Goal: Information Seeking & Learning: Learn about a topic

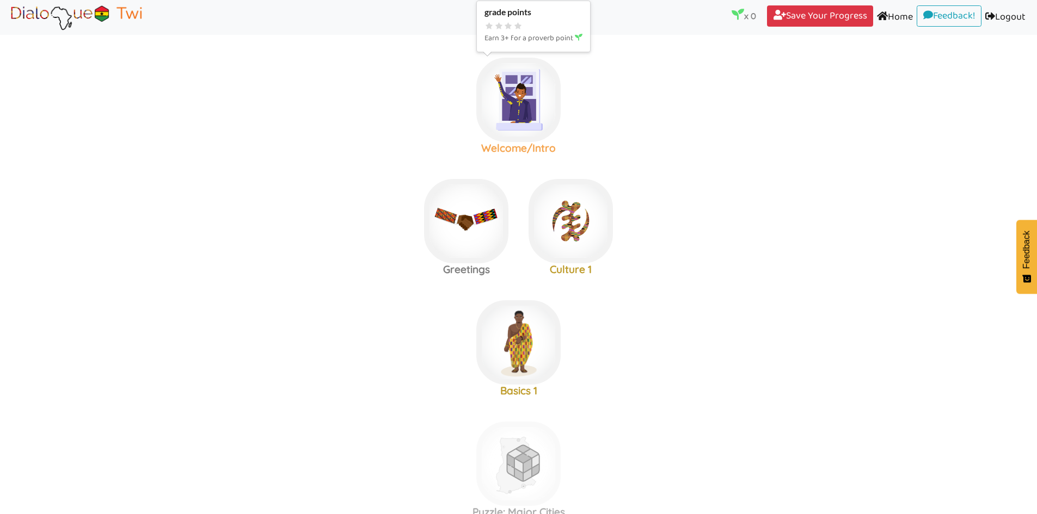
click at [516, 101] on img at bounding box center [518, 100] width 84 height 84
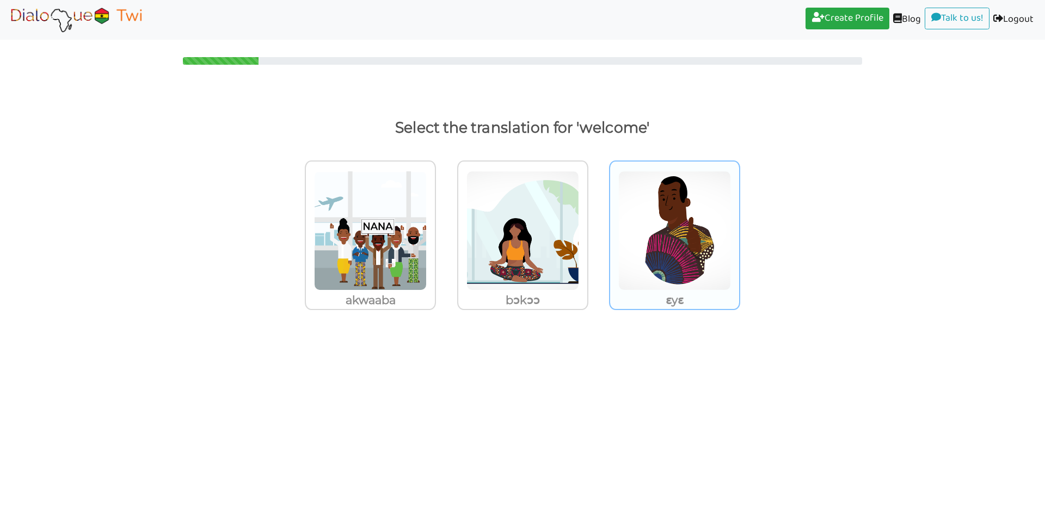
click at [661, 211] on img at bounding box center [674, 231] width 113 height 120
click at [739, 220] on input "ɛyɛ" at bounding box center [743, 224] width 8 height 8
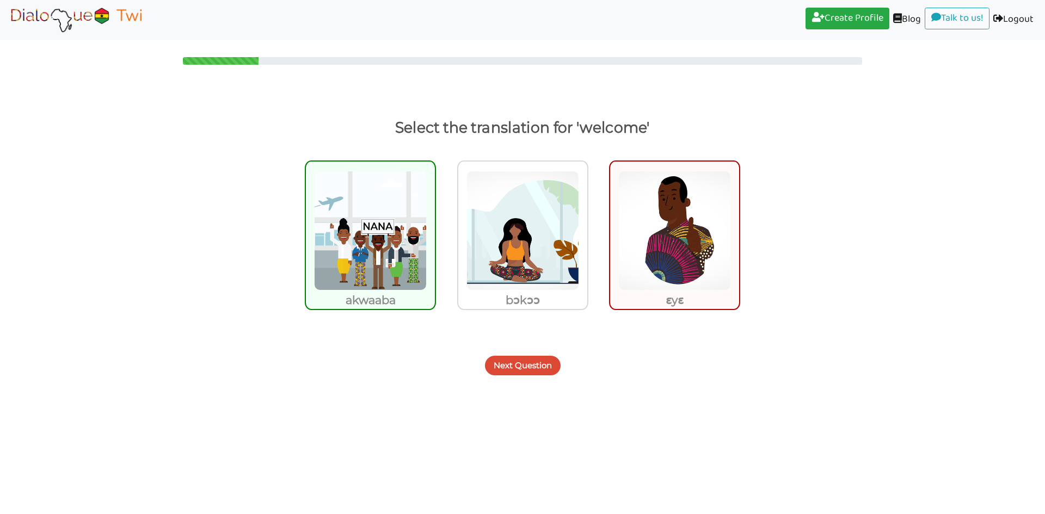
click at [666, 209] on img at bounding box center [674, 231] width 113 height 120
click at [739, 220] on input "ɛyɛ" at bounding box center [743, 224] width 8 height 8
radio input "true"
click at [562, 254] on img at bounding box center [522, 231] width 113 height 120
click at [587, 228] on input "bɔkɔɔ" at bounding box center [591, 224] width 8 height 8
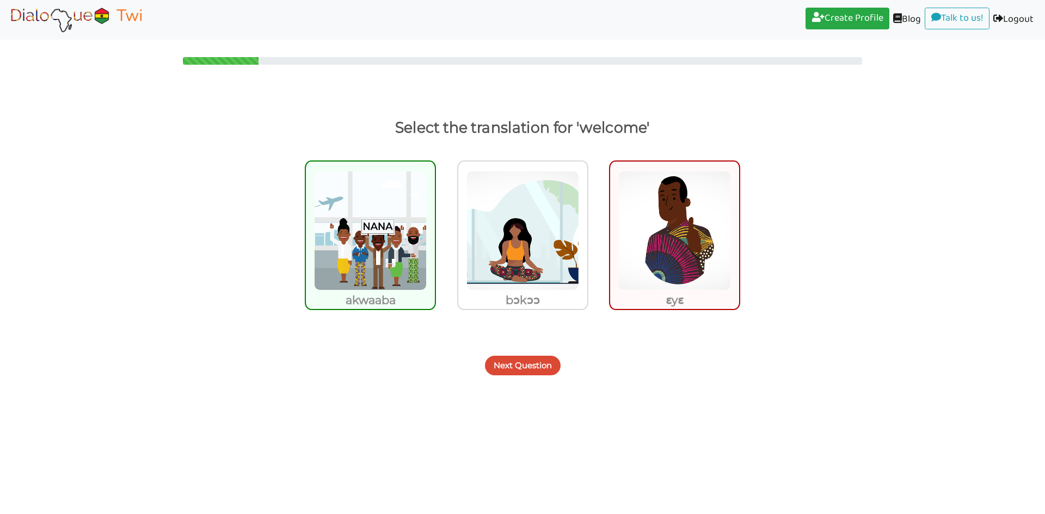
click at [364, 236] on img at bounding box center [370, 231] width 113 height 120
click at [435, 228] on input "akwaaba" at bounding box center [439, 224] width 8 height 8
click at [362, 259] on img at bounding box center [370, 231] width 113 height 120
click at [435, 228] on input "akwaaba" at bounding box center [439, 224] width 8 height 8
radio input "true"
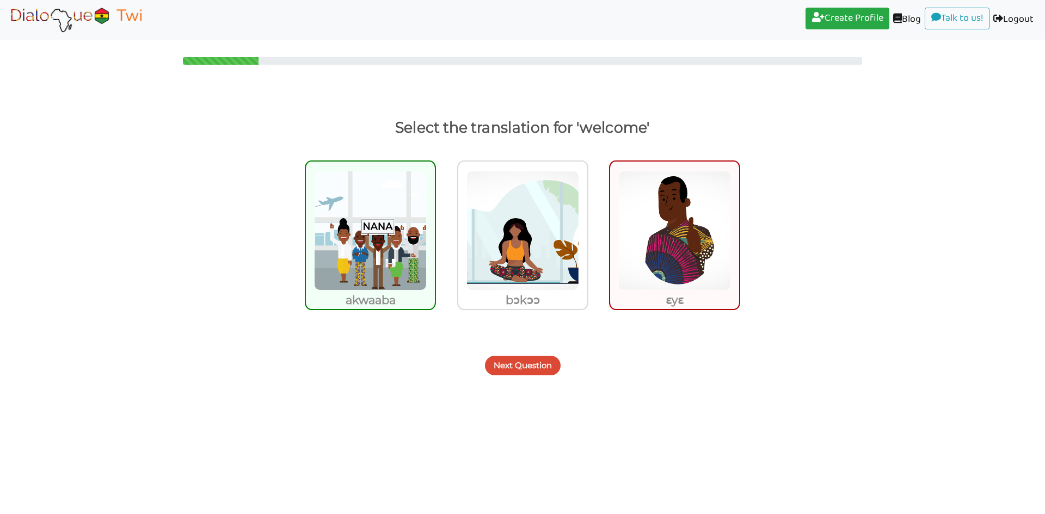
click at [510, 366] on button "Next Question" at bounding box center [523, 366] width 76 height 20
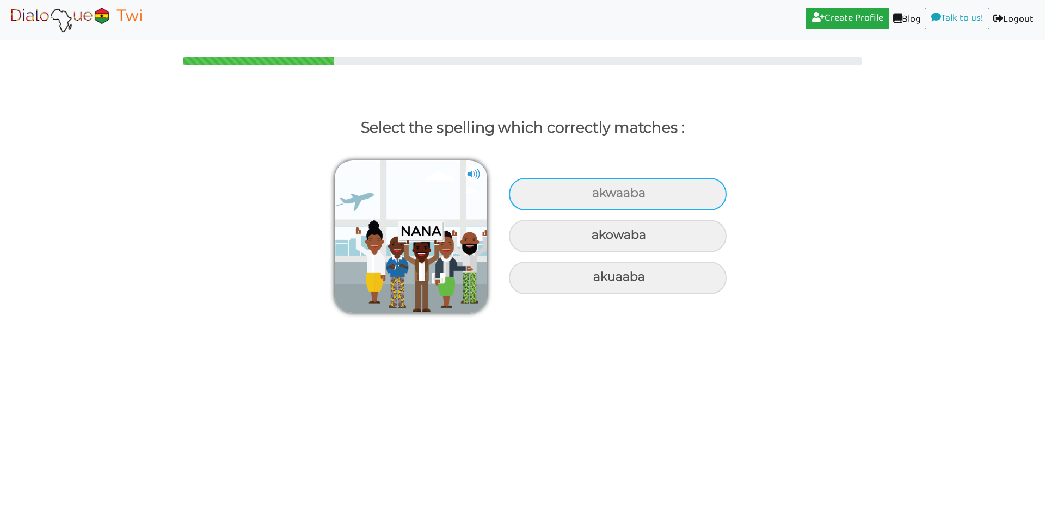
click at [543, 190] on div "akwaaba" at bounding box center [618, 194] width 218 height 33
click at [590, 190] on input "akwaaba" at bounding box center [593, 193] width 7 height 7
radio input "true"
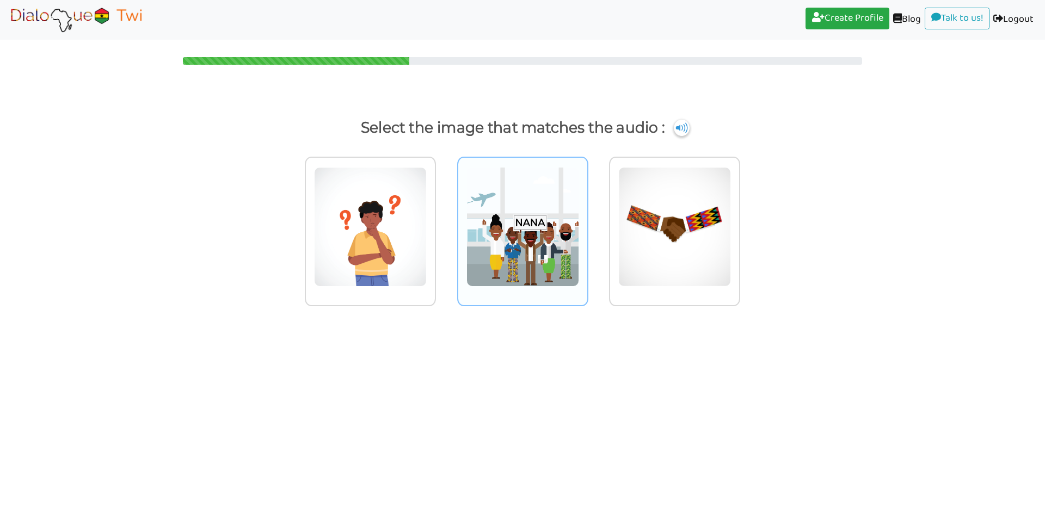
click at [519, 242] on img at bounding box center [522, 227] width 113 height 120
click at [587, 224] on input "radio" at bounding box center [591, 220] width 8 height 8
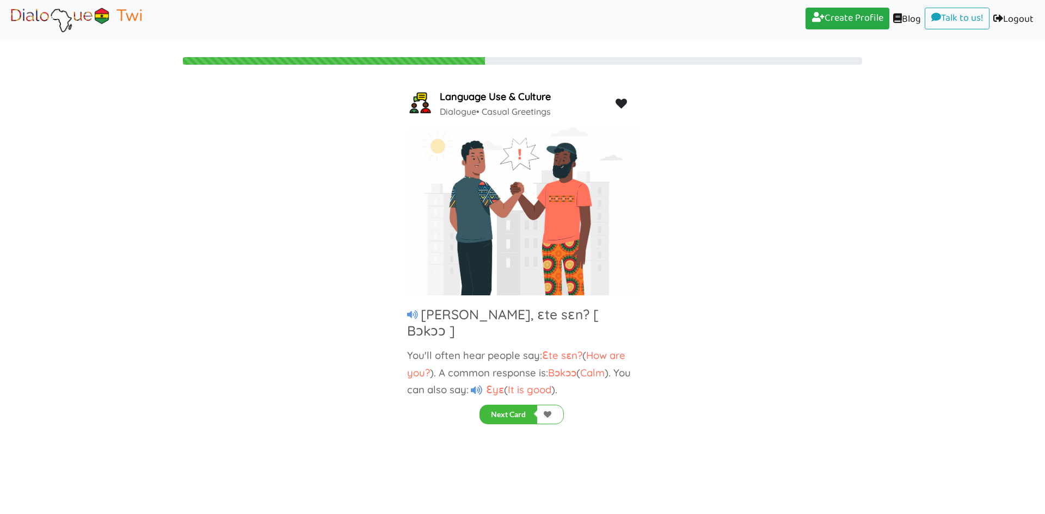
click at [478, 385] on icon at bounding box center [476, 390] width 11 height 10
click at [414, 318] on icon at bounding box center [412, 315] width 11 height 10
click at [407, 316] on icon at bounding box center [412, 315] width 11 height 10
click at [518, 413] on button "Next Card" at bounding box center [508, 415] width 58 height 20
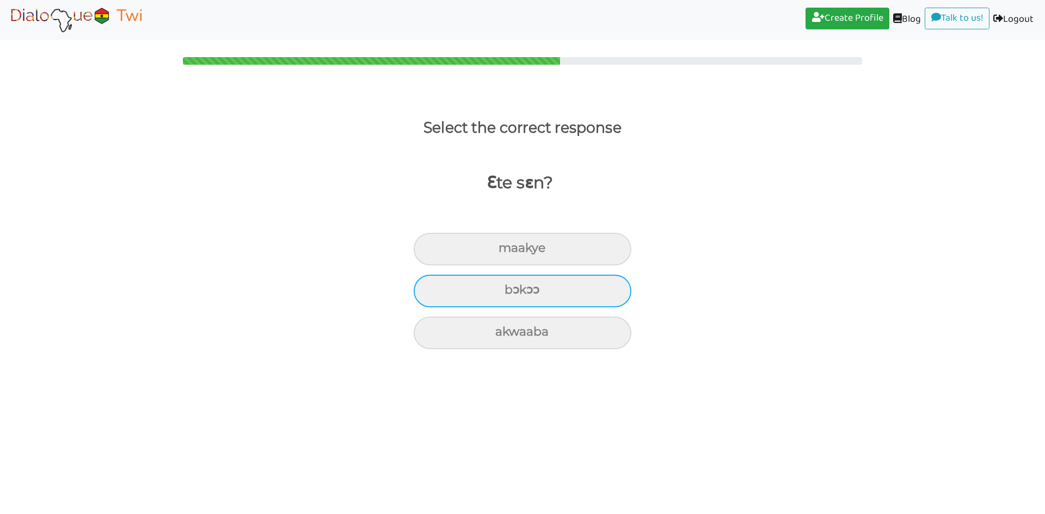
click at [538, 297] on div "bɔkɔɔ" at bounding box center [523, 291] width 218 height 33
click at [513, 294] on input "bɔkɔɔ" at bounding box center [509, 290] width 7 height 7
radio input "true"
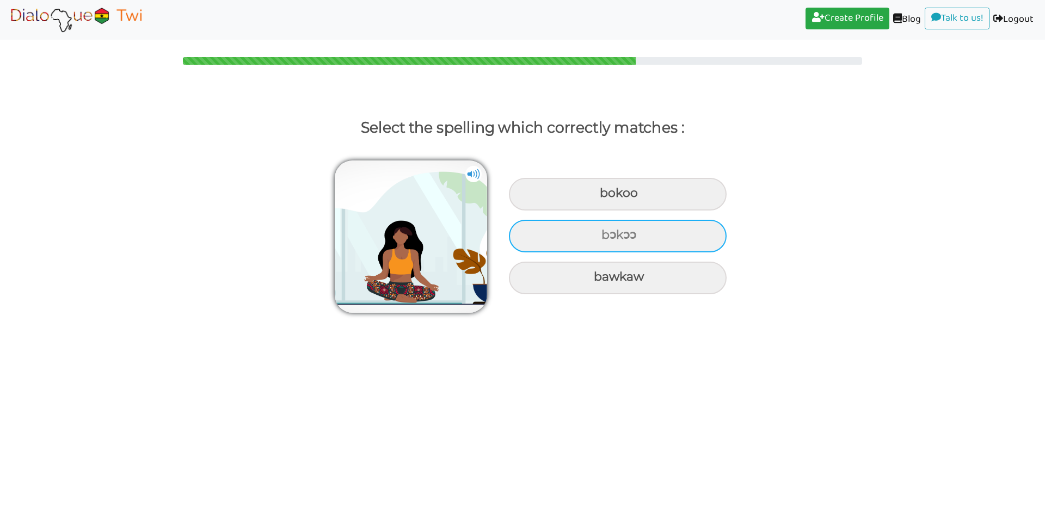
click at [629, 235] on div "bɔkɔɔ" at bounding box center [618, 236] width 218 height 33
click at [606, 235] on input "bɔkɔɔ" at bounding box center [602, 235] width 7 height 7
radio input "true"
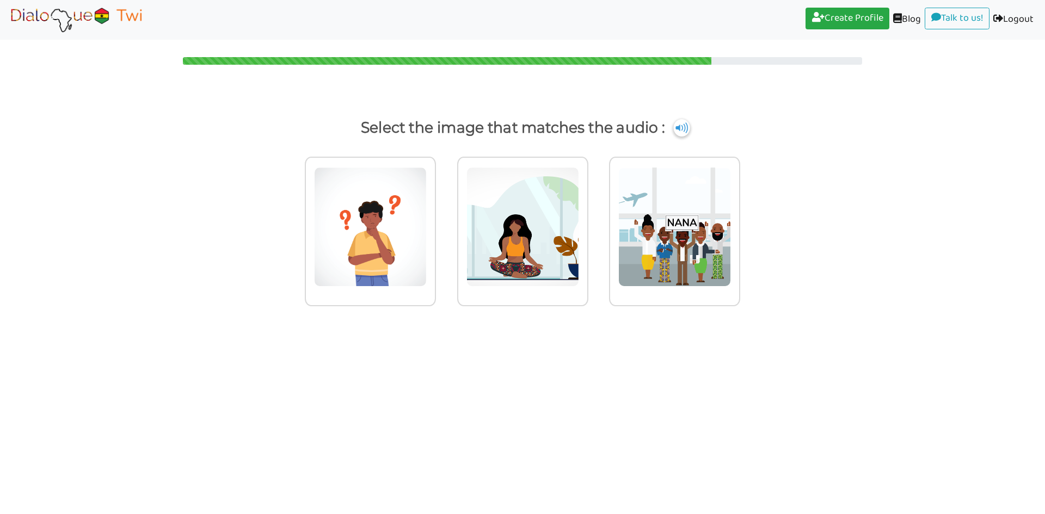
click at [684, 127] on img at bounding box center [681, 127] width 16 height 17
click at [692, 224] on img at bounding box center [674, 227] width 113 height 120
click at [739, 224] on input "radio" at bounding box center [743, 220] width 8 height 8
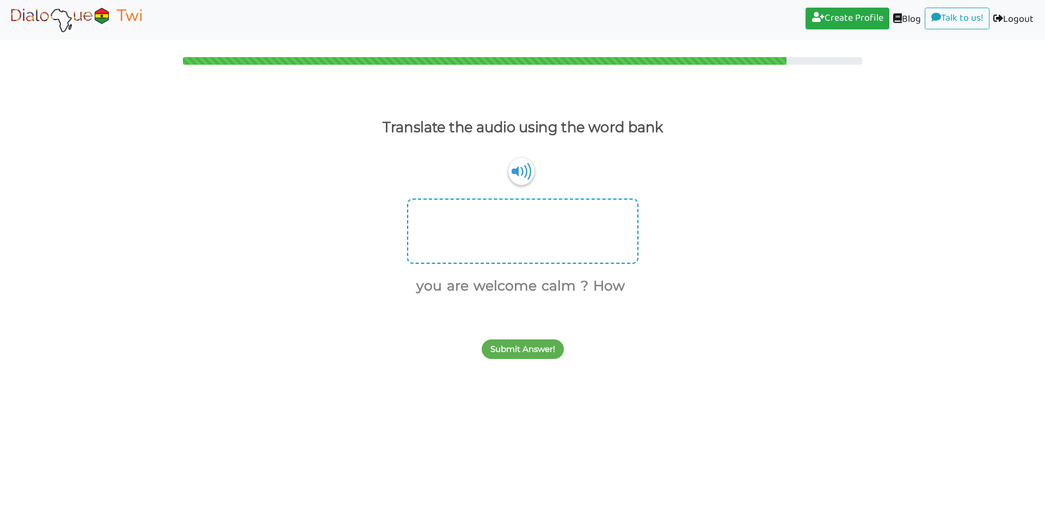
click at [533, 229] on div at bounding box center [522, 231] width 231 height 65
click at [524, 178] on img at bounding box center [521, 171] width 26 height 28
click at [526, 236] on div at bounding box center [522, 231] width 231 height 65
click at [516, 246] on div at bounding box center [522, 231] width 231 height 65
click at [506, 288] on button "welcome" at bounding box center [503, 286] width 67 height 21
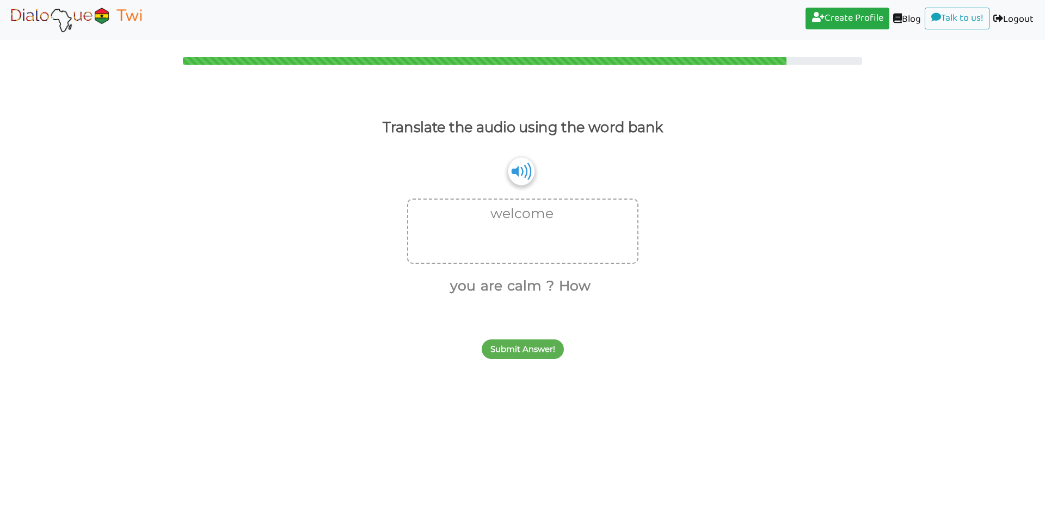
click at [519, 170] on img at bounding box center [521, 171] width 26 height 28
click at [516, 217] on button "welcome" at bounding box center [520, 214] width 67 height 21
click at [608, 291] on button "How" at bounding box center [606, 286] width 35 height 21
click at [447, 287] on button "you" at bounding box center [444, 286] width 29 height 21
click at [531, 219] on button "you" at bounding box center [538, 214] width 29 height 21
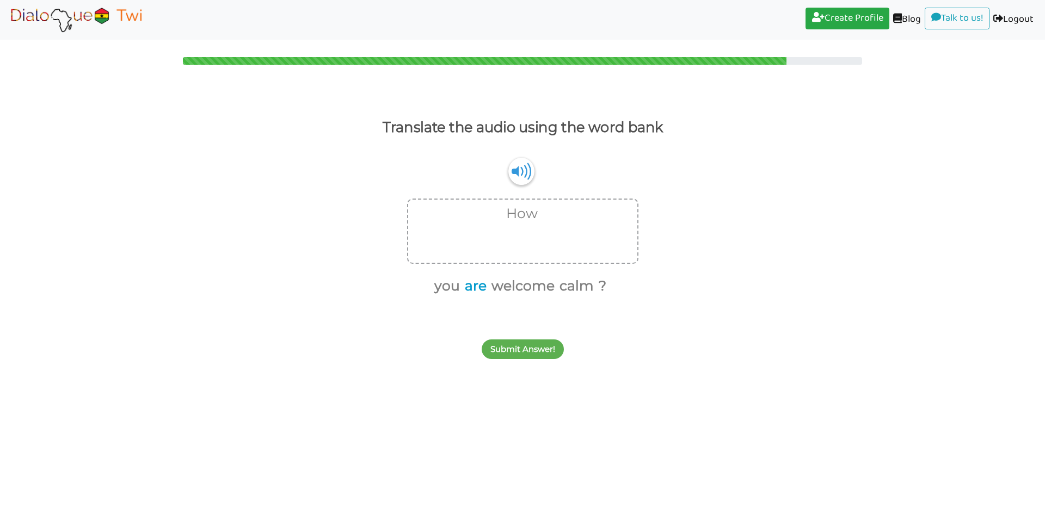
click at [470, 287] on button "are" at bounding box center [474, 286] width 26 height 21
click at [458, 286] on button "you" at bounding box center [458, 286] width 29 height 21
click at [571, 282] on button "?" at bounding box center [572, 286] width 11 height 21
click at [516, 175] on img at bounding box center [521, 171] width 26 height 28
click at [532, 348] on button "Submit Answer!" at bounding box center [523, 350] width 82 height 20
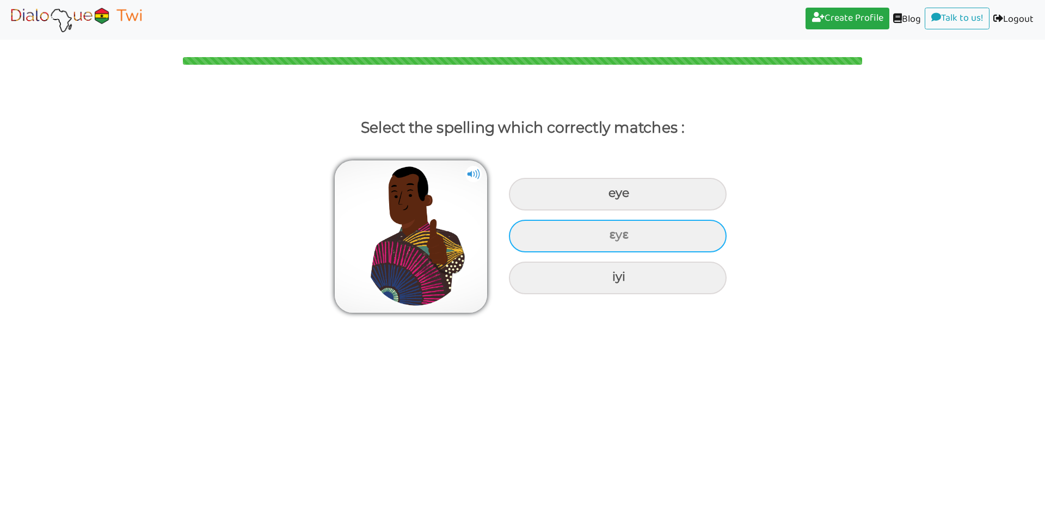
click at [616, 238] on div "ɛyɛ" at bounding box center [618, 236] width 218 height 33
click at [614, 238] on input "ɛyɛ" at bounding box center [610, 235] width 7 height 7
radio input "true"
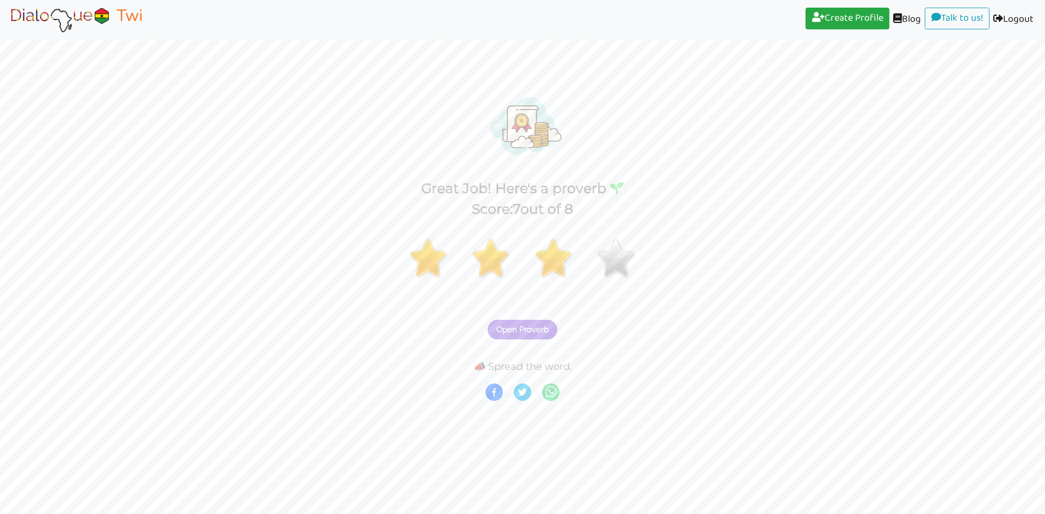
click at [531, 335] on button "Open Proverb" at bounding box center [523, 330] width 70 height 20
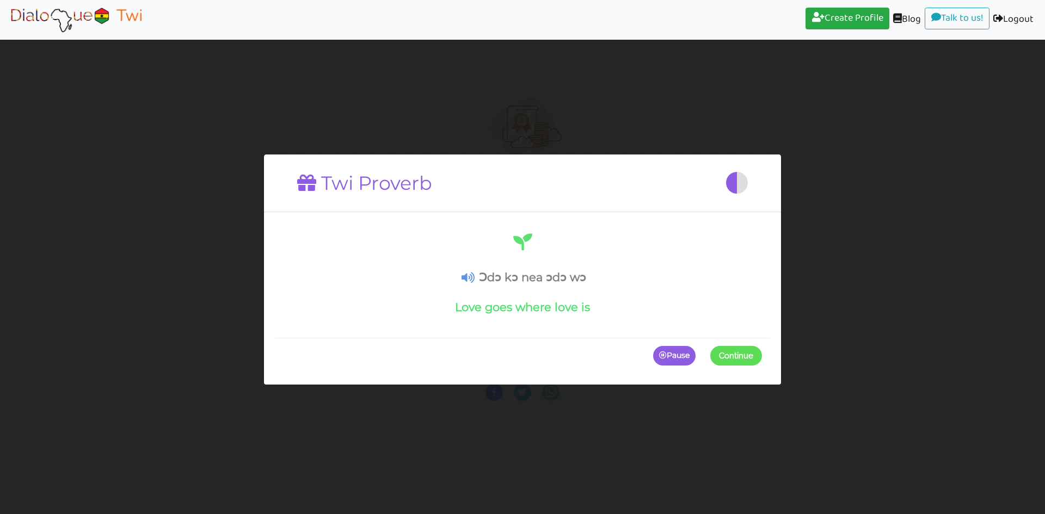
click at [468, 278] on icon at bounding box center [468, 277] width 13 height 11
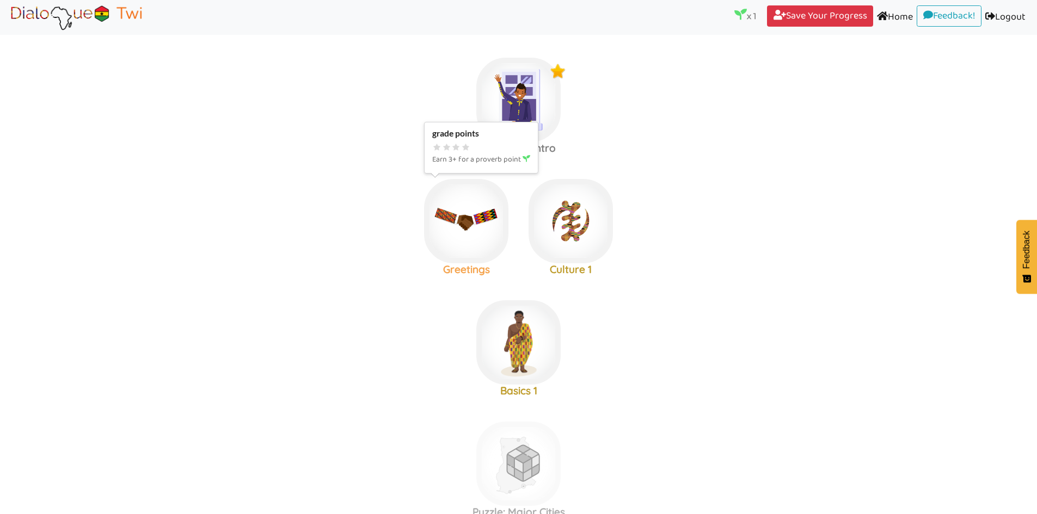
click at [467, 239] on img at bounding box center [466, 221] width 84 height 84
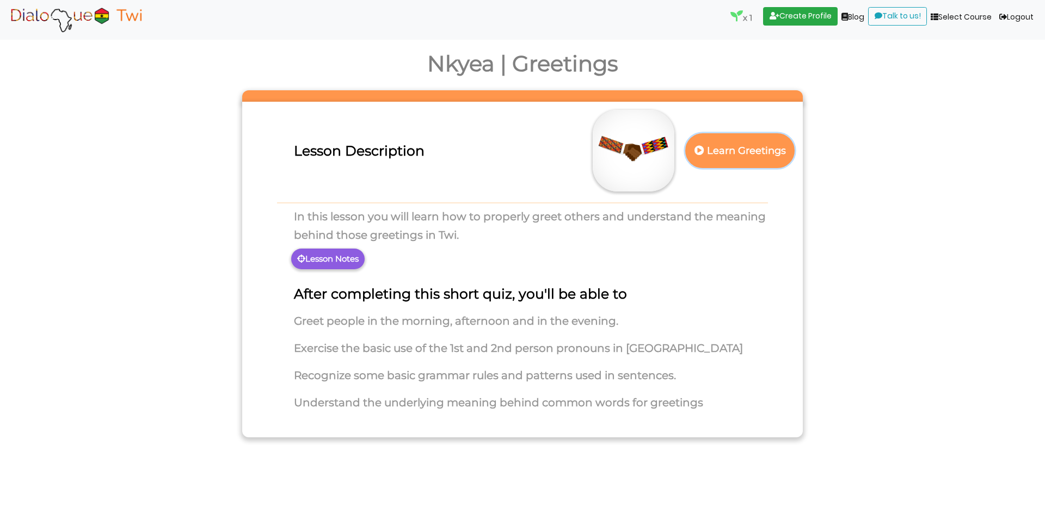
click at [776, 161] on p "Learn Greetings" at bounding box center [740, 151] width 96 height 27
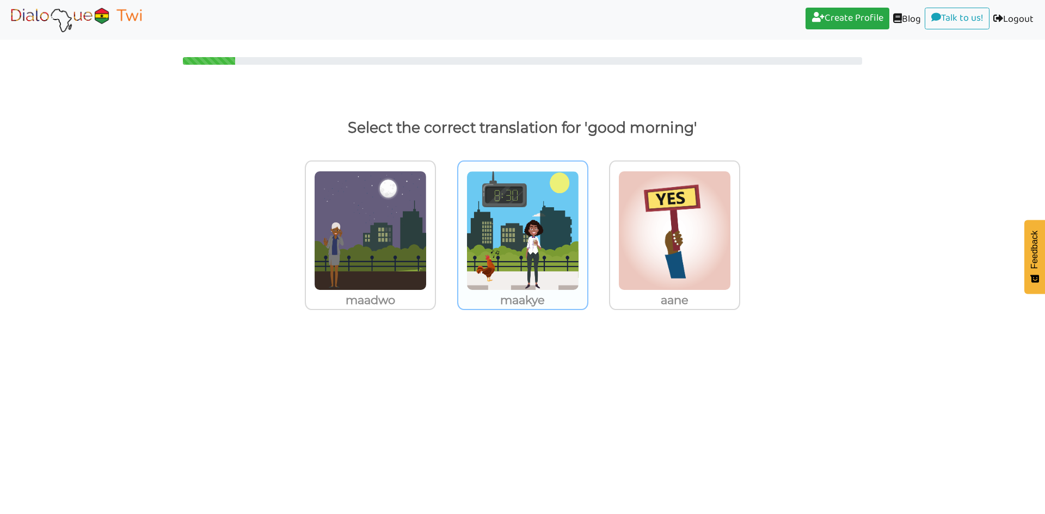
click at [550, 217] on img at bounding box center [522, 231] width 113 height 120
click at [587, 220] on input "maakye" at bounding box center [591, 224] width 8 height 8
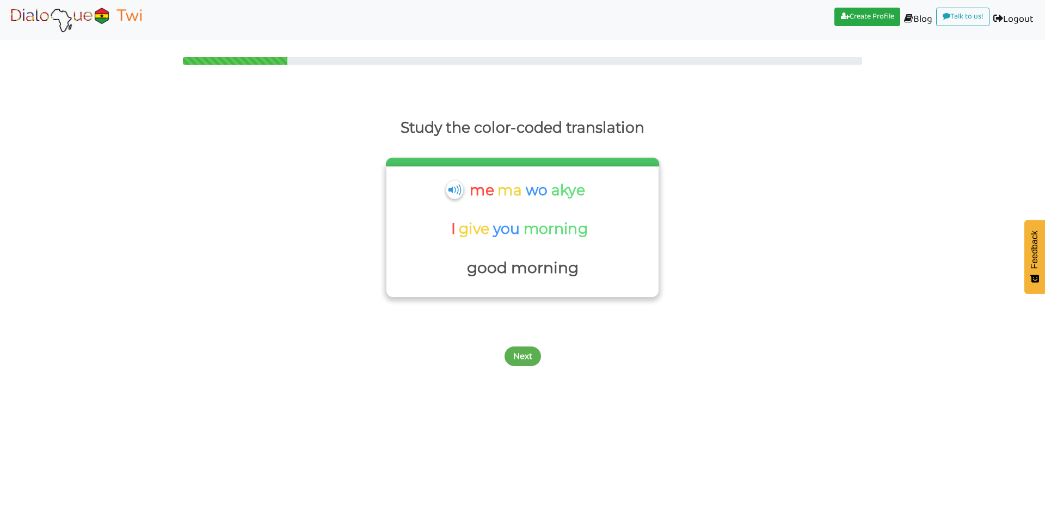
click at [454, 189] on img at bounding box center [454, 190] width 17 height 18
click at [456, 182] on div "me ma wo akye" at bounding box center [521, 194] width 134 height 34
click at [457, 186] on img at bounding box center [454, 190] width 17 height 18
click at [453, 189] on img at bounding box center [454, 190] width 17 height 18
click at [448, 192] on img at bounding box center [454, 190] width 17 height 18
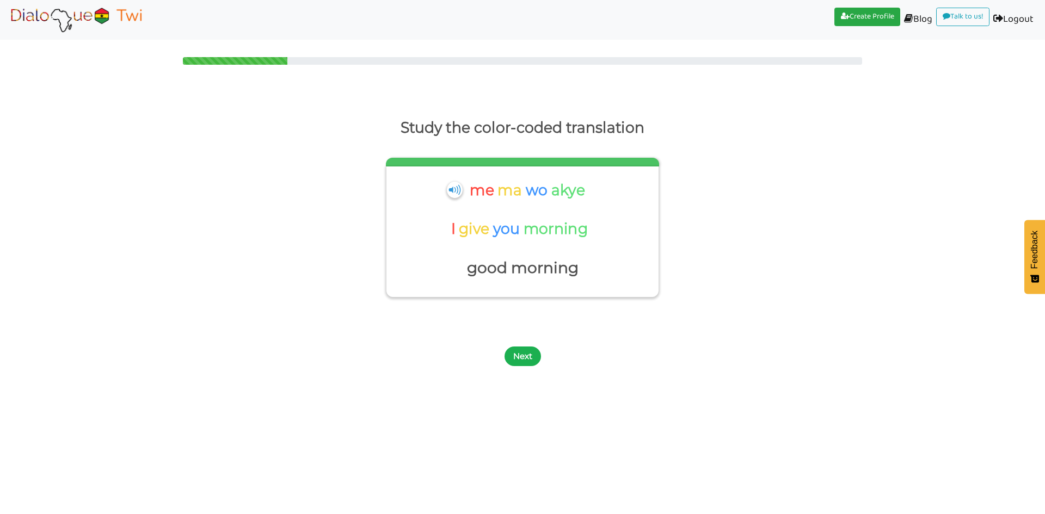
click at [527, 353] on button "Next" at bounding box center [523, 357] width 36 height 20
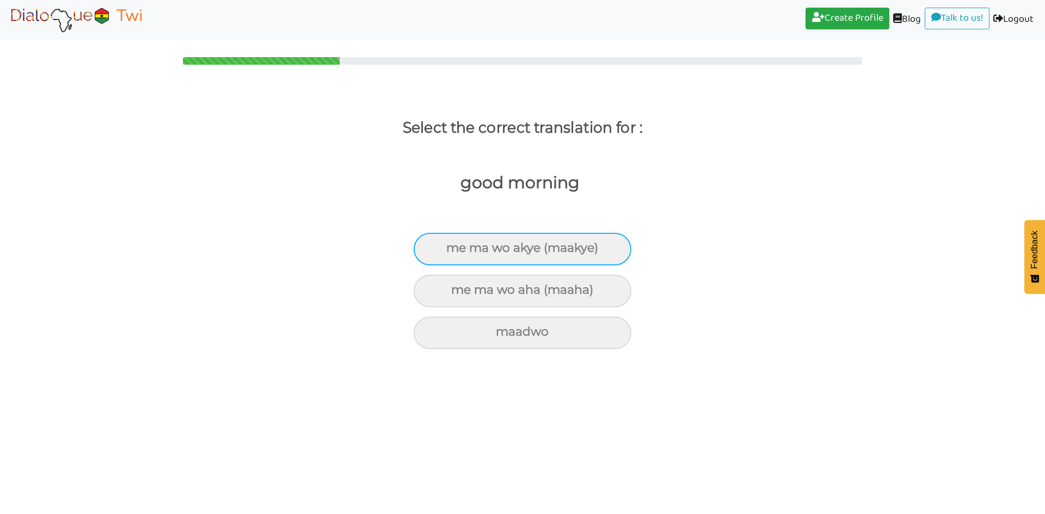
click at [540, 247] on div "me ma wo akye (maakye)" at bounding box center [523, 249] width 218 height 33
click at [454, 247] on input "me ma wo akye (maakye)" at bounding box center [450, 248] width 7 height 7
radio input "true"
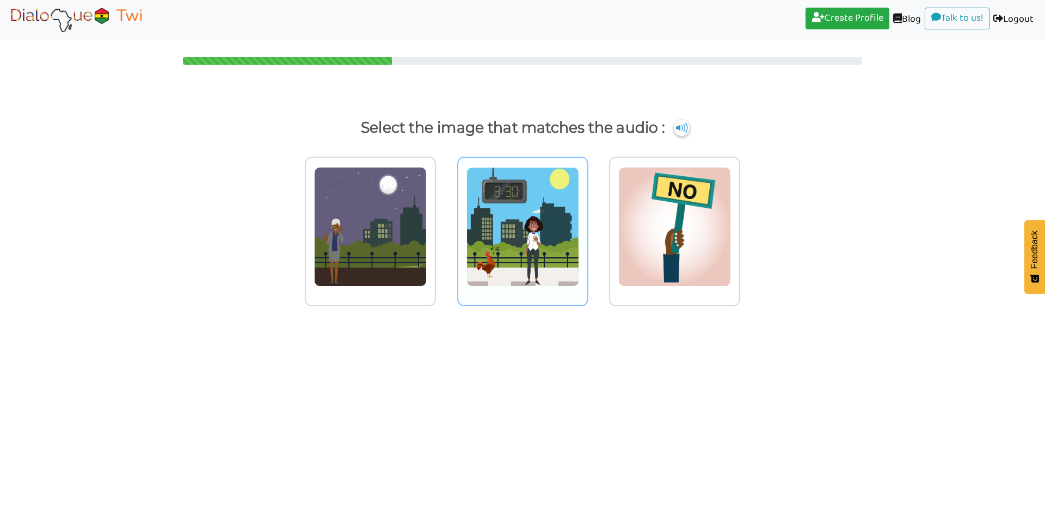
click at [526, 243] on img at bounding box center [522, 227] width 113 height 120
click at [587, 224] on input "radio" at bounding box center [591, 220] width 8 height 8
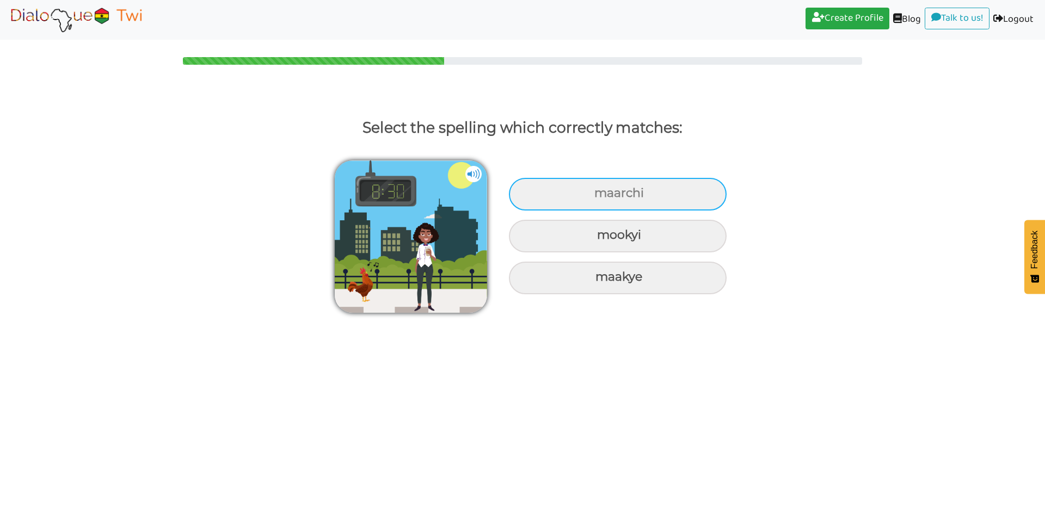
click at [650, 192] on div "maarchi" at bounding box center [618, 194] width 218 height 33
click at [599, 192] on input "maarchi" at bounding box center [595, 193] width 7 height 7
radio input "true"
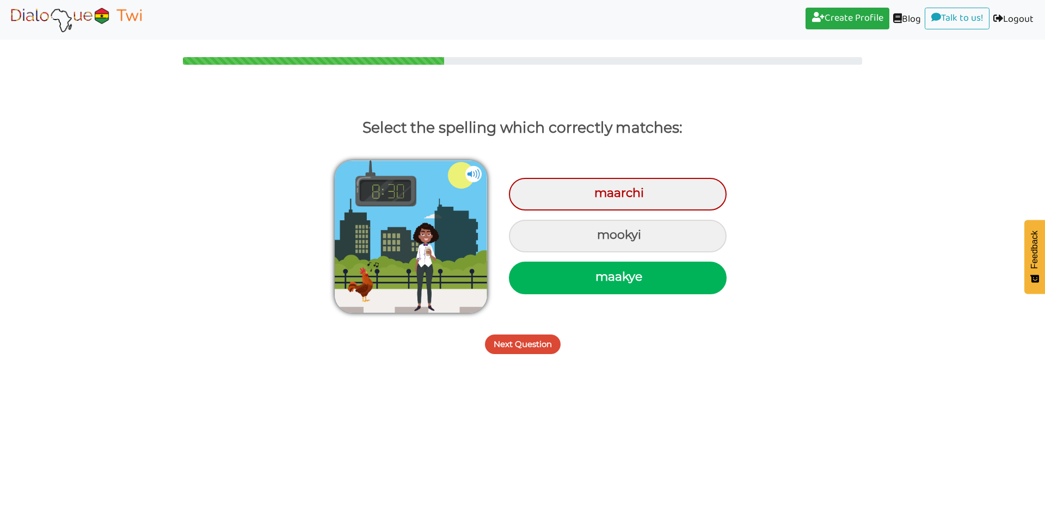
click at [527, 343] on button "Next Question" at bounding box center [523, 345] width 76 height 20
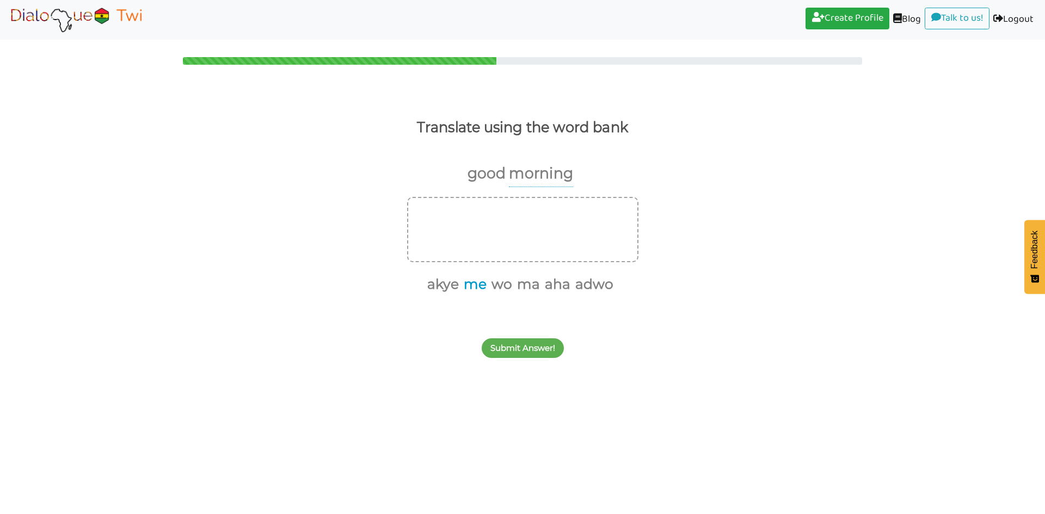
click at [474, 286] on button "me" at bounding box center [473, 284] width 27 height 21
click at [516, 285] on button "ma" at bounding box center [513, 284] width 27 height 21
click at [504, 286] on button "wo" at bounding box center [500, 284] width 24 height 21
click at [478, 285] on button "akye" at bounding box center [481, 284] width 35 height 21
click at [537, 350] on button "Submit Answer!" at bounding box center [523, 349] width 82 height 20
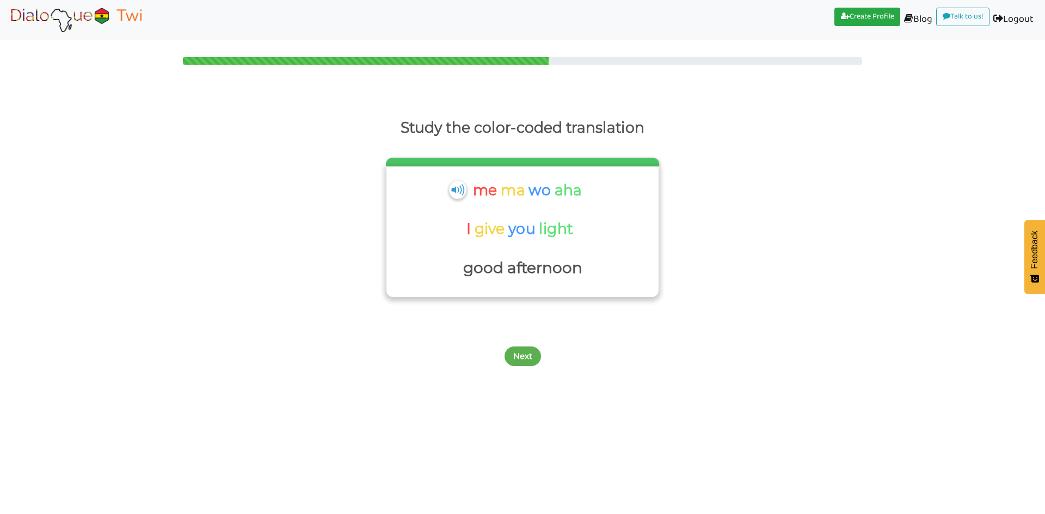
click at [453, 192] on img at bounding box center [457, 190] width 17 height 18
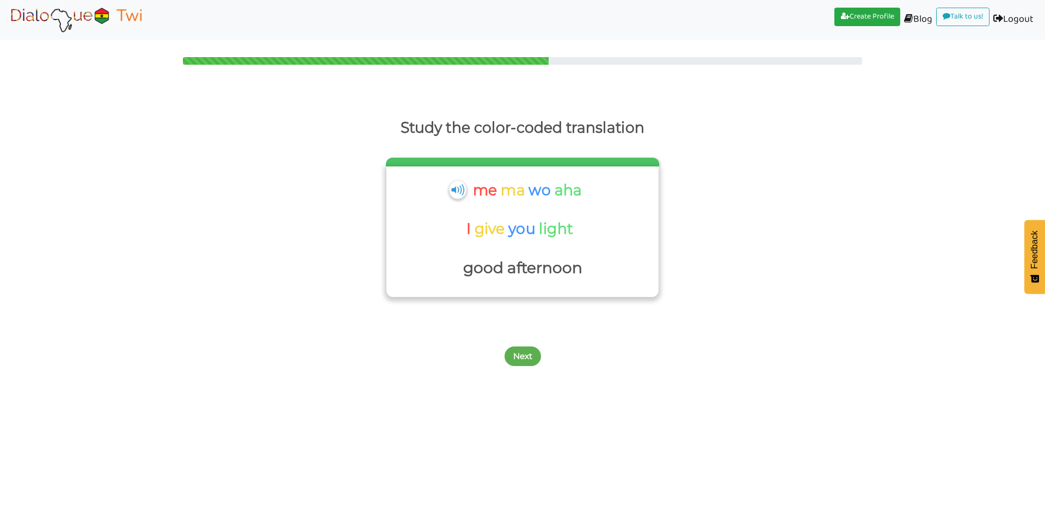
click at [453, 192] on img at bounding box center [457, 190] width 17 height 18
click at [521, 356] on button "Next" at bounding box center [523, 357] width 36 height 20
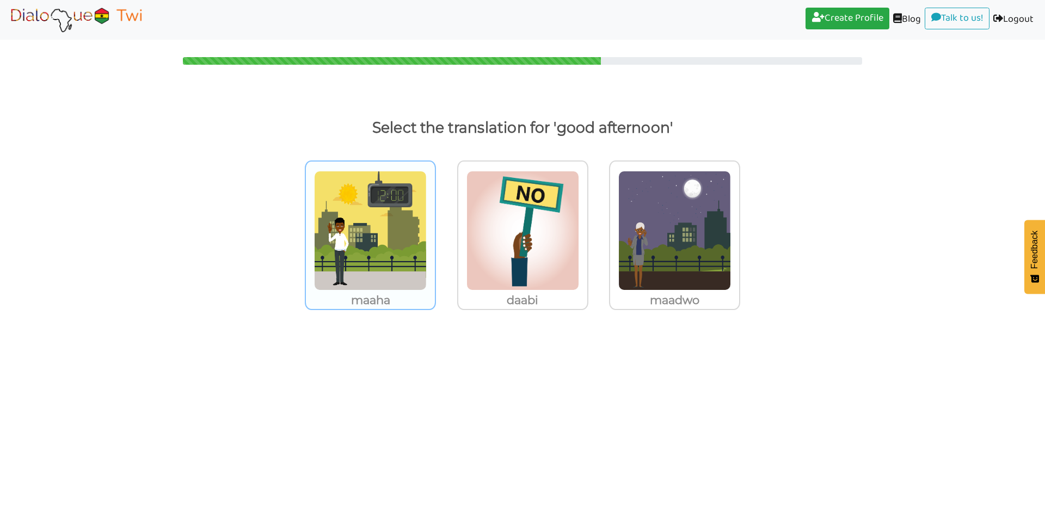
click at [384, 244] on img at bounding box center [370, 231] width 113 height 120
click at [435, 228] on input "maaha" at bounding box center [439, 224] width 8 height 8
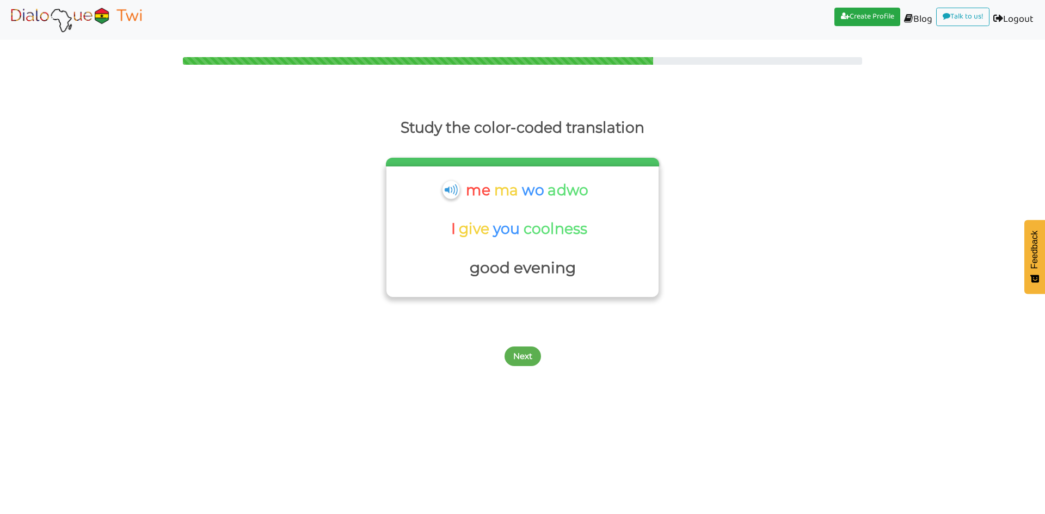
click at [453, 192] on img at bounding box center [450, 190] width 17 height 18
click at [450, 193] on img at bounding box center [450, 190] width 17 height 18
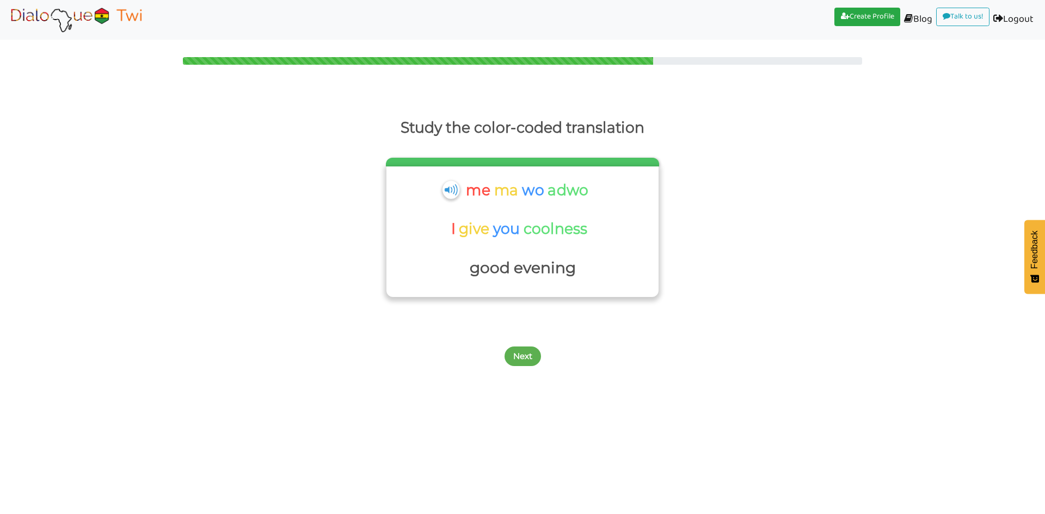
click at [451, 193] on img at bounding box center [450, 190] width 17 height 18
click at [447, 193] on img at bounding box center [450, 190] width 17 height 18
click at [448, 192] on img at bounding box center [450, 190] width 17 height 18
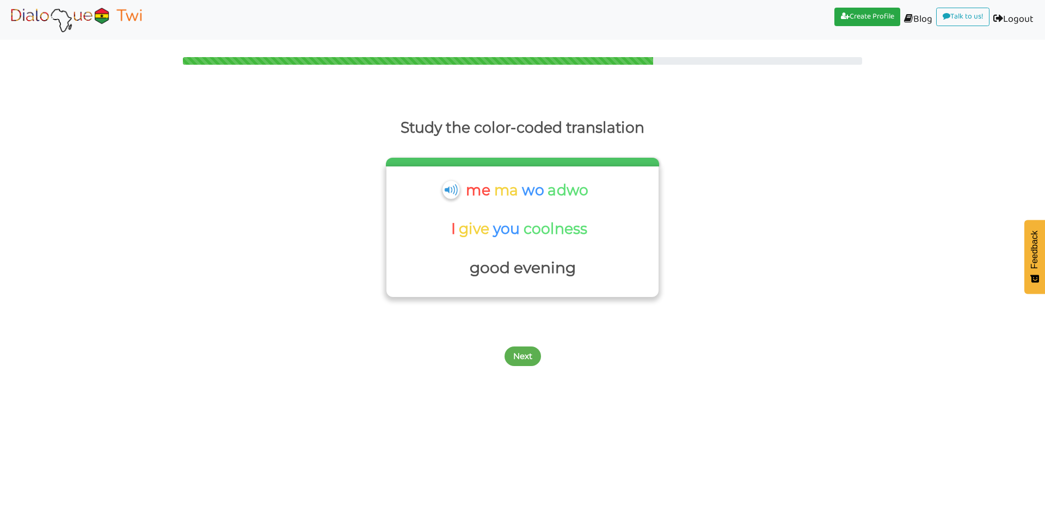
click at [450, 187] on img at bounding box center [450, 190] width 17 height 18
click at [531, 361] on button "Next" at bounding box center [523, 357] width 36 height 20
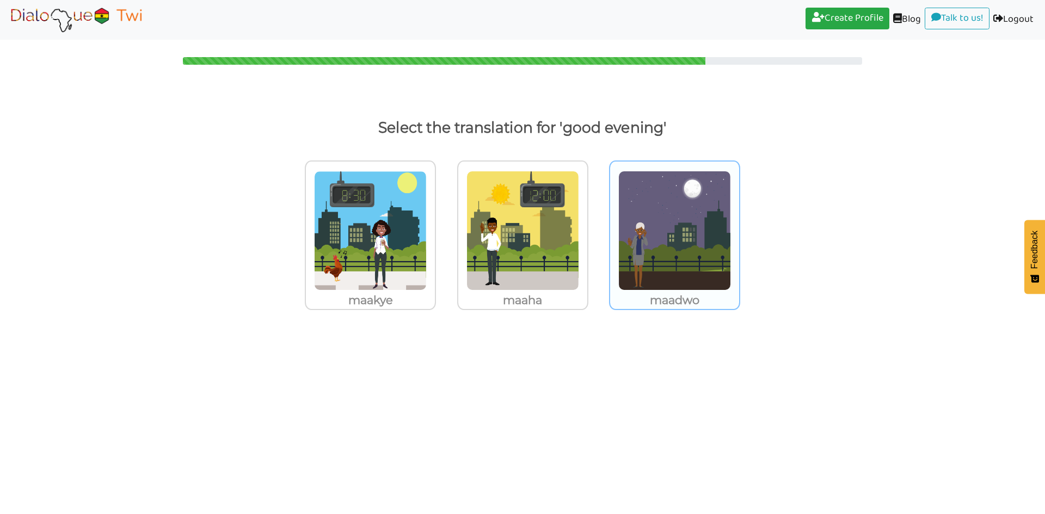
click at [683, 244] on img at bounding box center [674, 231] width 113 height 120
click at [739, 228] on input "maadwo" at bounding box center [743, 224] width 8 height 8
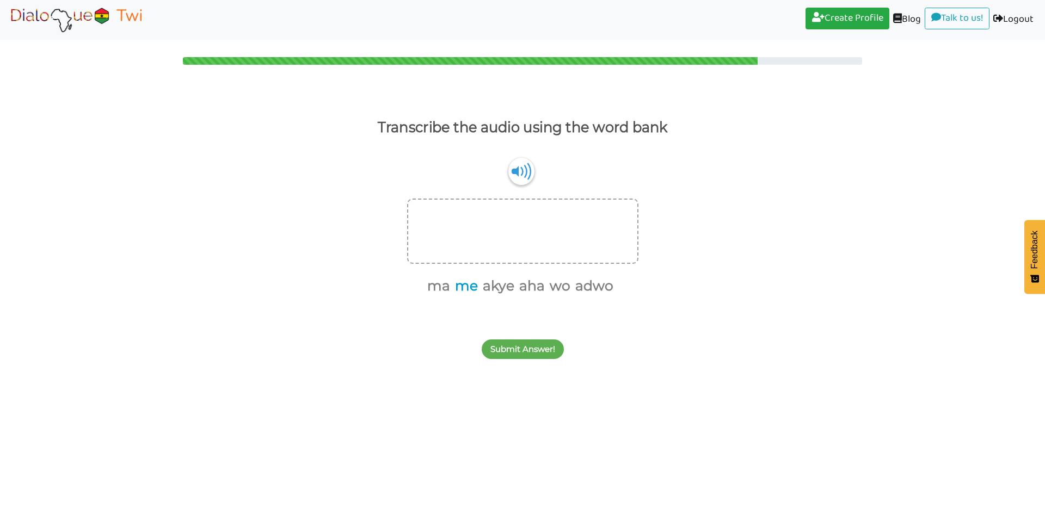
click at [464, 290] on button "me" at bounding box center [464, 286] width 27 height 21
click at [454, 291] on button "ma" at bounding box center [451, 286] width 27 height 21
click at [534, 286] on button "wo" at bounding box center [530, 286] width 24 height 21
click at [522, 177] on img at bounding box center [521, 171] width 26 height 28
click at [478, 288] on button "akye" at bounding box center [481, 286] width 35 height 21
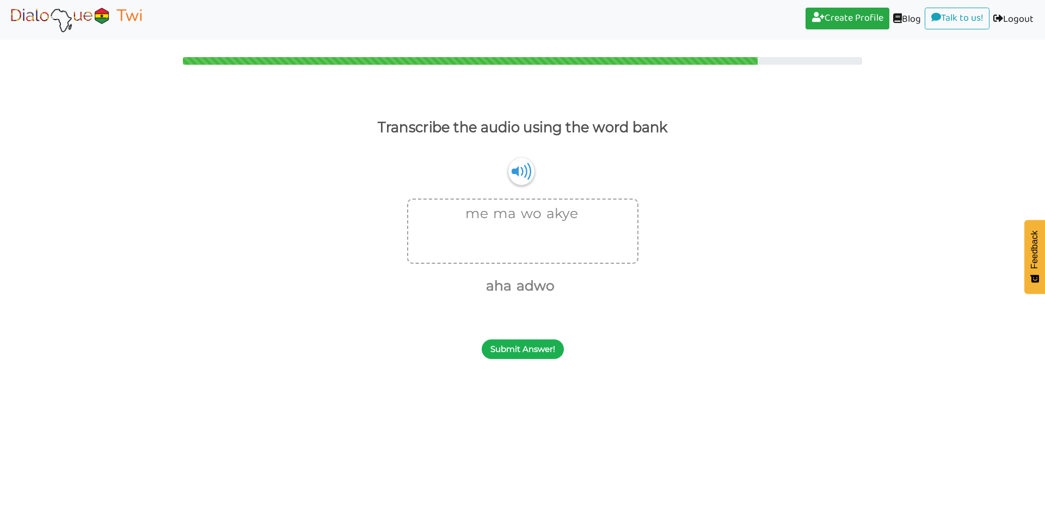
click at [524, 353] on button "Submit Answer!" at bounding box center [523, 350] width 82 height 20
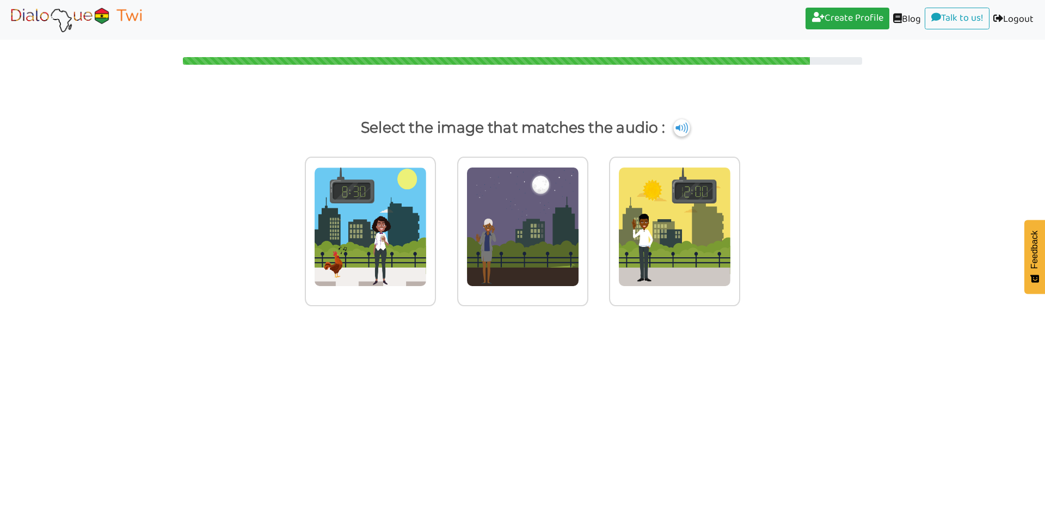
click at [679, 126] on img at bounding box center [681, 127] width 16 height 17
click at [532, 251] on img at bounding box center [522, 227] width 113 height 120
click at [587, 224] on input "radio" at bounding box center [591, 220] width 8 height 8
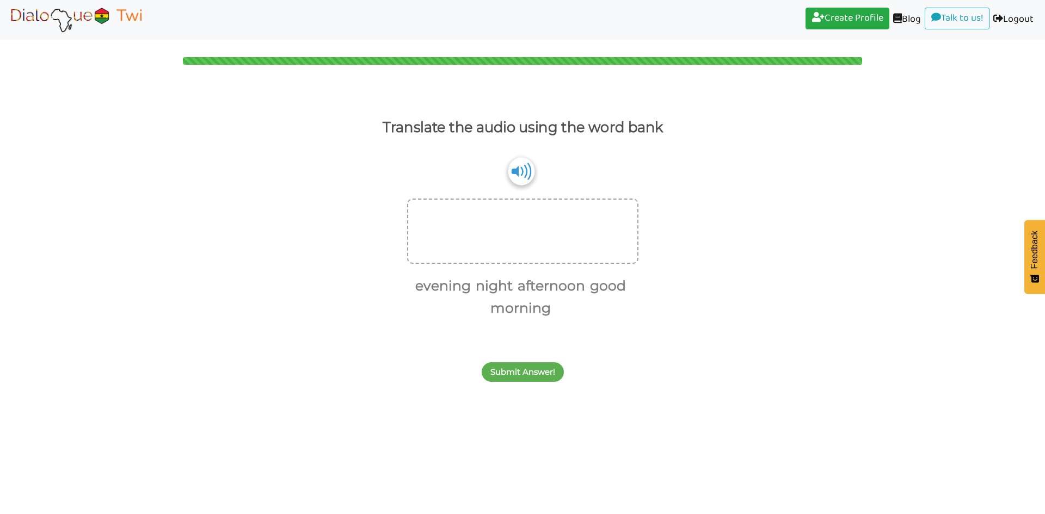
click at [521, 170] on img at bounding box center [521, 171] width 26 height 28
click at [517, 165] on img at bounding box center [521, 171] width 26 height 28
click at [600, 286] on button "good" at bounding box center [606, 286] width 40 height 21
click at [573, 288] on button "afternoon" at bounding box center [569, 286] width 71 height 21
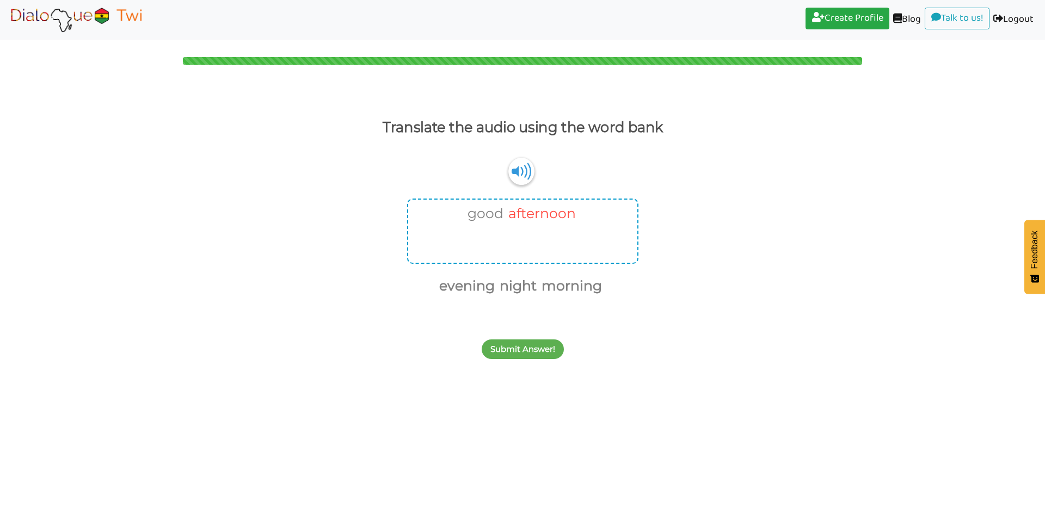
click at [545, 210] on button "afternoon" at bounding box center [540, 214] width 71 height 21
click at [533, 304] on button "morning" at bounding box center [519, 308] width 64 height 21
click at [527, 350] on button "Submit Answer!" at bounding box center [523, 350] width 82 height 20
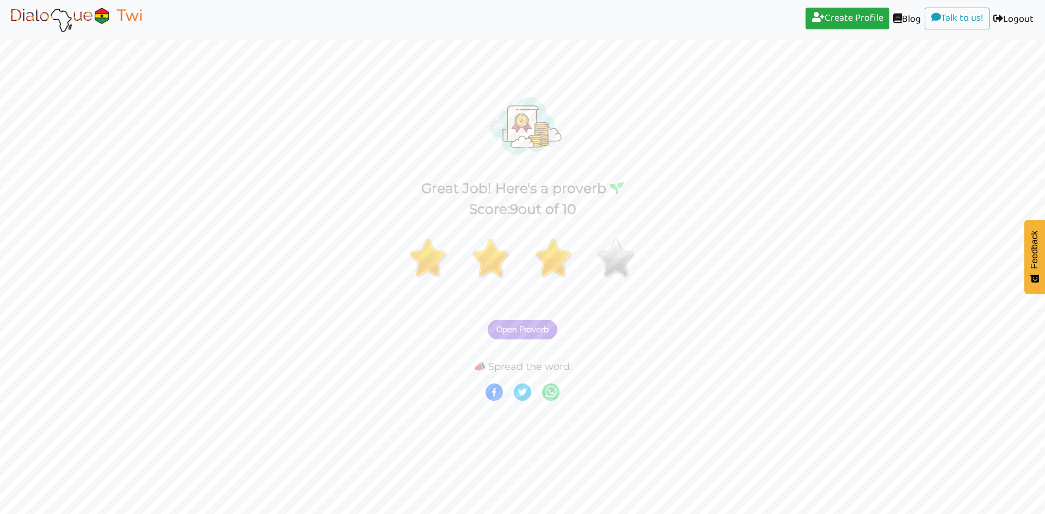
click at [538, 330] on span "Open Proverb" at bounding box center [522, 330] width 52 height 10
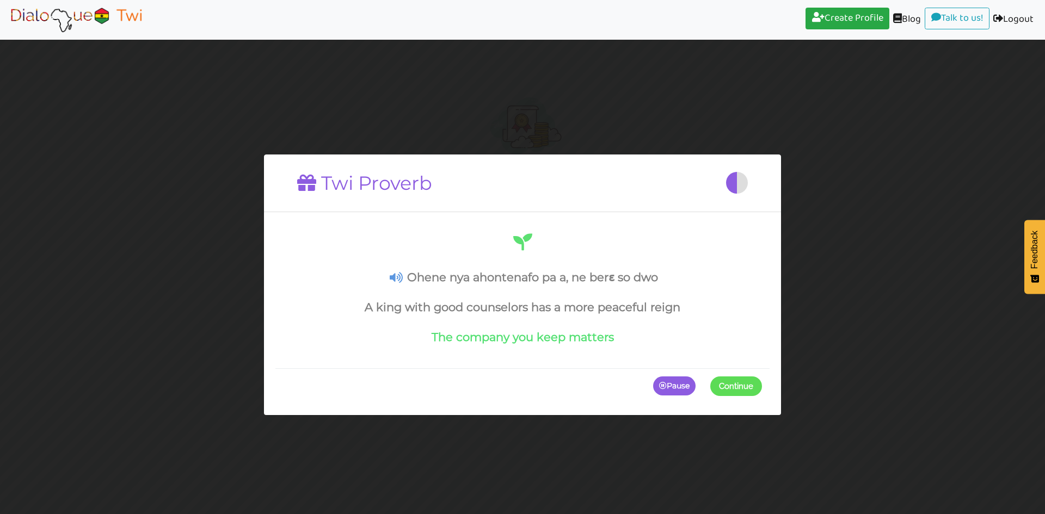
drag, startPoint x: 523, startPoint y: 198, endPoint x: 472, endPoint y: 131, distance: 84.7
click at [472, 131] on div "Twi Proverb Ohene nya ahontenafo pa a, ne berɛ so dwo A king with good counselo…" at bounding box center [522, 257] width 1045 height 514
click at [731, 180] on div at bounding box center [736, 182] width 23 height 23
click at [399, 276] on icon at bounding box center [396, 277] width 13 height 11
click at [666, 386] on p "Pause" at bounding box center [674, 386] width 42 height 20
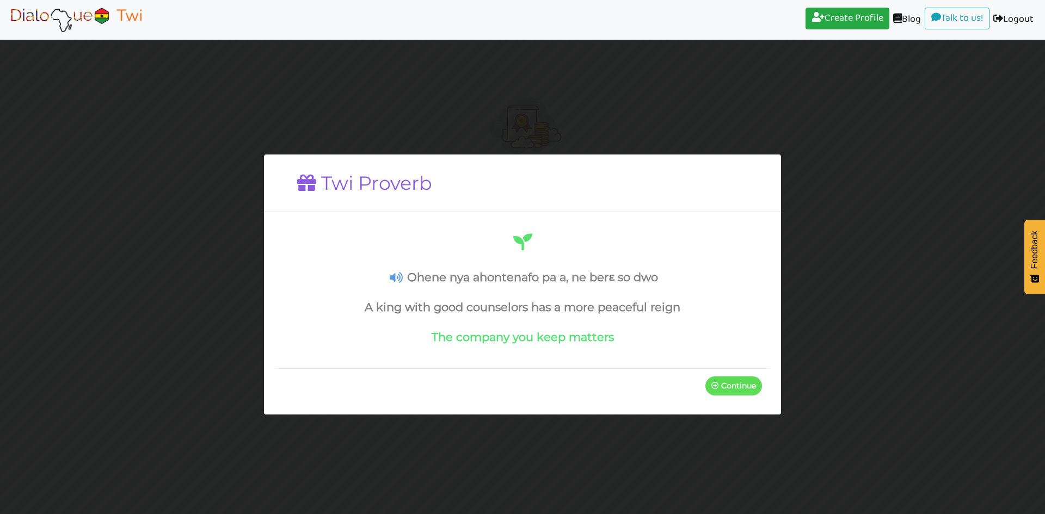
click at [398, 281] on icon at bounding box center [396, 277] width 13 height 11
click at [734, 387] on p "Continue" at bounding box center [733, 386] width 57 height 20
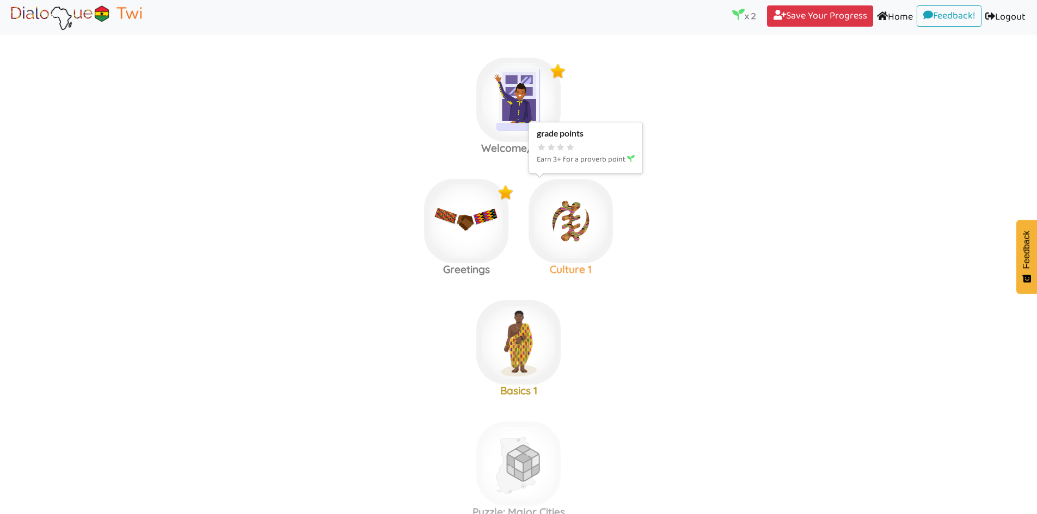
click at [575, 226] on img at bounding box center [570, 221] width 84 height 84
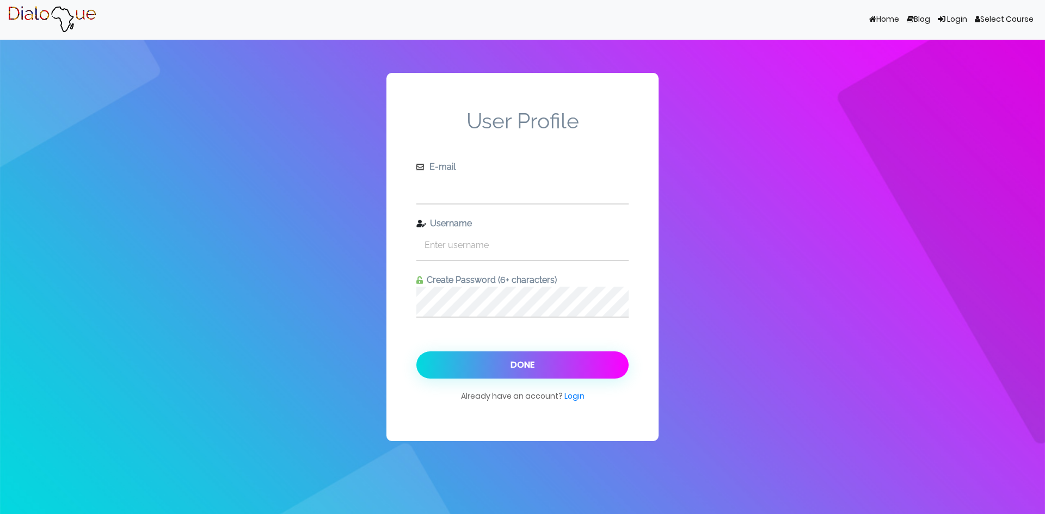
click at [488, 189] on input "text" at bounding box center [522, 189] width 212 height 30
click at [534, 181] on input "text" at bounding box center [522, 189] width 212 height 30
type input "[EMAIL_ADDRESS][DOMAIN_NAME]"
type input "s"
type input "sassytwitch1"
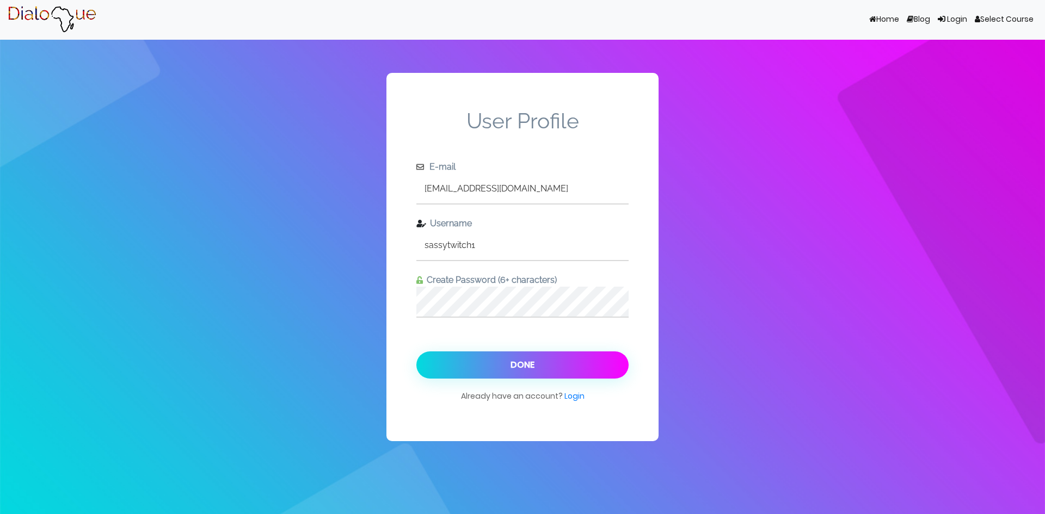
click at [416, 352] on button "Done" at bounding box center [522, 365] width 212 height 27
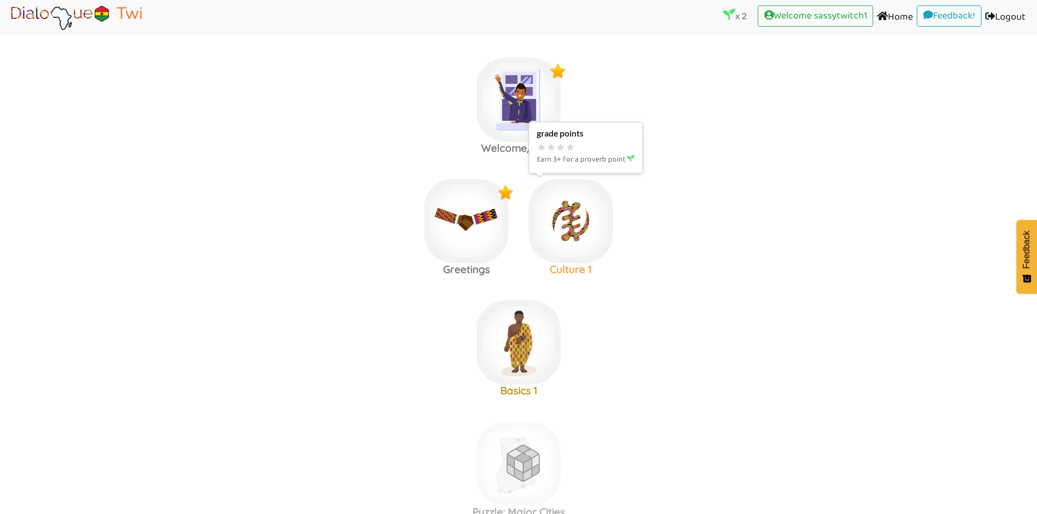
click at [583, 233] on img at bounding box center [570, 221] width 84 height 84
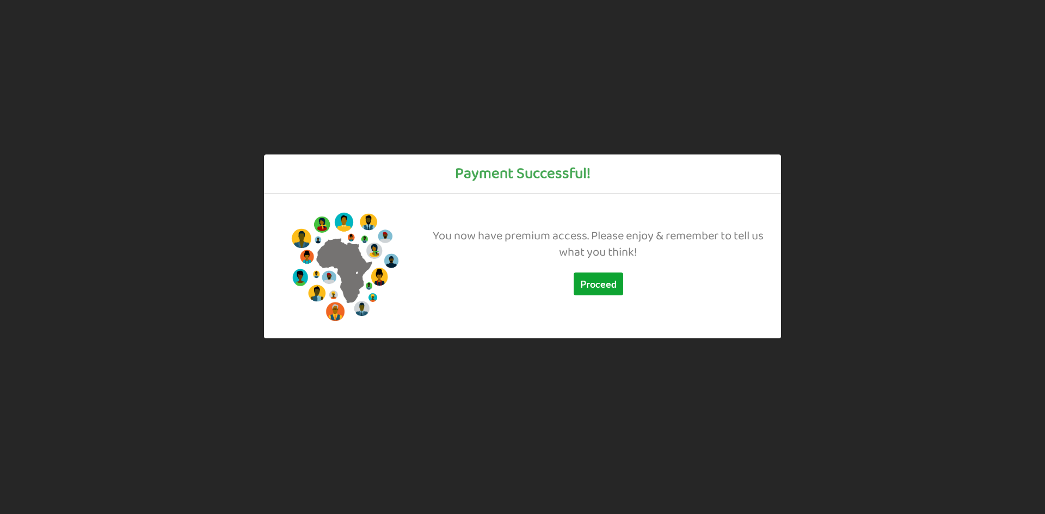
click at [610, 287] on button "Proceed" at bounding box center [599, 284] width 50 height 23
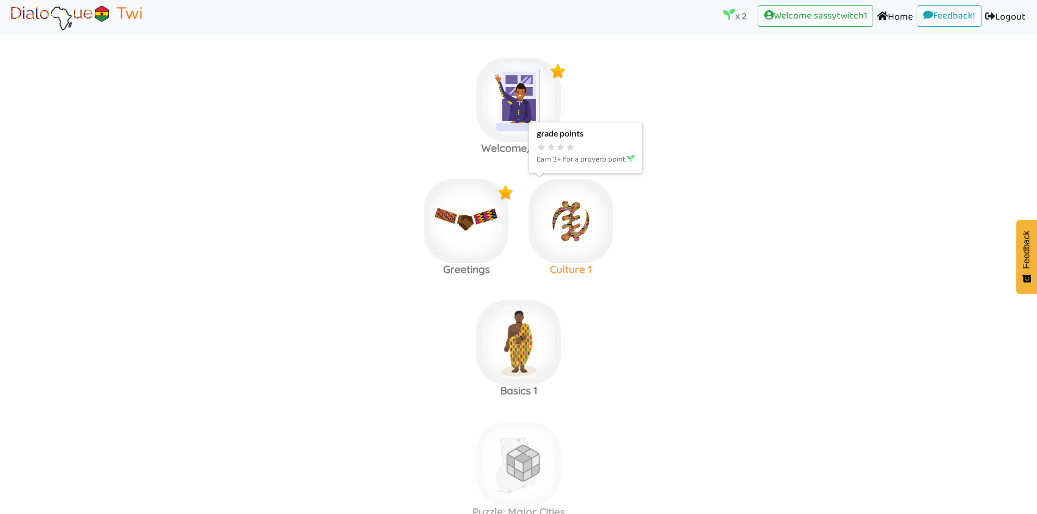
click at [565, 243] on img at bounding box center [570, 221] width 84 height 84
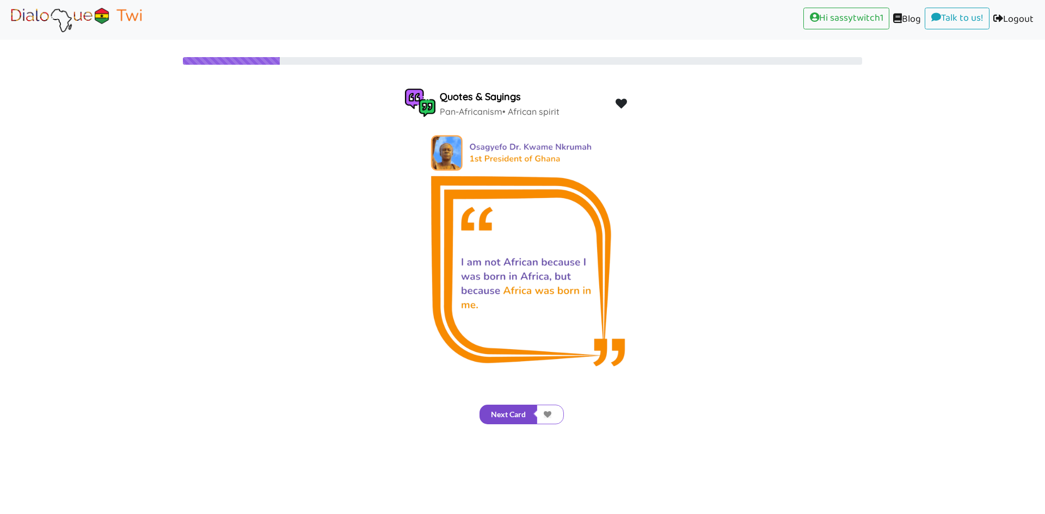
click at [512, 413] on button "Next Card" at bounding box center [508, 415] width 58 height 20
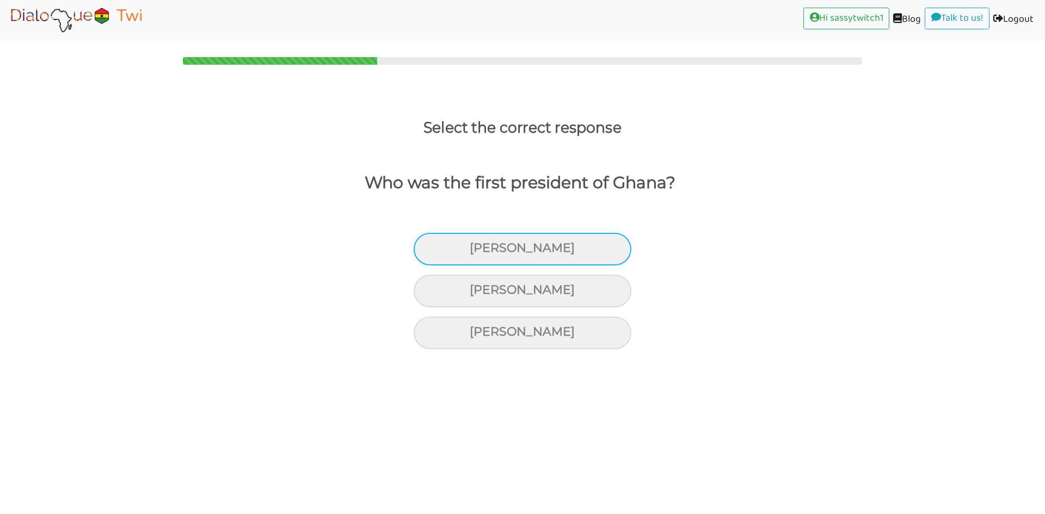
click at [524, 254] on div "Kofi Annan" at bounding box center [523, 249] width 218 height 33
click at [478, 252] on input "Kofi Annan" at bounding box center [474, 248] width 7 height 7
radio input "true"
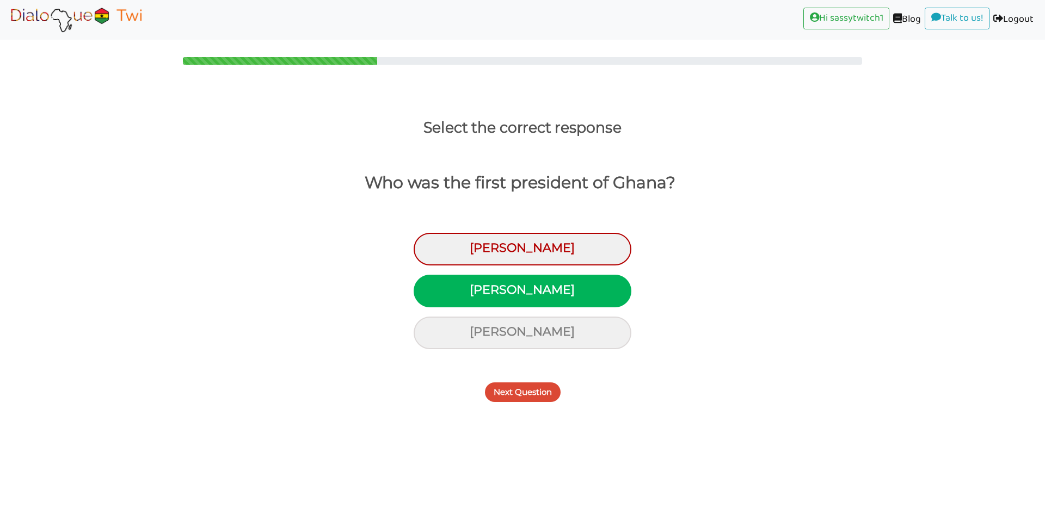
click at [530, 392] on button "Next Question" at bounding box center [523, 393] width 76 height 20
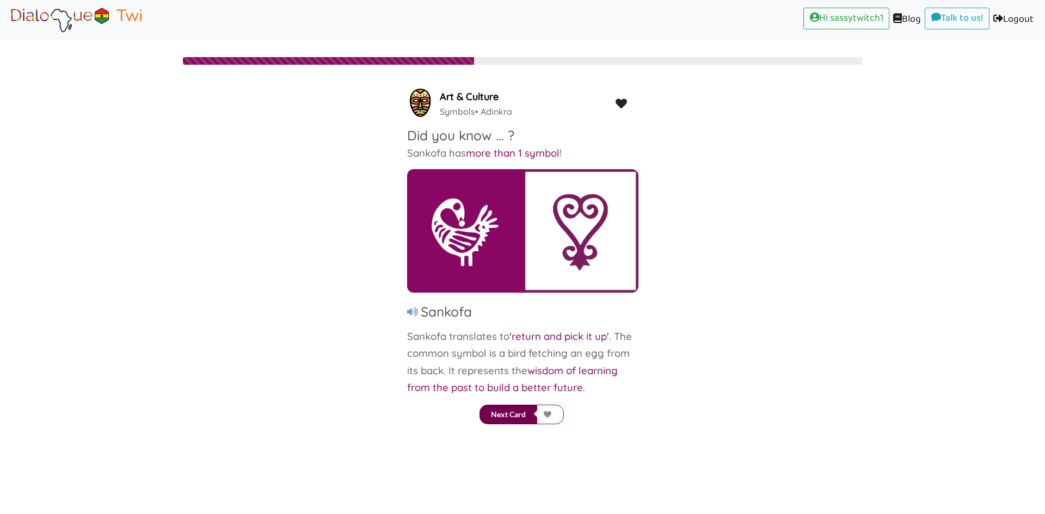
click at [506, 411] on button "Next Card" at bounding box center [508, 415] width 58 height 20
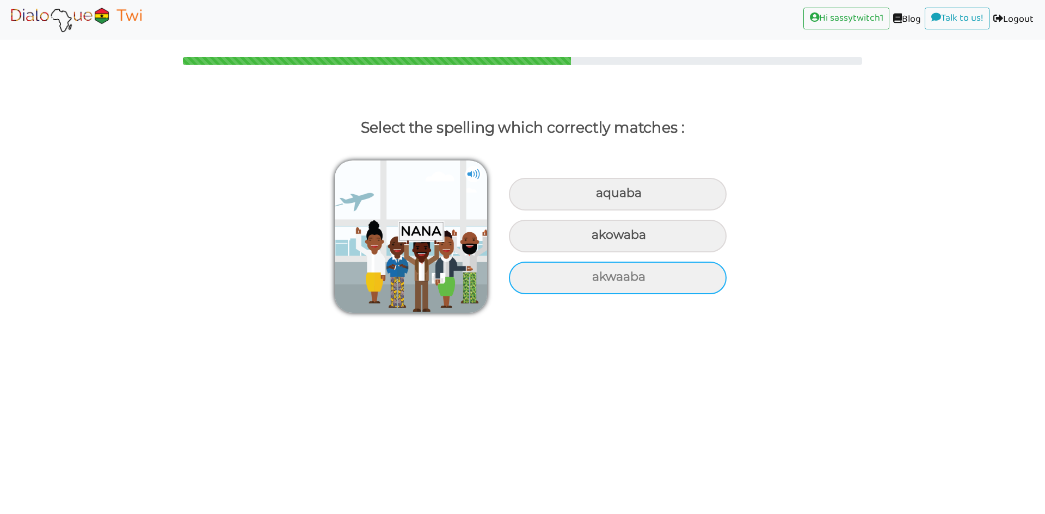
click at [616, 279] on div "akwaaba" at bounding box center [618, 278] width 218 height 33
click at [597, 279] on input "akwaaba" at bounding box center [593, 277] width 7 height 7
radio input "true"
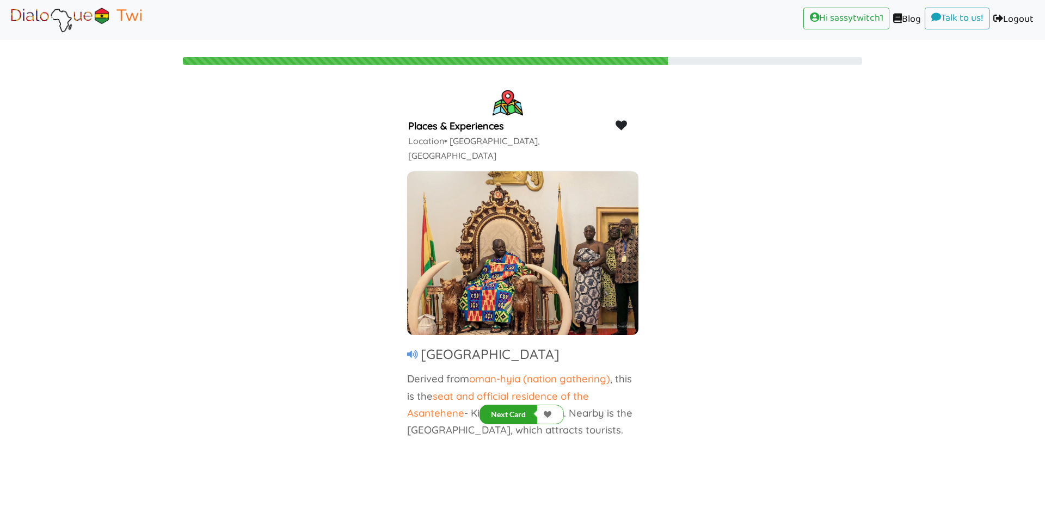
click at [410, 350] on icon at bounding box center [412, 355] width 11 height 10
click at [506, 413] on button "Next Card" at bounding box center [508, 415] width 58 height 20
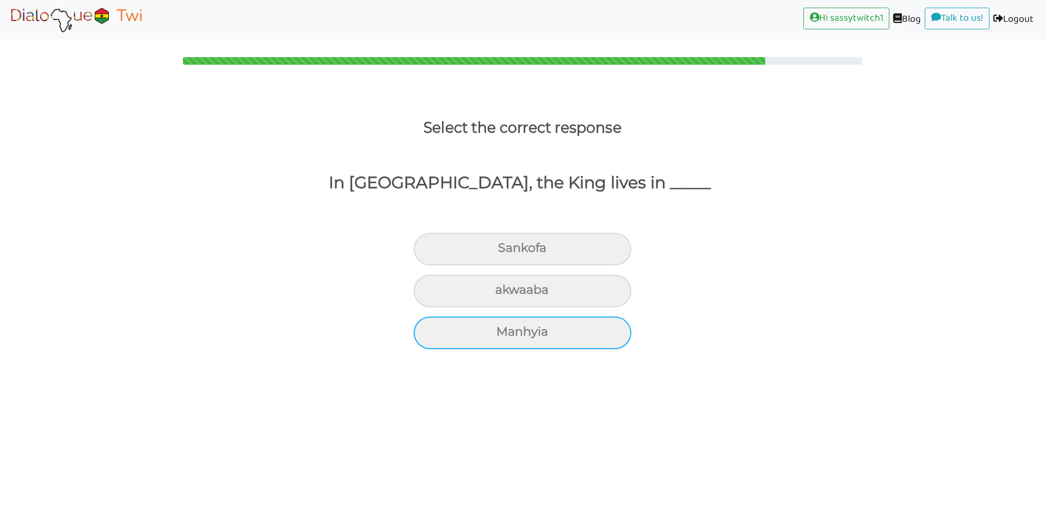
click at [561, 339] on div "Manhyia" at bounding box center [523, 333] width 218 height 33
click at [505, 336] on input "Manhyia" at bounding box center [500, 332] width 7 height 7
radio input "true"
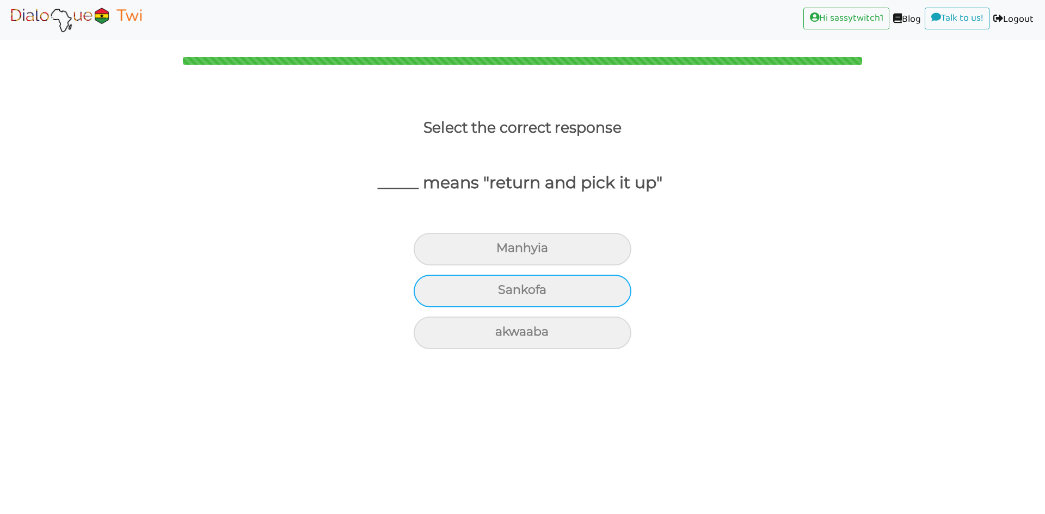
click at [534, 293] on div "Sankofa" at bounding box center [523, 291] width 218 height 33
click at [506, 293] on input "Sankofa" at bounding box center [502, 290] width 7 height 7
radio input "true"
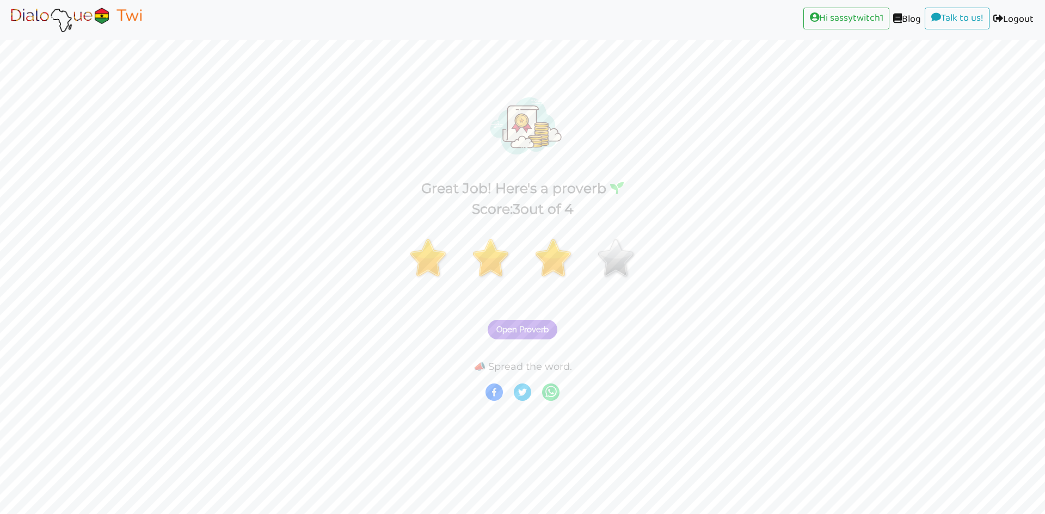
click at [526, 327] on span "Open Proverb" at bounding box center [522, 330] width 52 height 10
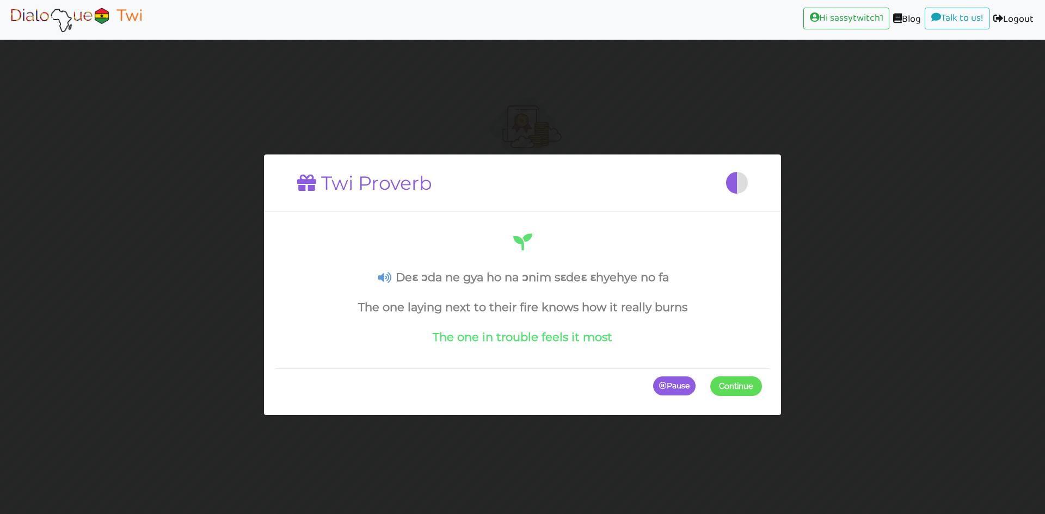
click at [664, 383] on icon "button" at bounding box center [663, 386] width 8 height 8
click at [382, 279] on icon at bounding box center [384, 277] width 13 height 11
click at [732, 391] on p "Continue" at bounding box center [733, 386] width 57 height 20
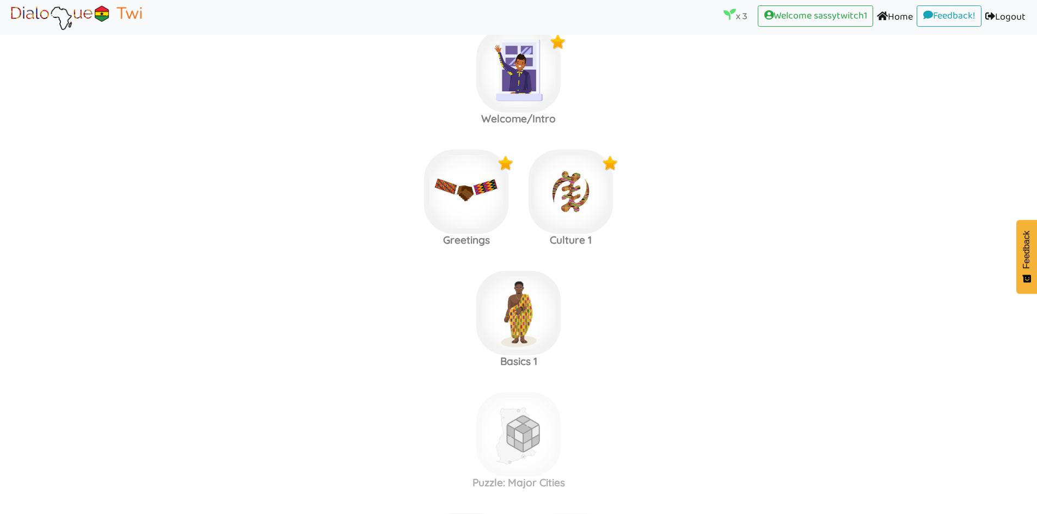
scroll to position [130, 0]
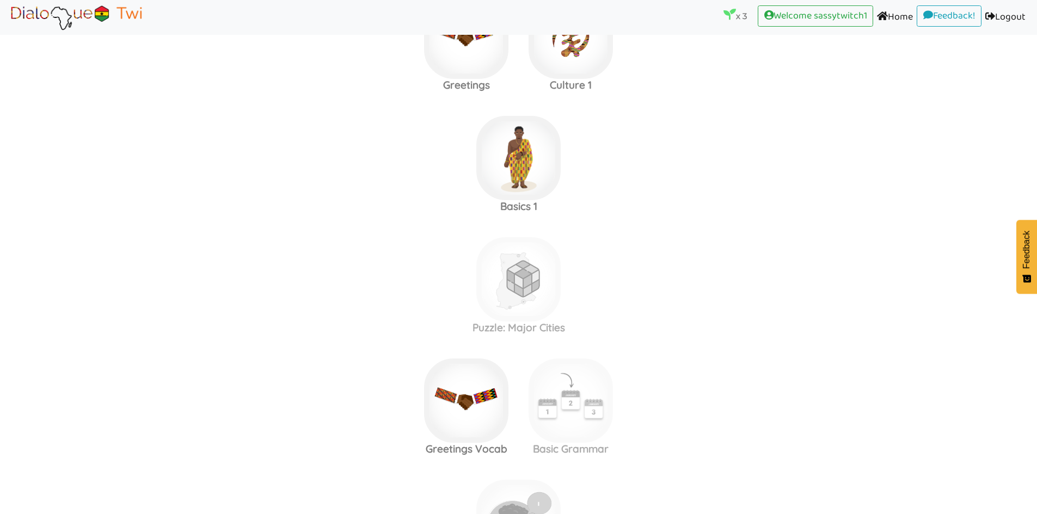
scroll to position [130, 0]
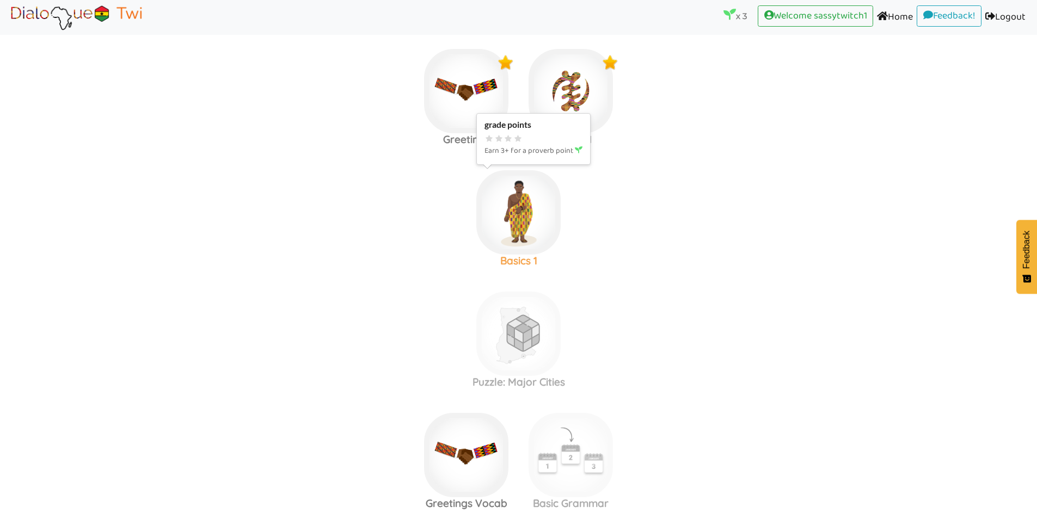
click at [543, 215] on img at bounding box center [518, 212] width 84 height 84
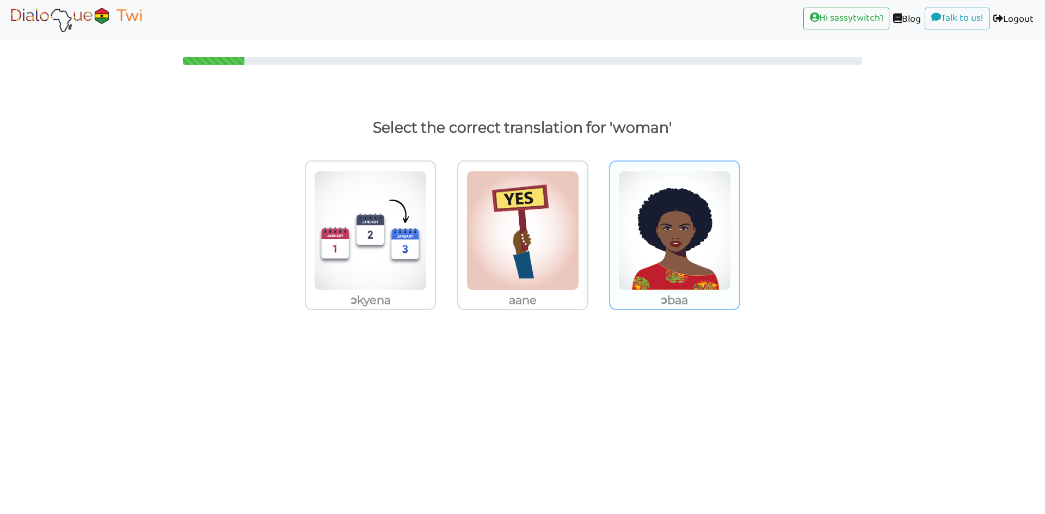
click at [674, 273] on img at bounding box center [674, 231] width 113 height 120
click at [739, 228] on input "ɔbaa" at bounding box center [743, 224] width 8 height 8
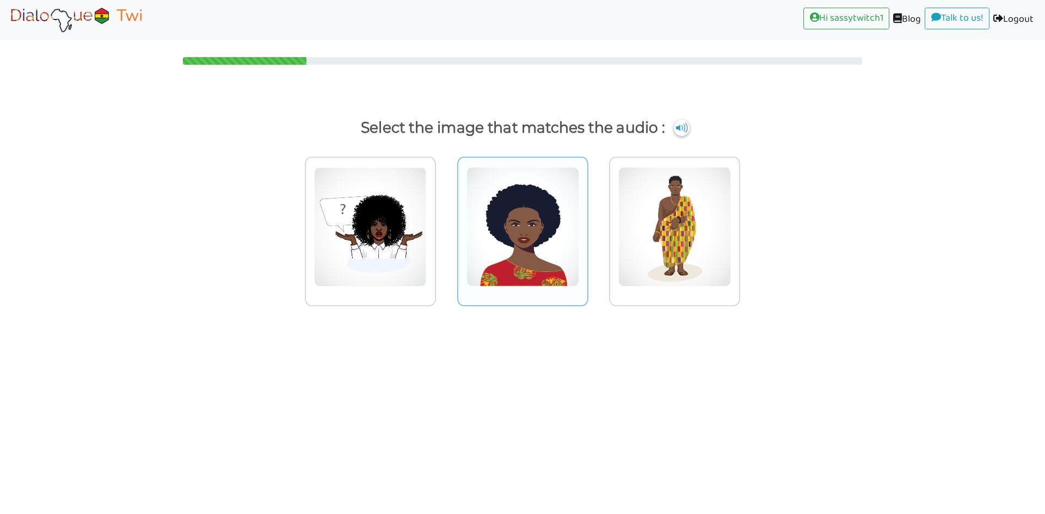
click at [537, 276] on img at bounding box center [522, 227] width 113 height 120
click at [587, 224] on input "radio" at bounding box center [591, 220] width 8 height 8
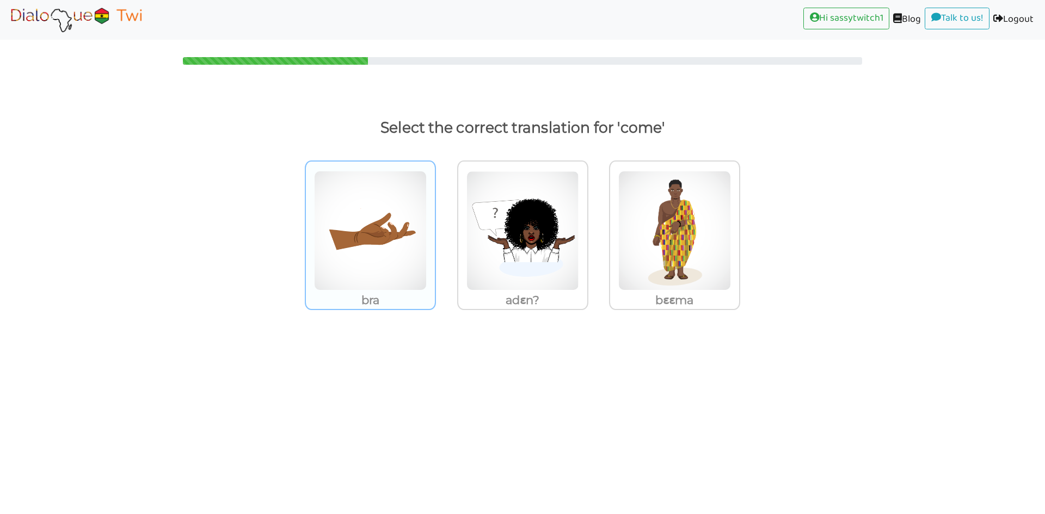
click at [409, 296] on p "bra" at bounding box center [370, 301] width 129 height 20
click at [435, 228] on input "bra" at bounding box center [439, 224] width 8 height 8
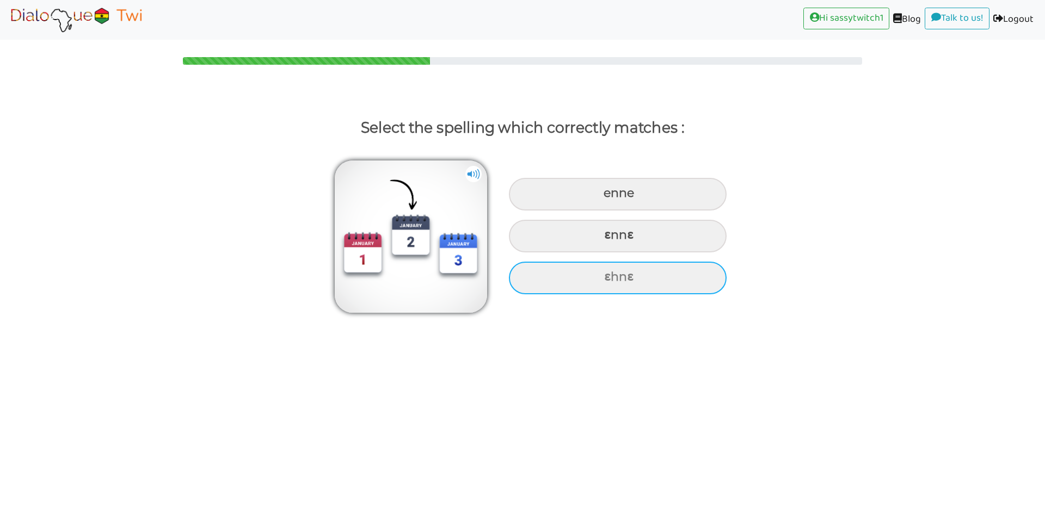
click at [613, 280] on div "ɛhnɛ" at bounding box center [618, 278] width 218 height 33
click at [609, 280] on input "ɛhnɛ" at bounding box center [605, 277] width 7 height 7
radio input "true"
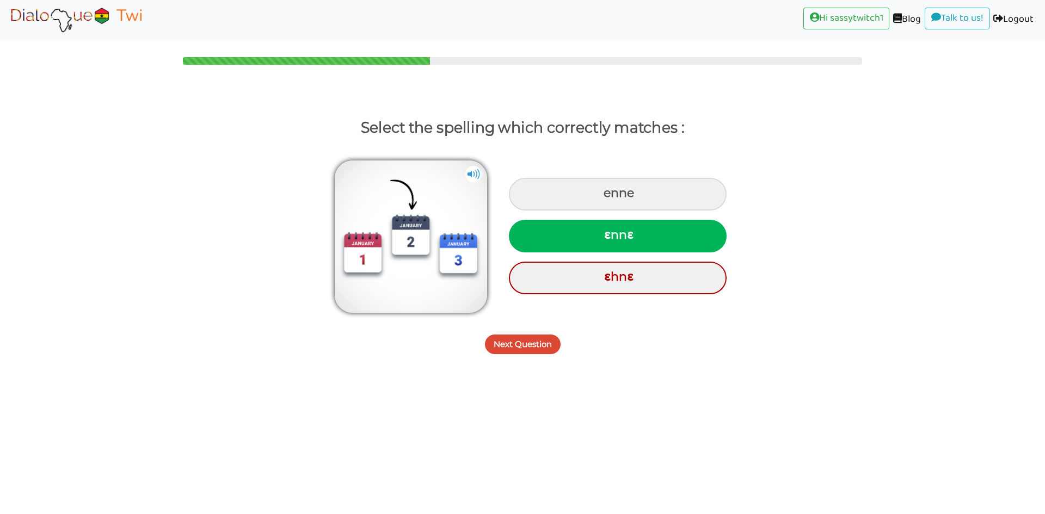
click at [533, 342] on button "Next Question" at bounding box center [523, 345] width 76 height 20
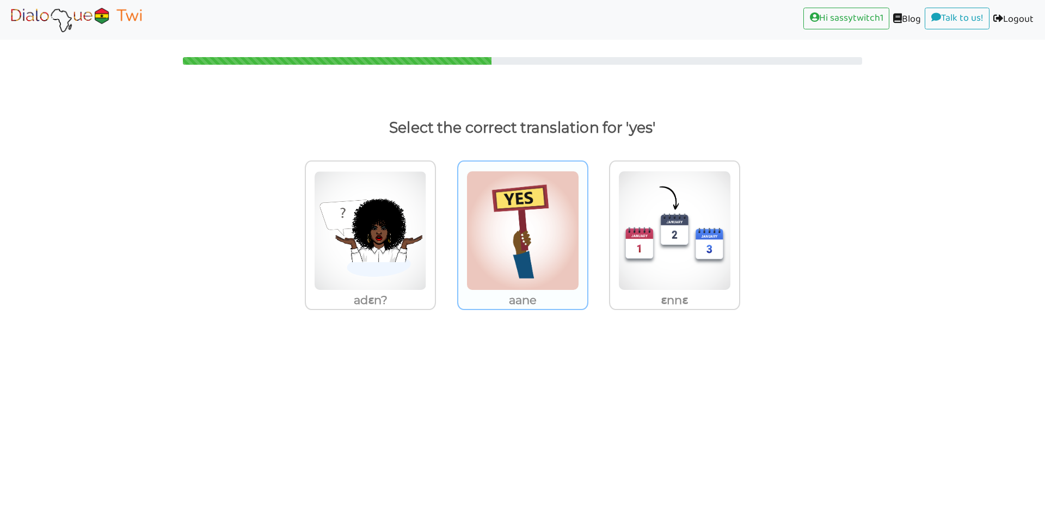
click at [538, 266] on img at bounding box center [522, 231] width 113 height 120
click at [587, 228] on input "aane" at bounding box center [591, 224] width 8 height 8
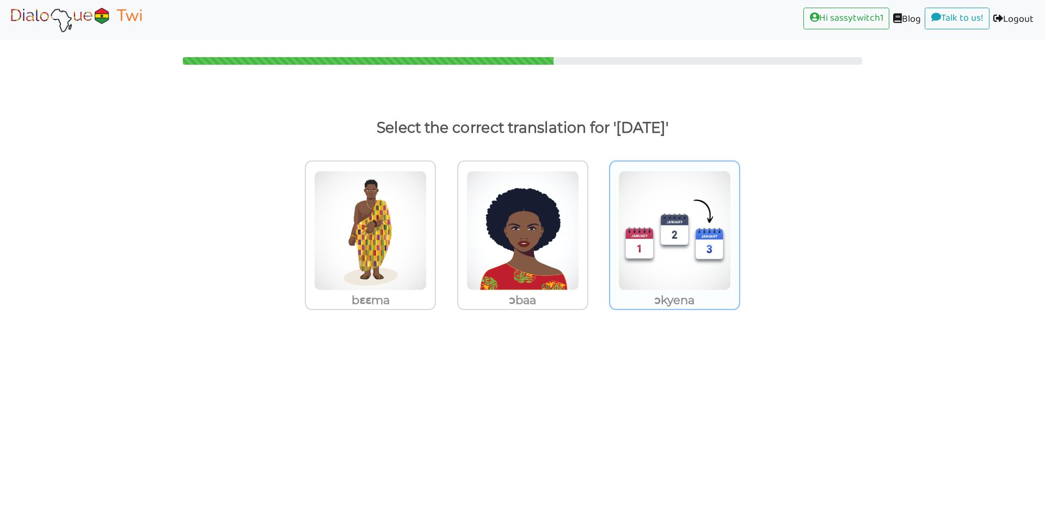
click at [662, 255] on img at bounding box center [674, 231] width 113 height 120
click at [739, 228] on input "ɔkyena" at bounding box center [743, 224] width 8 height 8
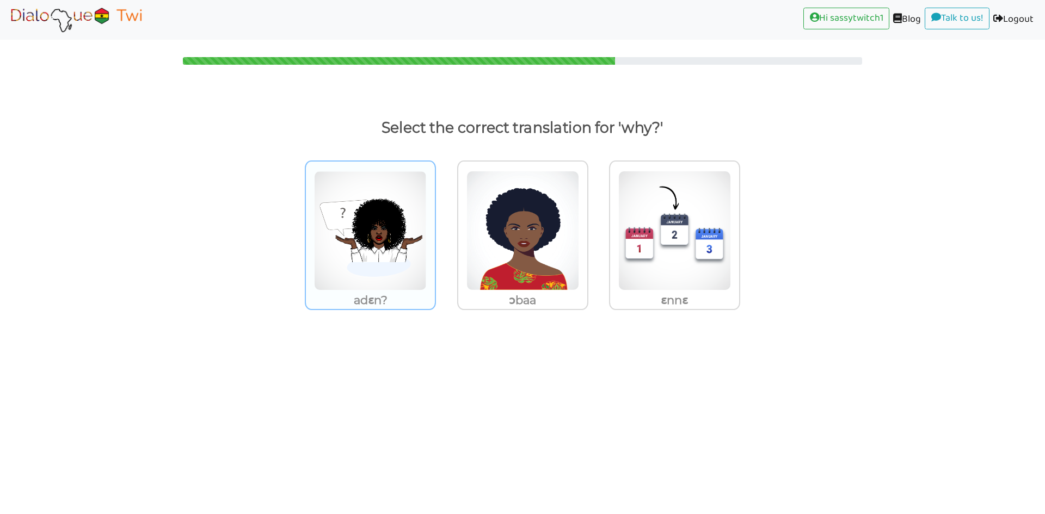
click at [417, 276] on img at bounding box center [370, 231] width 113 height 120
click at [435, 228] on input "adɛn?" at bounding box center [439, 224] width 8 height 8
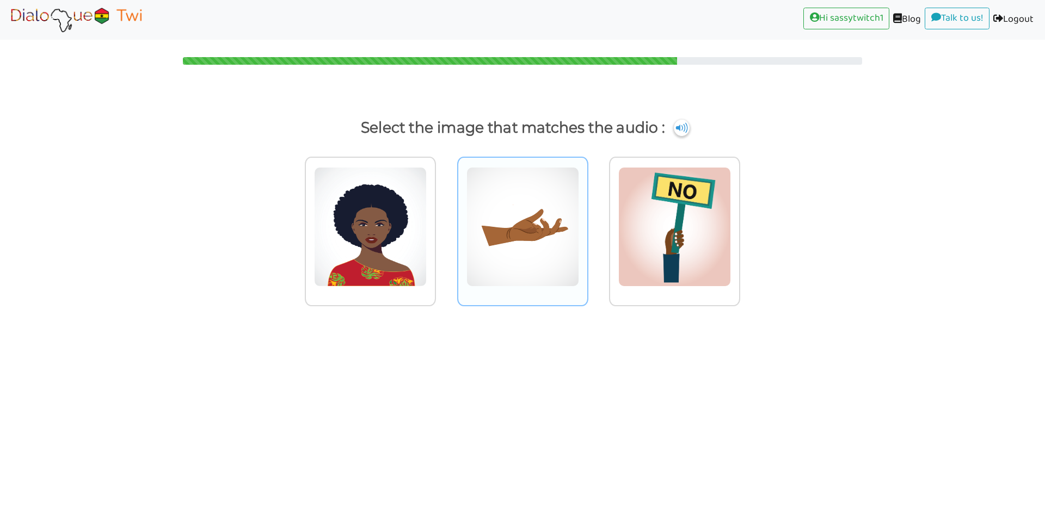
click at [507, 271] on img at bounding box center [522, 227] width 113 height 120
click at [587, 224] on input "radio" at bounding box center [591, 220] width 8 height 8
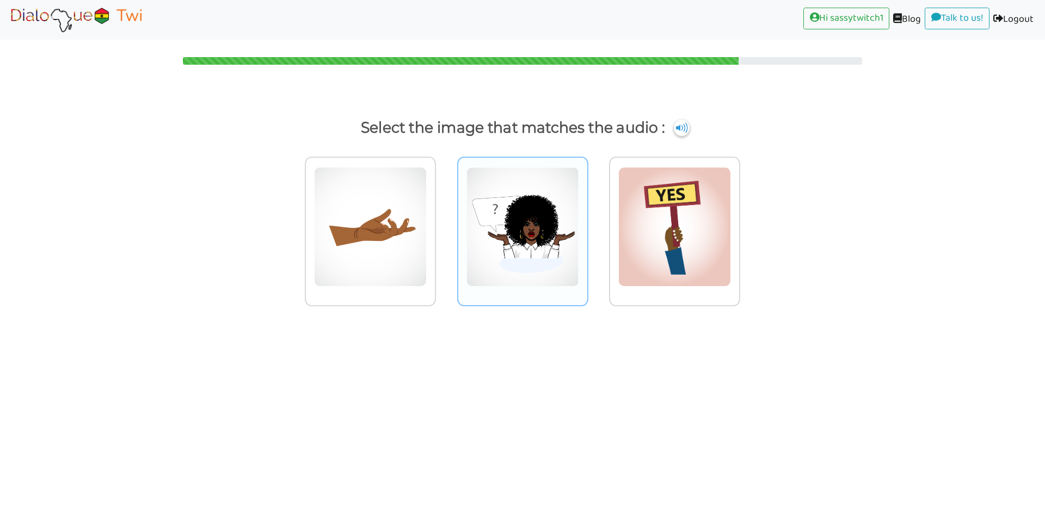
click at [551, 287] on div at bounding box center [522, 232] width 131 height 150
click at [587, 224] on input "radio" at bounding box center [591, 220] width 8 height 8
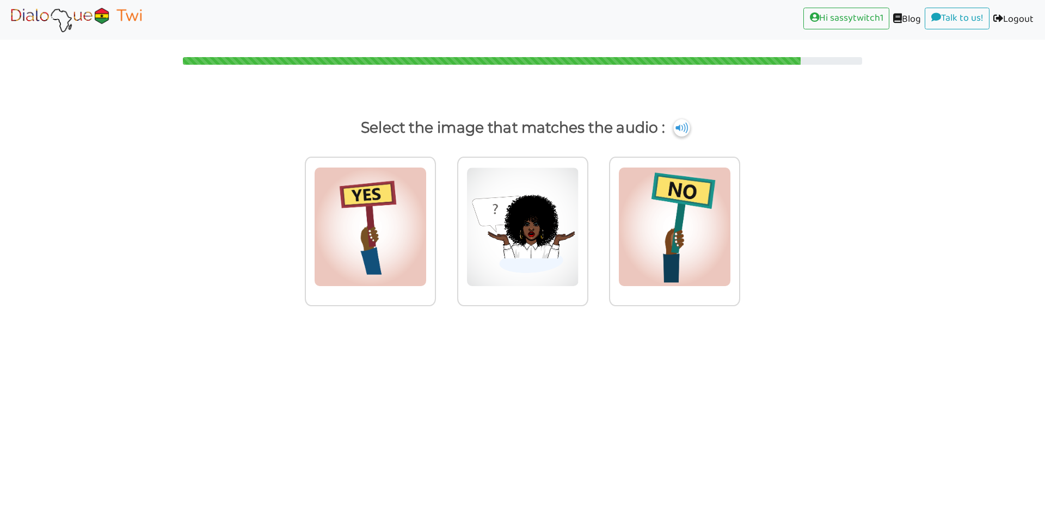
click at [681, 127] on img at bounding box center [681, 127] width 16 height 17
click at [417, 269] on img at bounding box center [370, 227] width 113 height 120
click at [435, 224] on input "radio" at bounding box center [439, 220] width 8 height 8
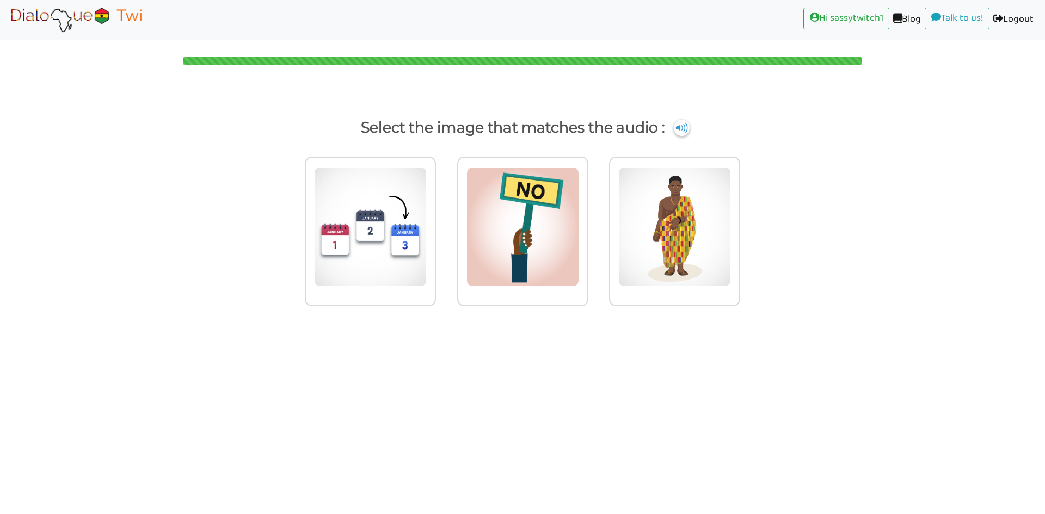
click at [690, 131] on p "Select the image that matches the audio :" at bounding box center [522, 128] width 993 height 26
click at [682, 133] on img at bounding box center [681, 127] width 16 height 17
click at [406, 274] on img at bounding box center [370, 227] width 113 height 120
click at [435, 224] on input "radio" at bounding box center [439, 220] width 8 height 8
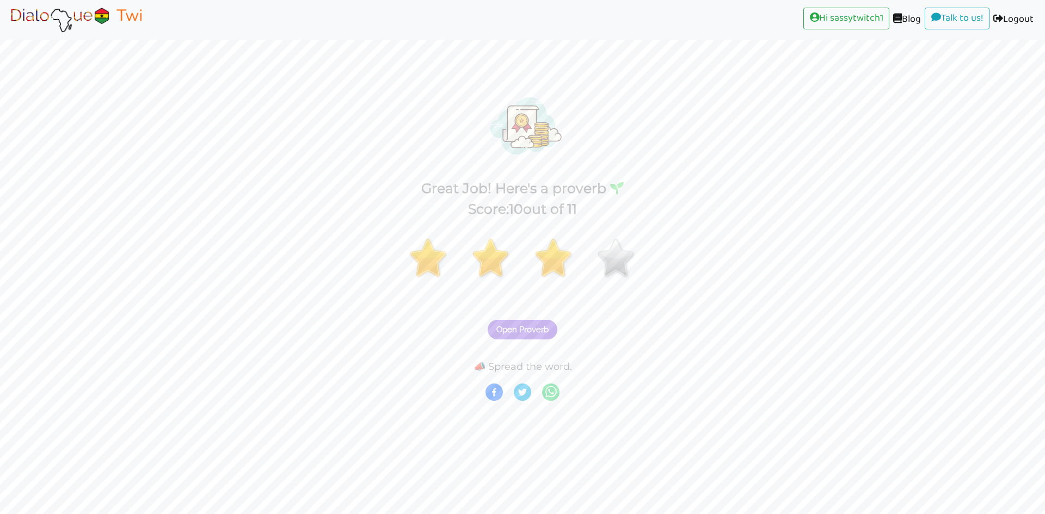
click at [518, 330] on span "Open Proverb" at bounding box center [522, 330] width 52 height 10
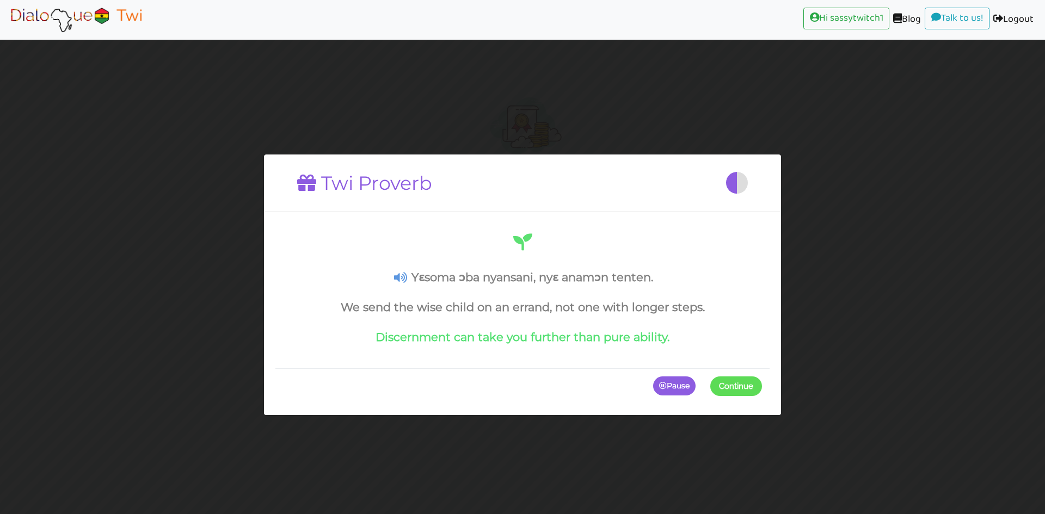
click at [684, 385] on p "Pause" at bounding box center [674, 386] width 42 height 20
click at [405, 276] on icon at bounding box center [400, 277] width 13 height 11
click at [742, 383] on p "Continue" at bounding box center [733, 386] width 57 height 20
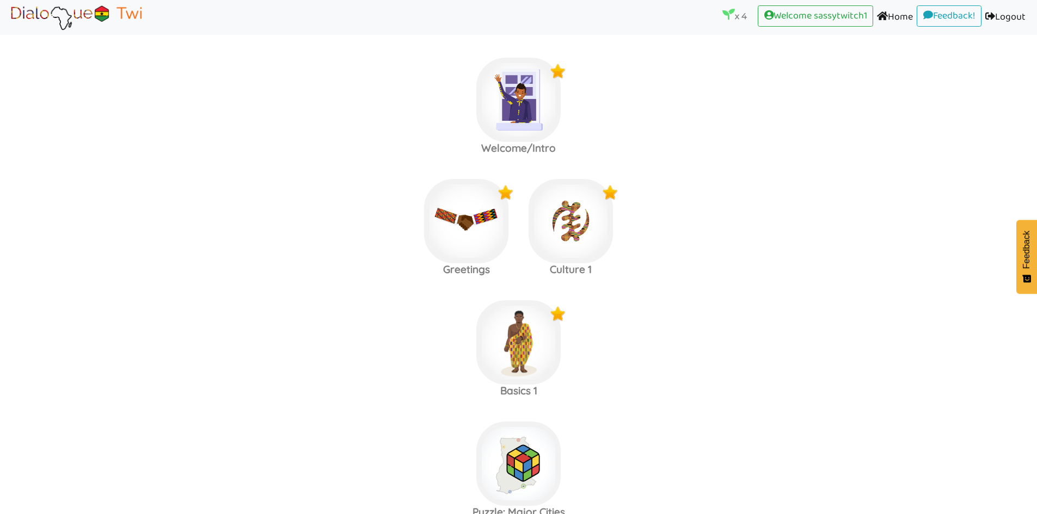
scroll to position [251, 0]
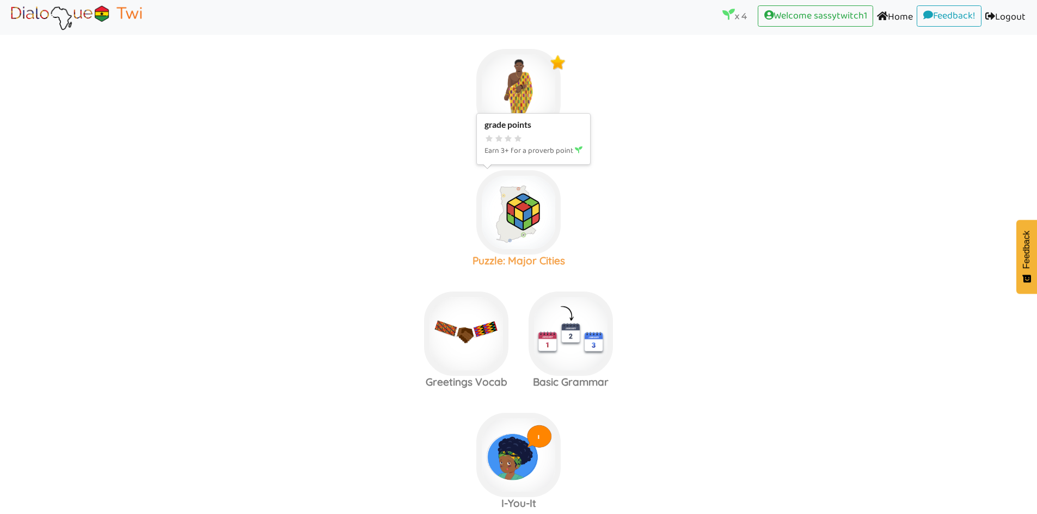
click at [546, 218] on img at bounding box center [518, 212] width 84 height 84
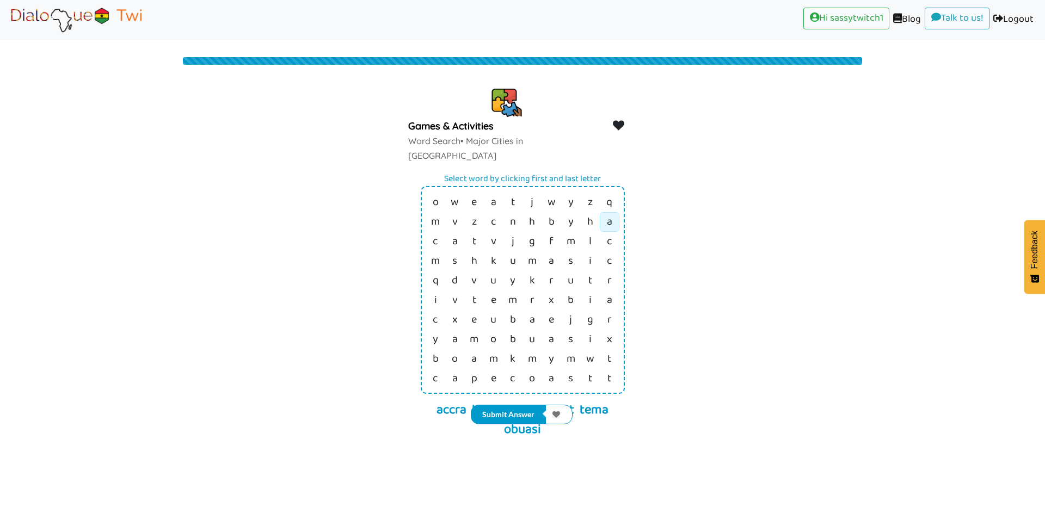
click at [610, 213] on link "a" at bounding box center [609, 222] width 5 height 19
click at [613, 291] on td "a" at bounding box center [610, 301] width 20 height 20
click at [495, 252] on link "k" at bounding box center [493, 261] width 5 height 19
click at [589, 252] on link "i" at bounding box center [590, 261] width 3 height 19
click at [430, 369] on td "c" at bounding box center [436, 379] width 20 height 20
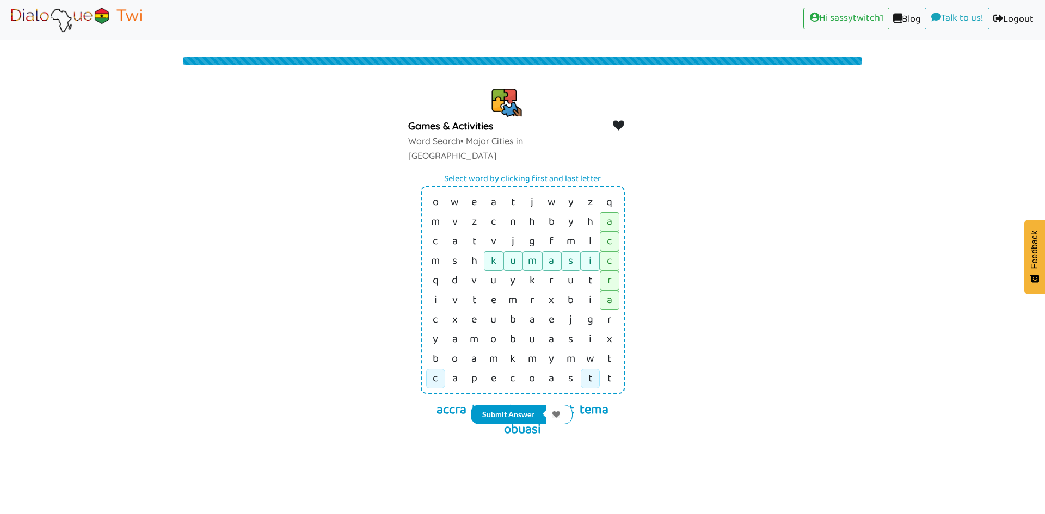
click at [592, 370] on link "t" at bounding box center [590, 379] width 4 height 19
click at [477, 291] on td "t" at bounding box center [475, 301] width 20 height 20
click at [478, 349] on td "a" at bounding box center [475, 359] width 20 height 20
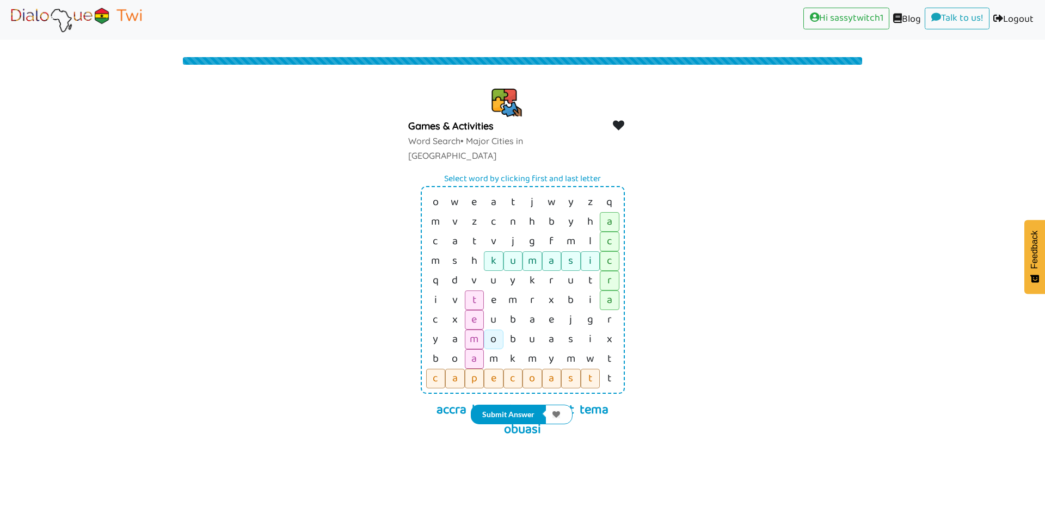
click at [496, 330] on link "o" at bounding box center [493, 339] width 6 height 19
click at [583, 330] on td "i" at bounding box center [591, 340] width 20 height 20
click at [510, 419] on button "Submit Answer" at bounding box center [508, 415] width 75 height 20
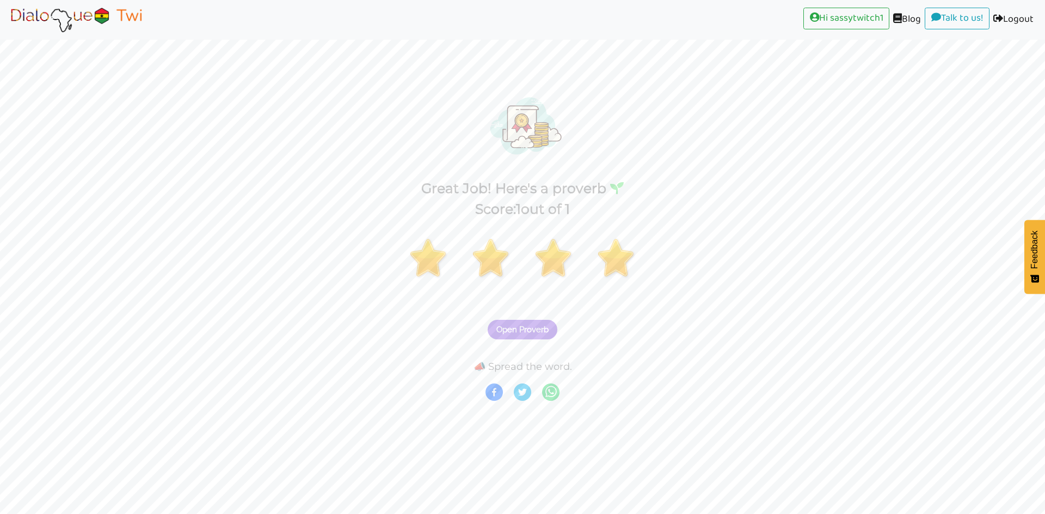
click at [534, 335] on button "Open Proverb" at bounding box center [523, 330] width 70 height 20
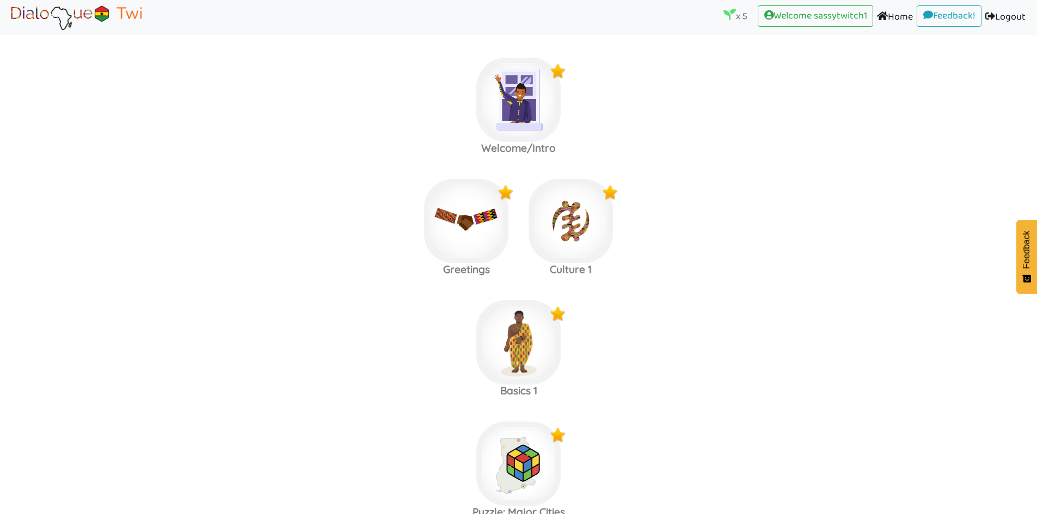
scroll to position [373, 0]
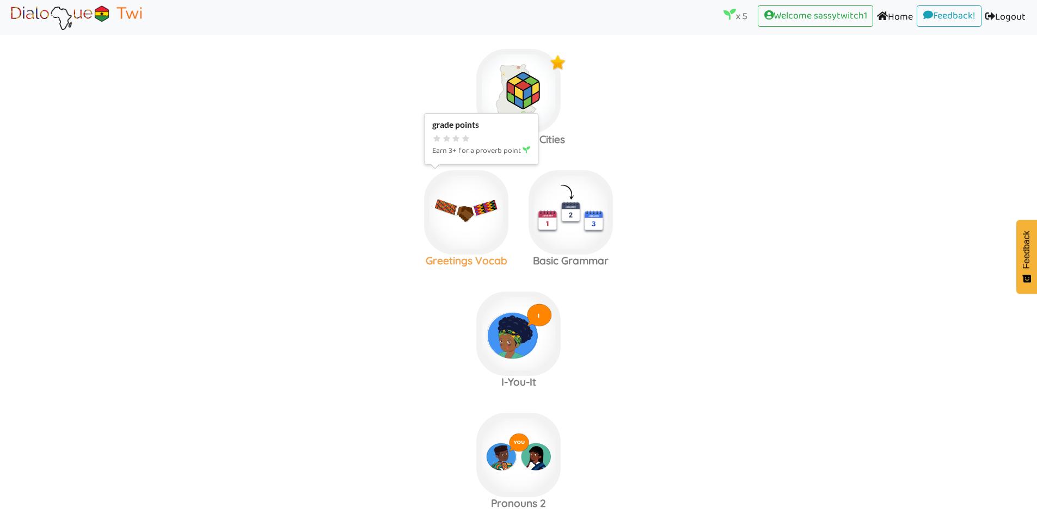
click at [482, 213] on img at bounding box center [466, 212] width 84 height 84
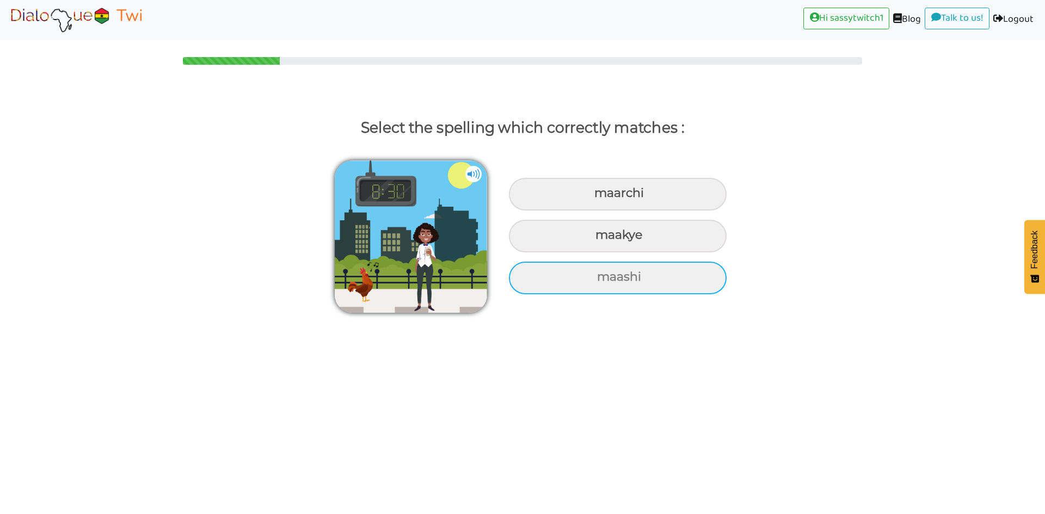
click at [600, 282] on div "maashi" at bounding box center [618, 278] width 218 height 33
click at [600, 281] on input "maashi" at bounding box center [598, 277] width 7 height 7
radio input "true"
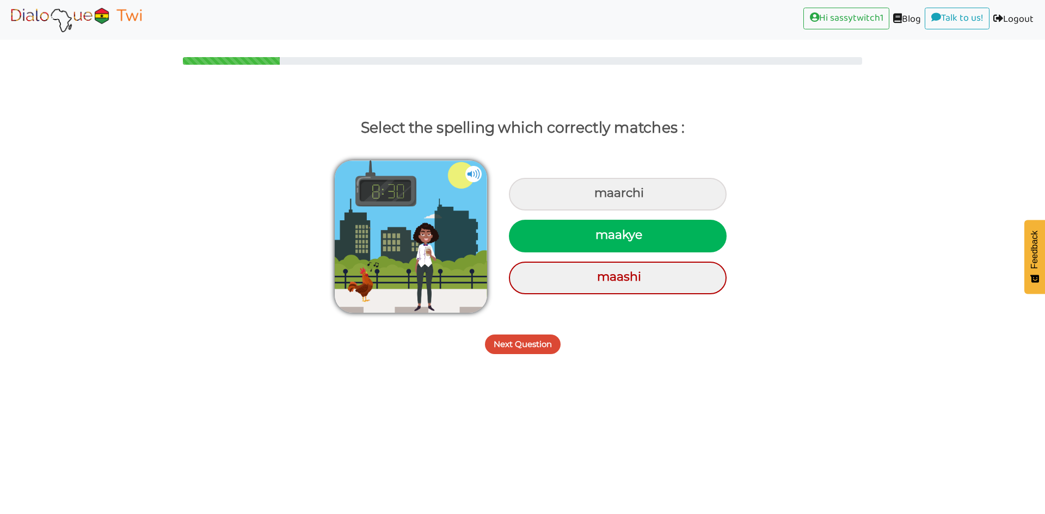
click at [524, 337] on button "Next Question" at bounding box center [523, 345] width 76 height 20
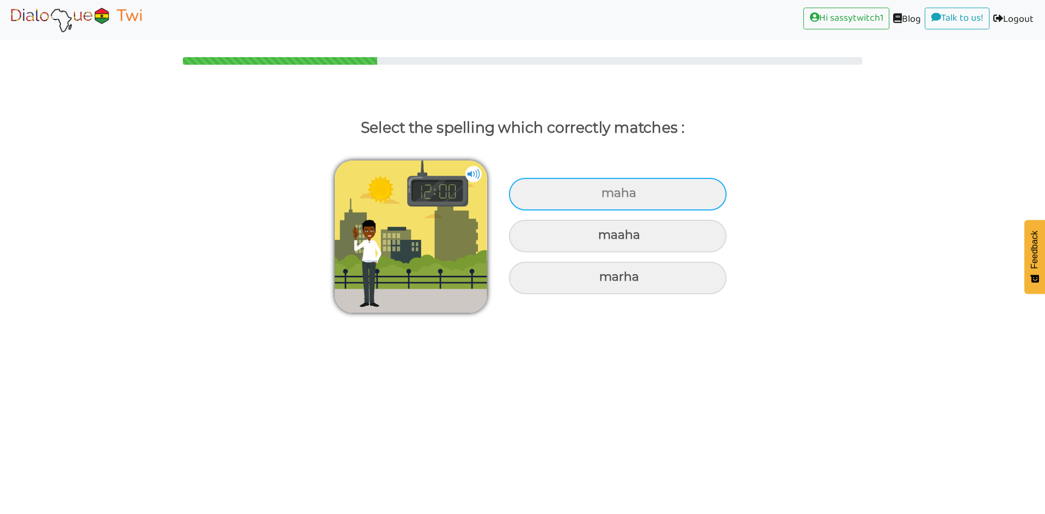
click at [603, 196] on div "maha" at bounding box center [618, 194] width 218 height 33
click at [603, 196] on input "maha" at bounding box center [602, 193] width 7 height 7
radio input "true"
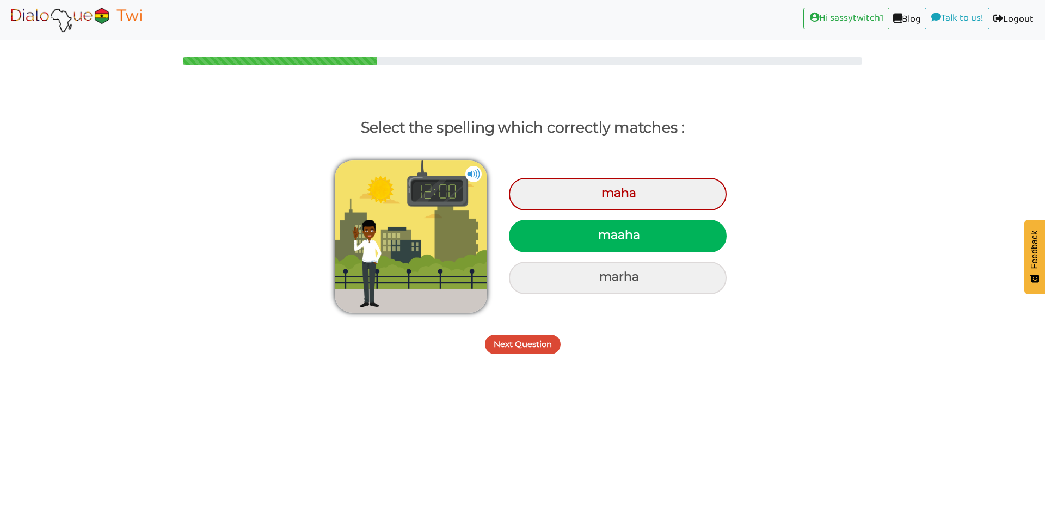
click at [537, 340] on button "Next Question" at bounding box center [523, 345] width 76 height 20
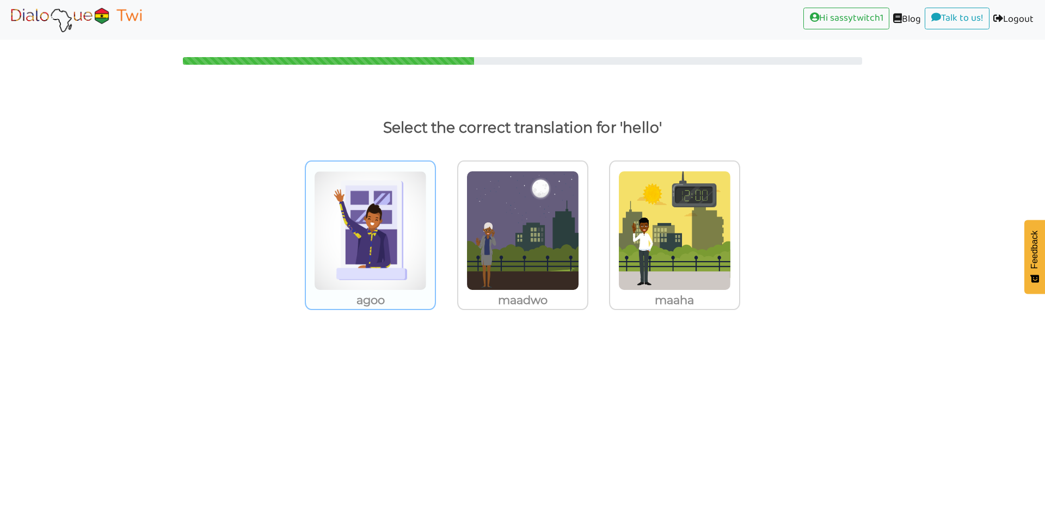
click at [408, 262] on img at bounding box center [370, 231] width 113 height 120
click at [435, 228] on input "agoo" at bounding box center [439, 224] width 8 height 8
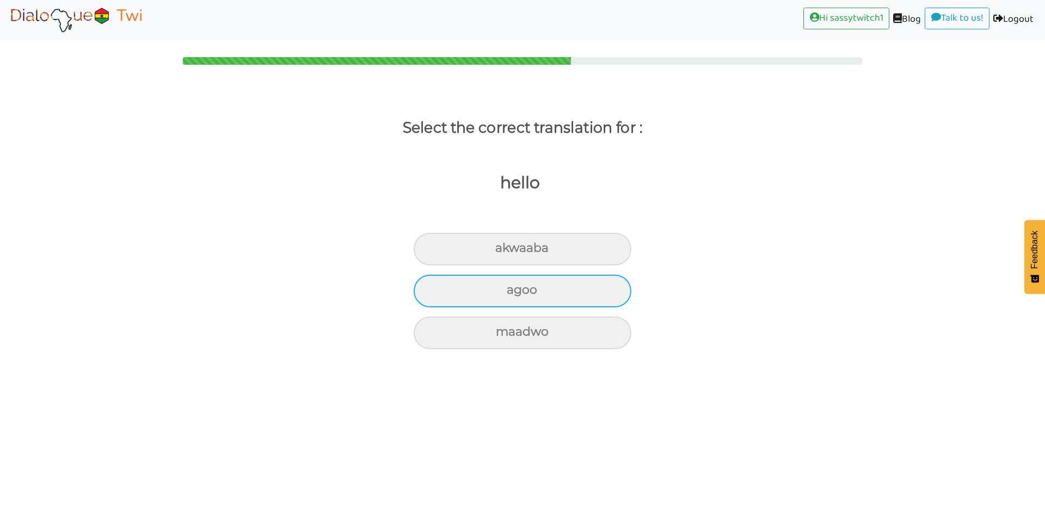
click at [518, 288] on div "agoo" at bounding box center [523, 291] width 218 height 33
click at [515, 288] on input "agoo" at bounding box center [511, 290] width 7 height 7
radio input "true"
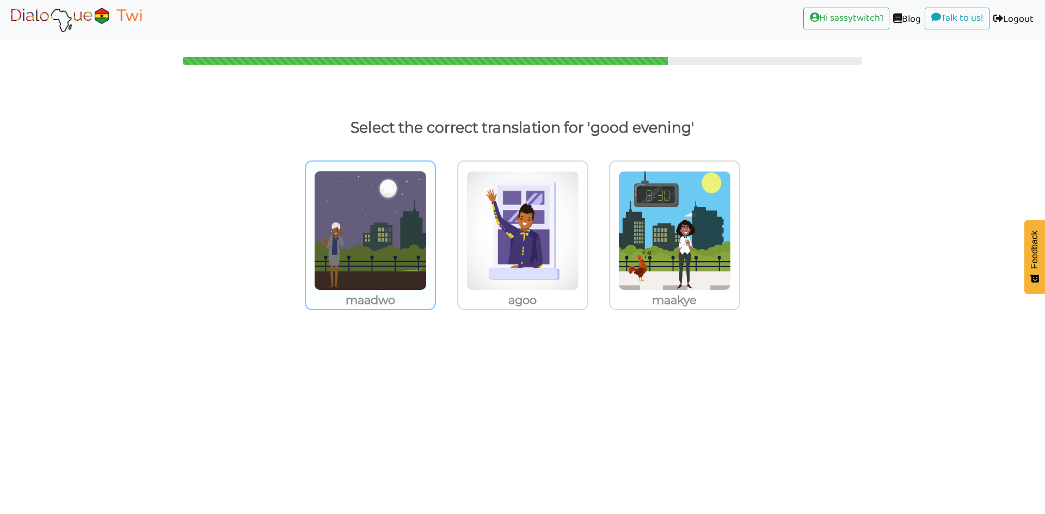
click at [378, 291] on p "maadwo" at bounding box center [370, 301] width 129 height 20
click at [435, 228] on input "maadwo" at bounding box center [439, 224] width 8 height 8
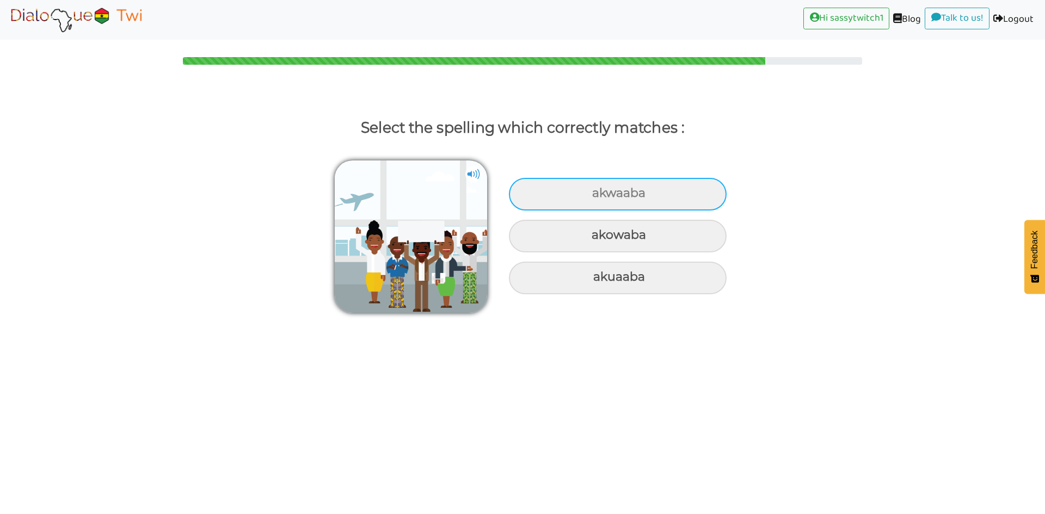
click at [601, 199] on div "akwaaba" at bounding box center [618, 194] width 218 height 33
click at [597, 197] on input "akwaaba" at bounding box center [593, 193] width 7 height 7
radio input "true"
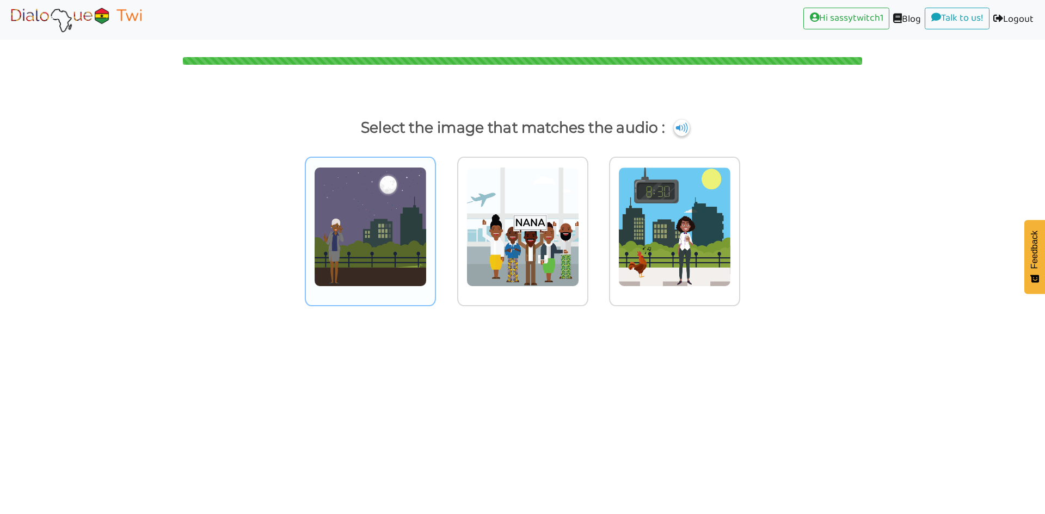
click at [373, 270] on img at bounding box center [370, 227] width 113 height 120
click at [435, 224] on input "radio" at bounding box center [439, 220] width 8 height 8
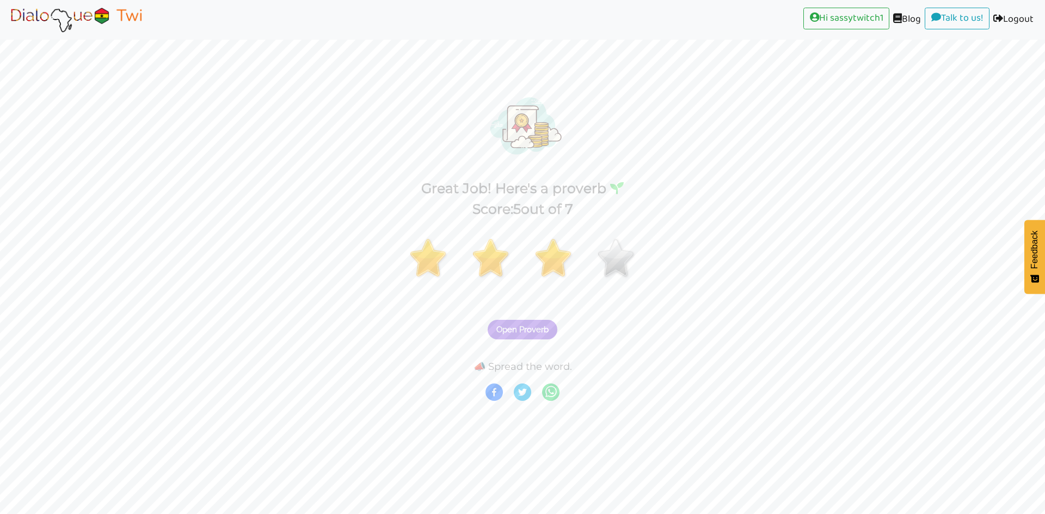
click at [540, 331] on span "Open Proverb" at bounding box center [522, 330] width 52 height 10
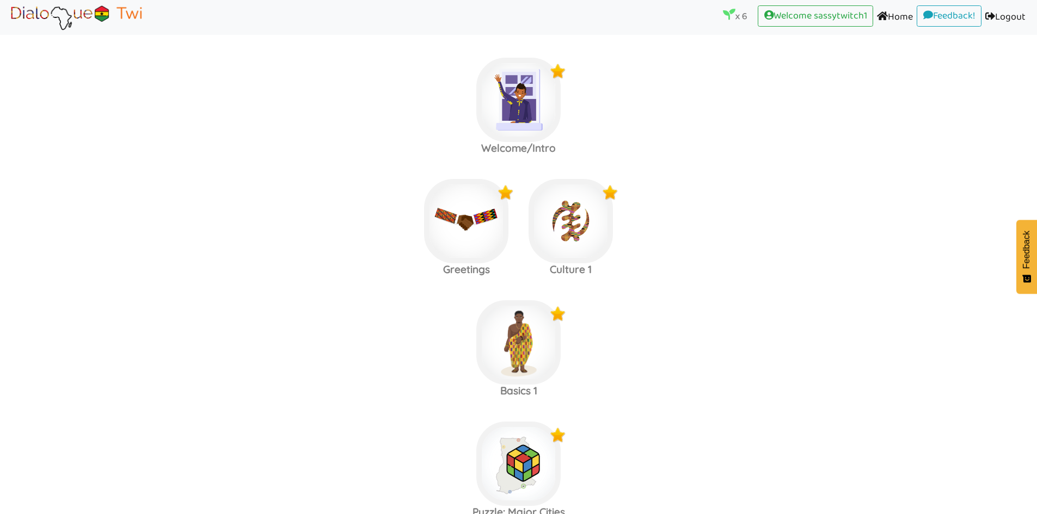
scroll to position [494, 0]
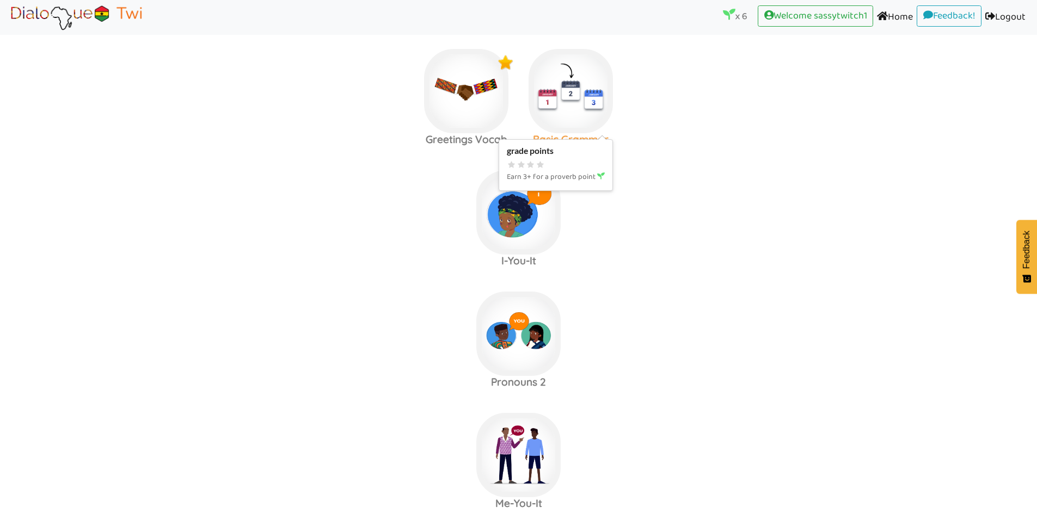
click at [589, 97] on img at bounding box center [570, 91] width 84 height 84
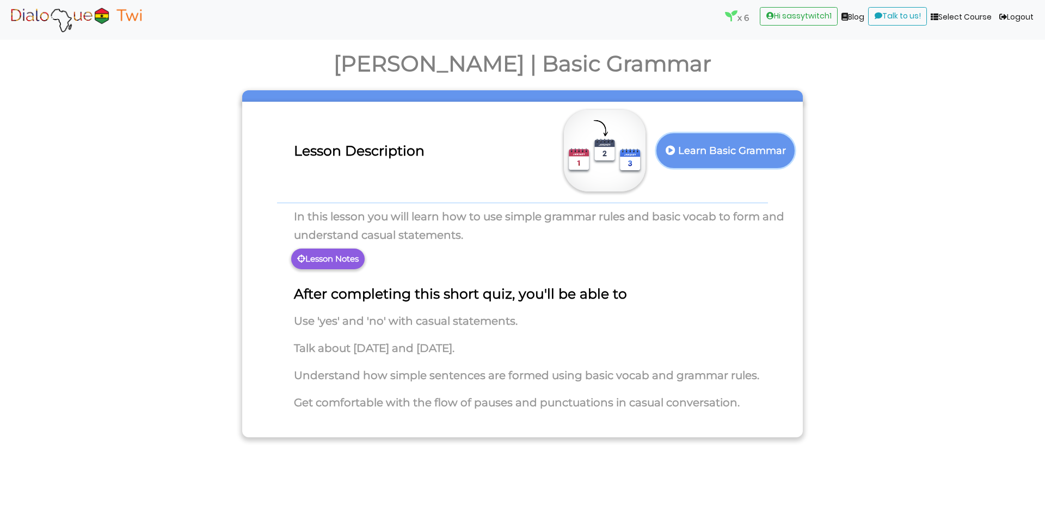
click at [734, 152] on p "Learn Basic Grammar" at bounding box center [725, 151] width 125 height 27
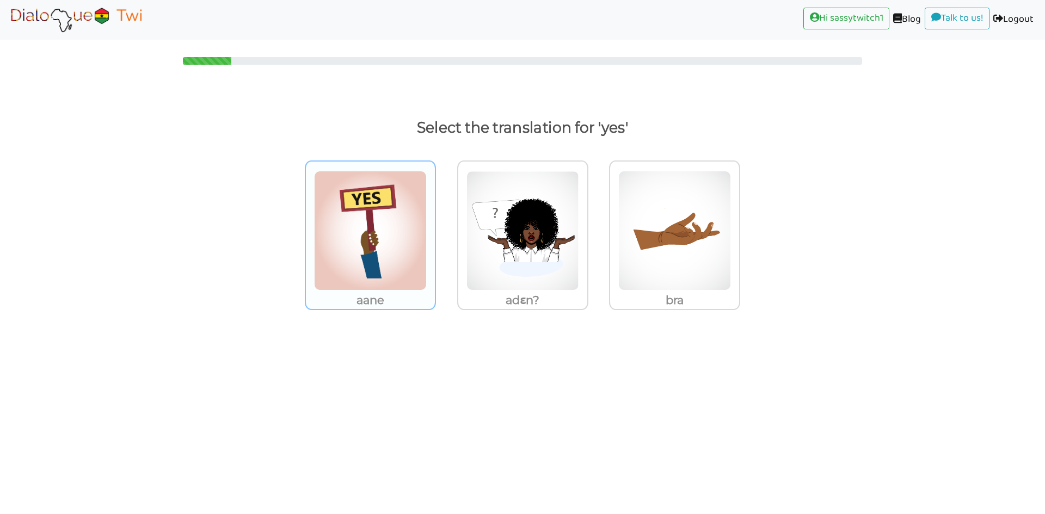
click at [395, 268] on img at bounding box center [370, 231] width 113 height 120
click at [435, 228] on input "aane" at bounding box center [439, 224] width 8 height 8
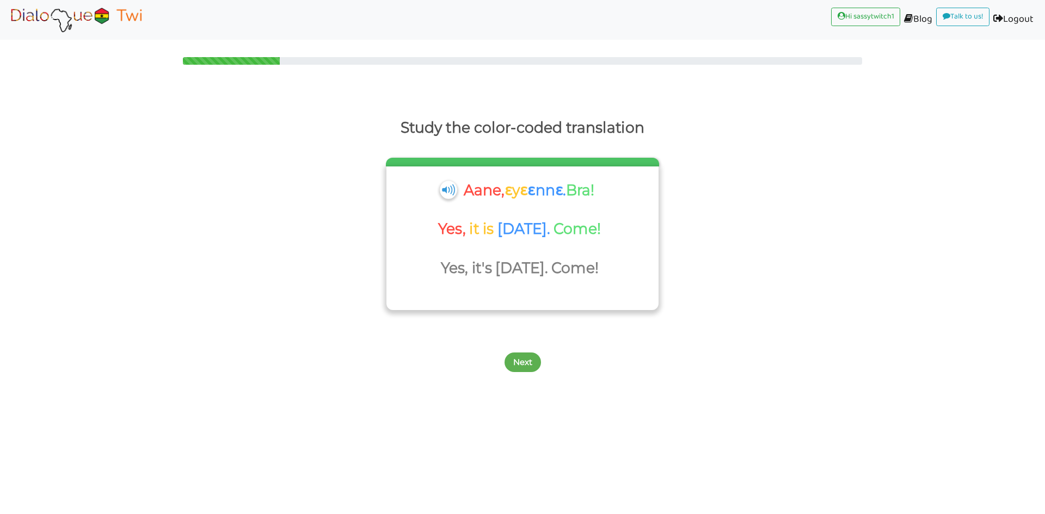
click at [444, 192] on img at bounding box center [448, 190] width 17 height 18
click at [527, 364] on button "Next" at bounding box center [523, 363] width 36 height 20
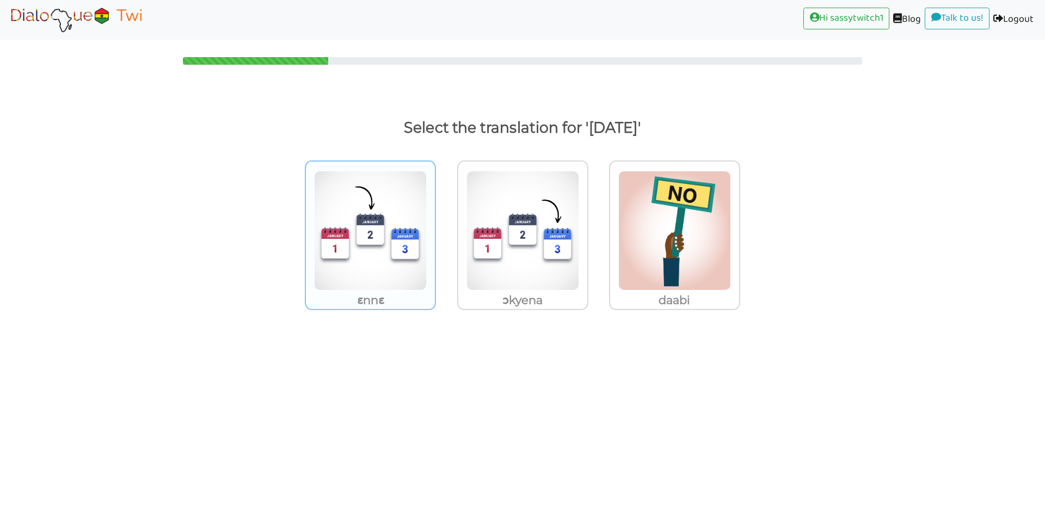
click at [369, 293] on p "ɛnnɛ" at bounding box center [370, 301] width 129 height 20
click at [435, 228] on input "ɛnnɛ" at bounding box center [439, 224] width 8 height 8
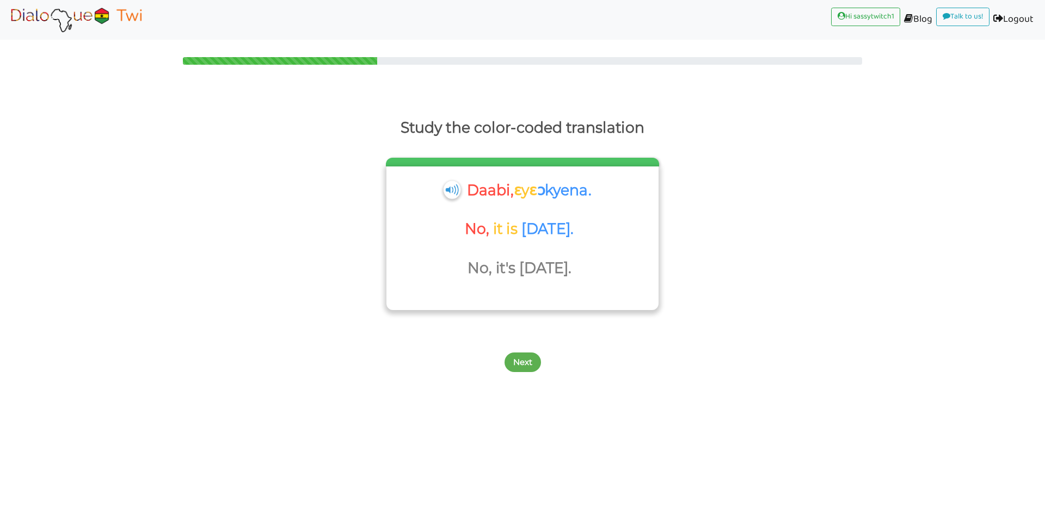
click at [448, 186] on img at bounding box center [452, 190] width 17 height 18
click at [450, 193] on img at bounding box center [452, 190] width 17 height 18
click at [525, 364] on button "Next" at bounding box center [523, 363] width 36 height 20
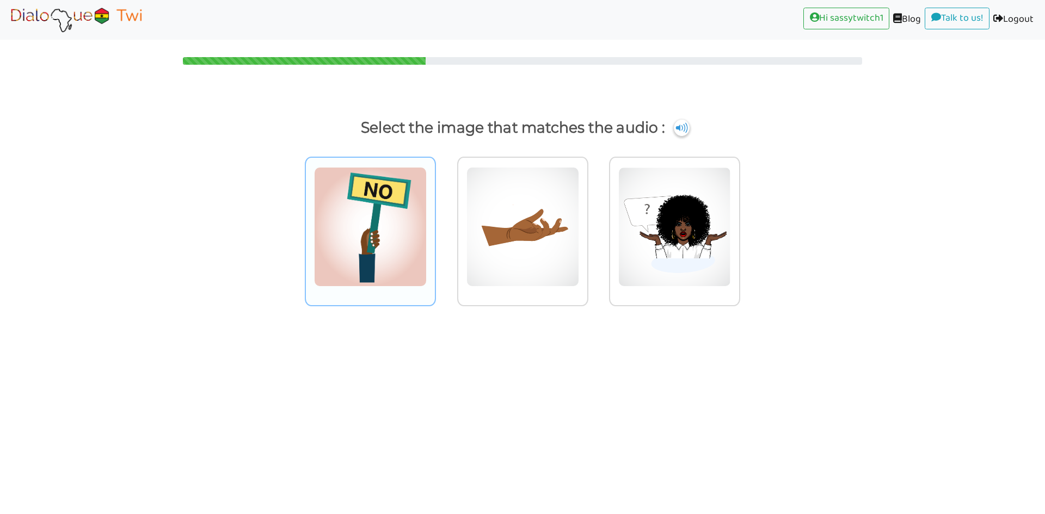
click at [380, 296] on div at bounding box center [370, 232] width 131 height 150
click at [435, 224] on input "radio" at bounding box center [439, 220] width 8 height 8
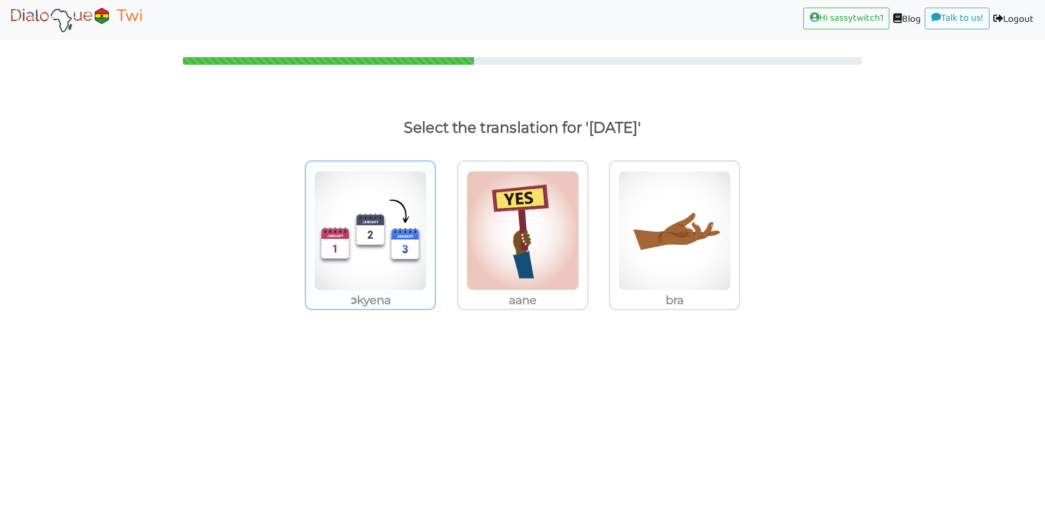
click at [410, 288] on img at bounding box center [370, 231] width 113 height 120
click at [435, 228] on input "ɔkyena" at bounding box center [439, 224] width 8 height 8
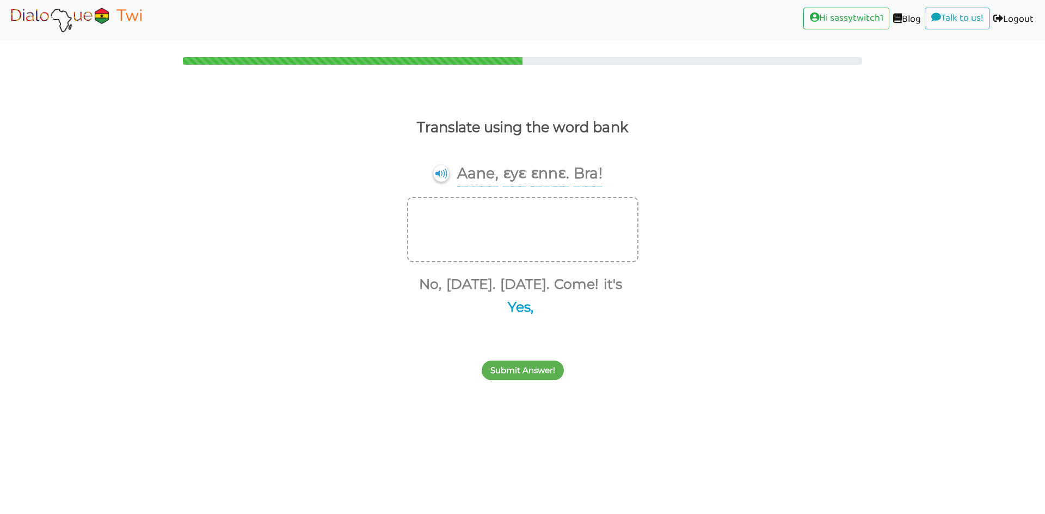
click at [525, 307] on button "Yes," at bounding box center [518, 307] width 29 height 21
click at [621, 288] on button "it's" at bounding box center [611, 284] width 22 height 21
click at [545, 285] on button "today." at bounding box center [534, 284] width 53 height 21
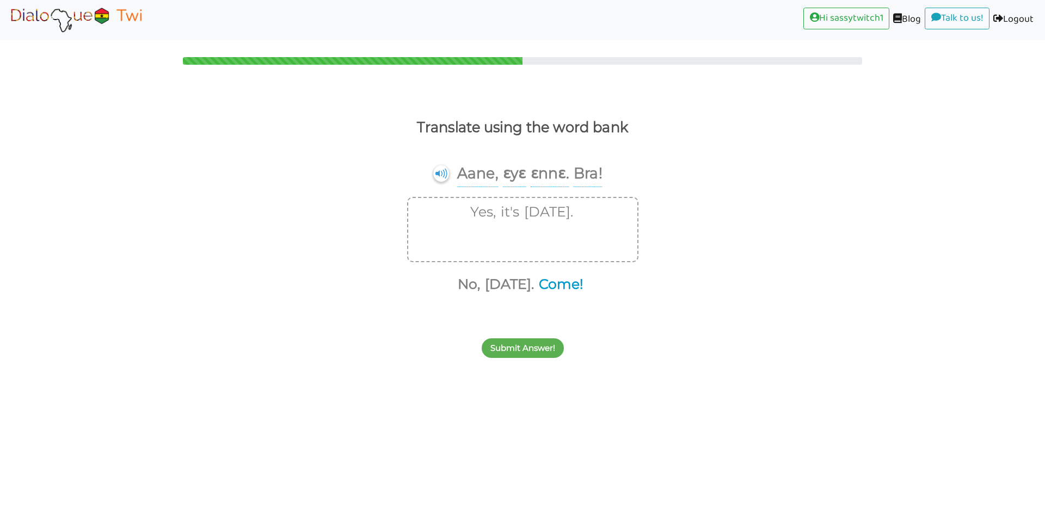
click at [568, 286] on button "Come!" at bounding box center [559, 284] width 48 height 21
click at [535, 344] on button "Submit Answer!" at bounding box center [523, 349] width 82 height 20
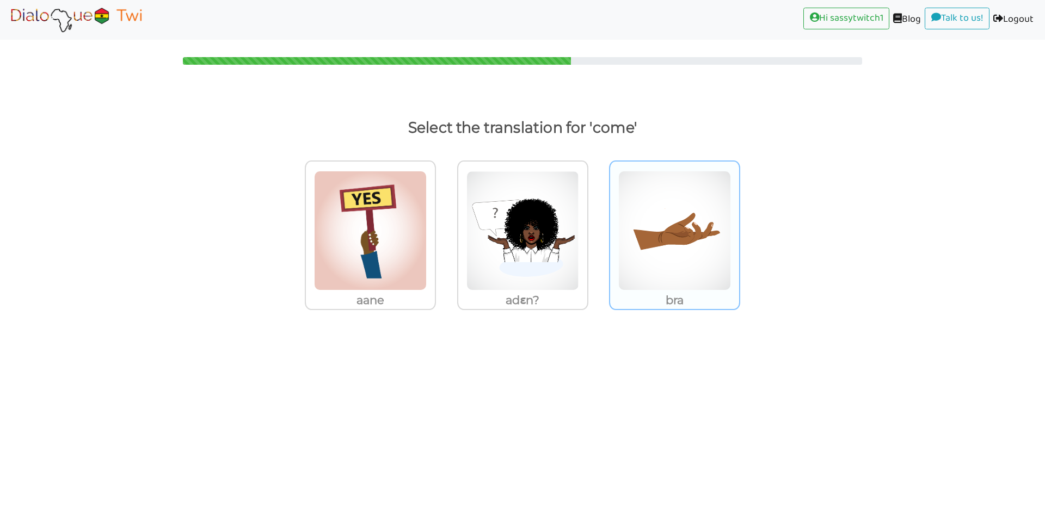
click at [698, 257] on img at bounding box center [674, 231] width 113 height 120
click at [739, 228] on input "bra" at bounding box center [743, 224] width 8 height 8
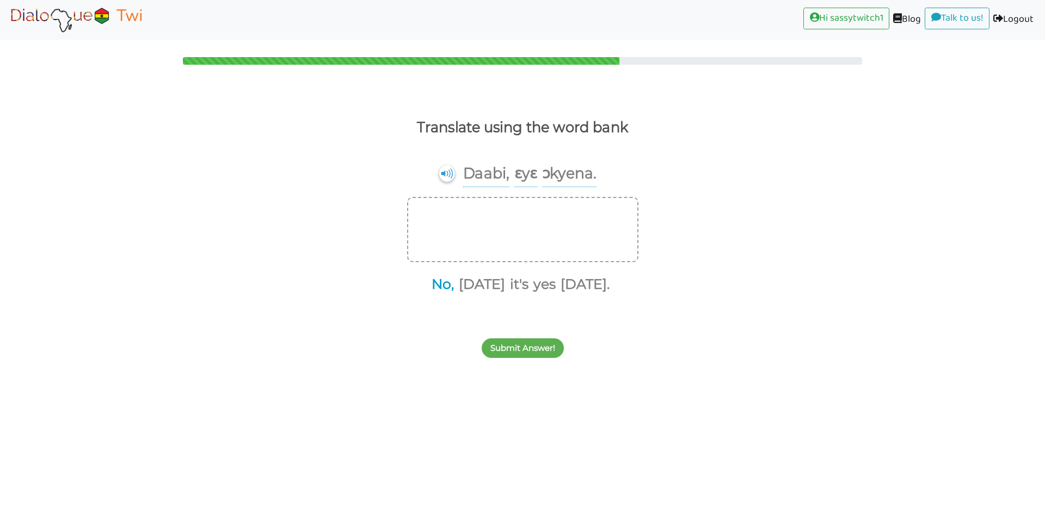
click at [428, 287] on button "No," at bounding box center [441, 284] width 26 height 21
click at [493, 290] on button "it's" at bounding box center [504, 284] width 22 height 21
click at [545, 282] on button "tomorrow." at bounding box center [557, 284] width 53 height 21
click at [535, 352] on button "Submit Answer!" at bounding box center [523, 349] width 82 height 20
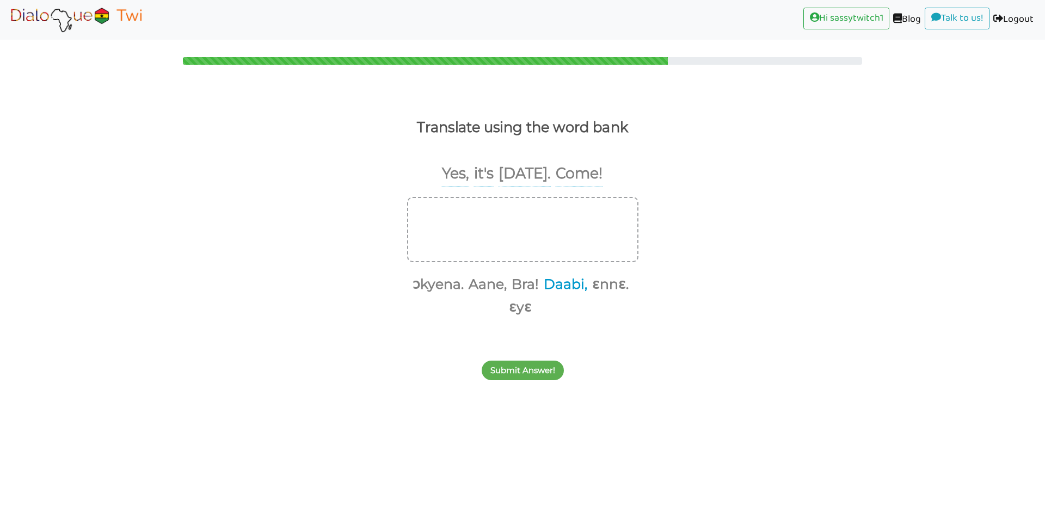
click at [573, 289] on button "Daabi," at bounding box center [563, 284] width 47 height 21
click at [531, 214] on button "Daabi," at bounding box center [519, 212] width 47 height 21
click at [490, 283] on button "Aane," at bounding box center [486, 284] width 42 height 21
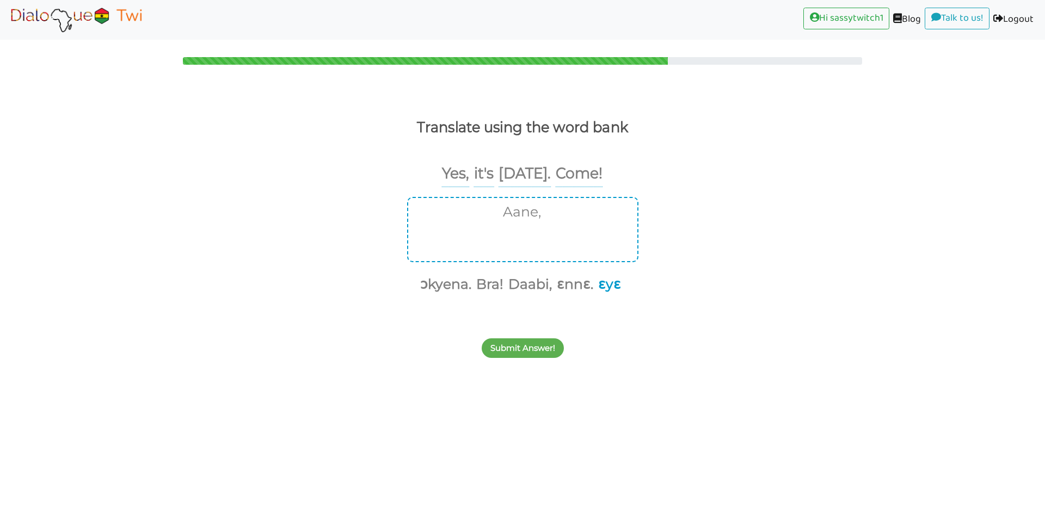
click at [601, 292] on button "ɛyɛ" at bounding box center [607, 284] width 27 height 21
click at [580, 288] on button "ɛnnɛ." at bounding box center [587, 284] width 40 height 21
click at [526, 286] on button "Bra!" at bounding box center [522, 284] width 31 height 21
click at [531, 349] on button "Submit Answer!" at bounding box center [523, 349] width 82 height 20
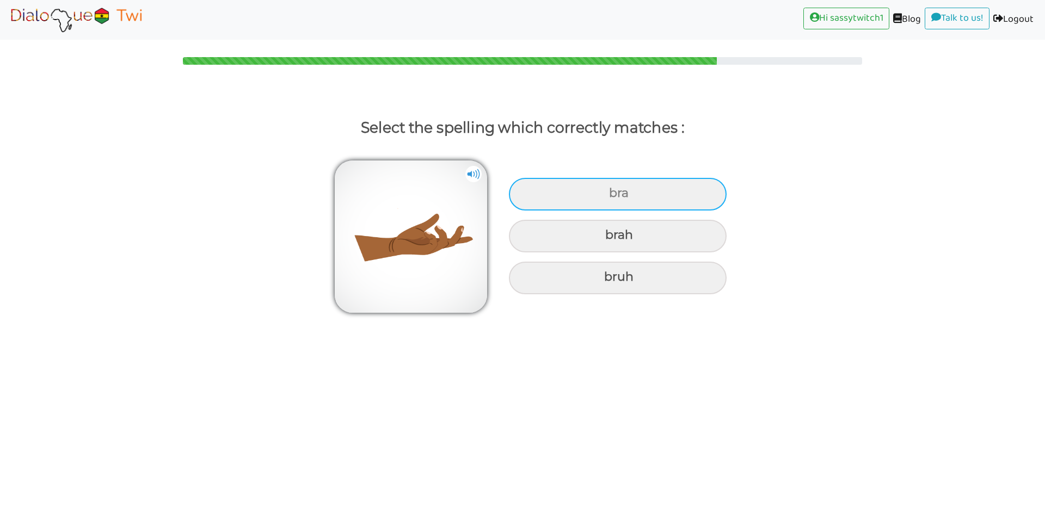
click at [620, 192] on div "bra" at bounding box center [618, 194] width 218 height 33
click at [614, 192] on input "bra" at bounding box center [610, 193] width 7 height 7
radio input "true"
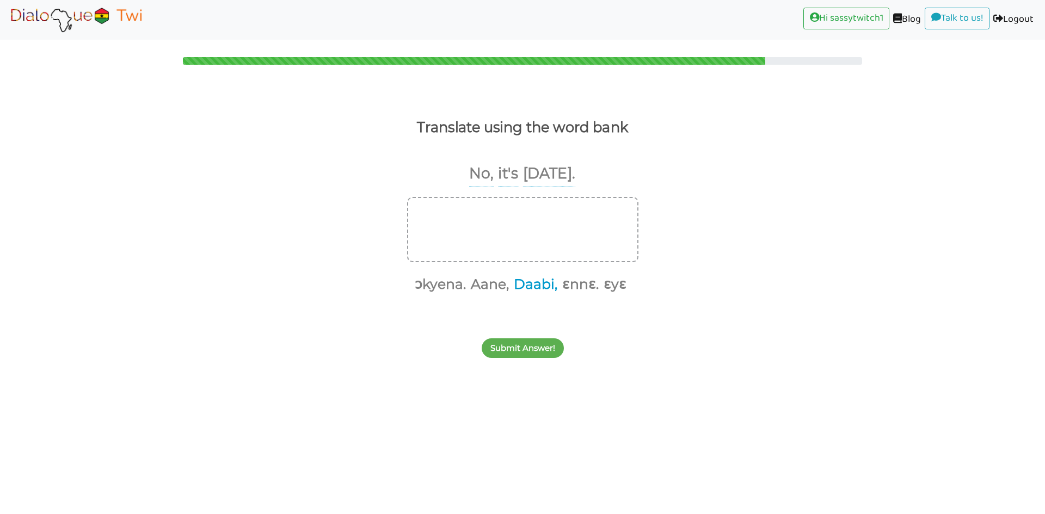
click at [532, 289] on button "Daabi," at bounding box center [533, 284] width 47 height 21
click at [588, 286] on button "ɛyɛ" at bounding box center [588, 284] width 27 height 21
click at [487, 288] on button "ɔkyena." at bounding box center [476, 284] width 55 height 21
click at [532, 347] on button "Submit Answer!" at bounding box center [523, 349] width 82 height 20
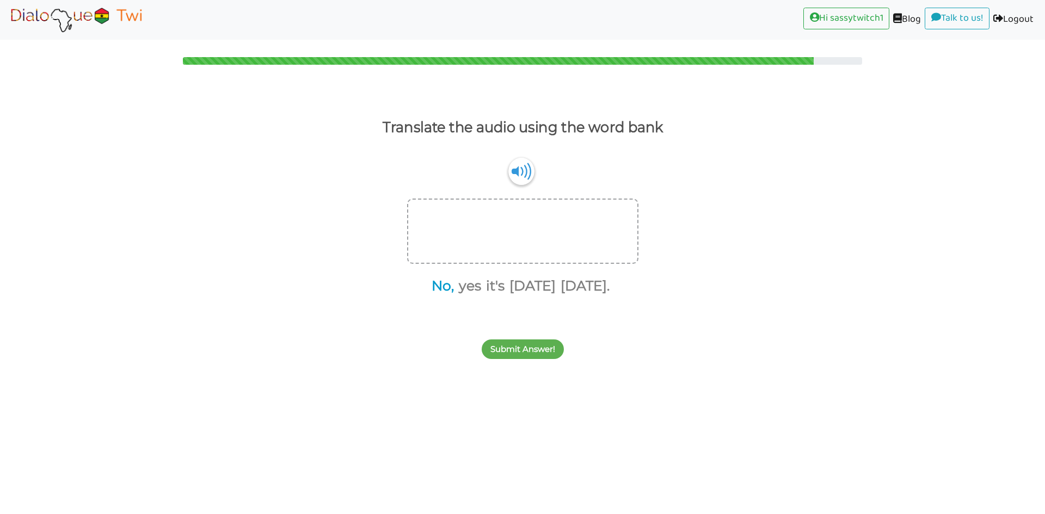
click at [440, 288] on button "No," at bounding box center [441, 286] width 26 height 21
click at [475, 286] on button "it's" at bounding box center [480, 286] width 22 height 21
click at [547, 290] on button "tomorrow." at bounding box center [557, 286] width 53 height 21
click at [534, 350] on button "Submit Answer!" at bounding box center [523, 350] width 82 height 20
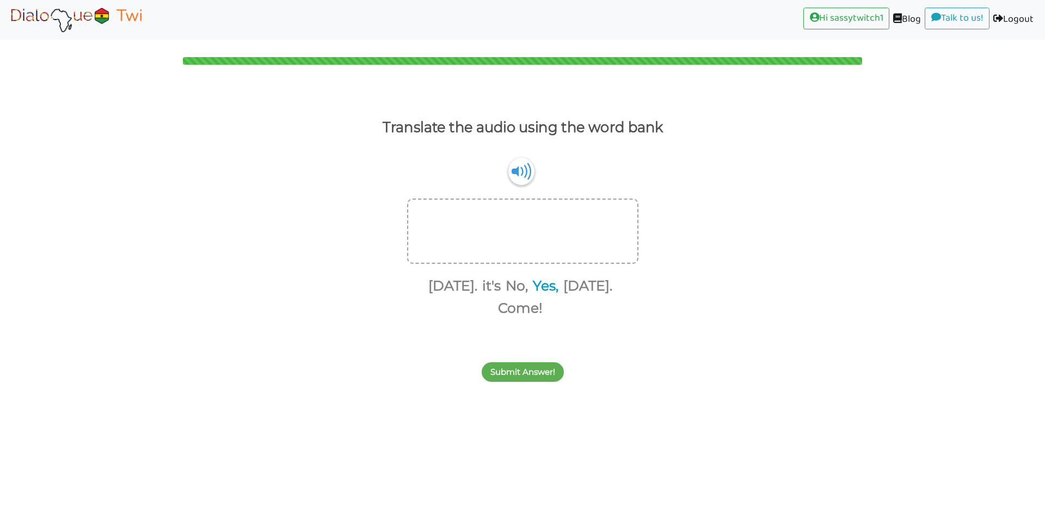
click at [531, 285] on button "Yes," at bounding box center [543, 286] width 29 height 21
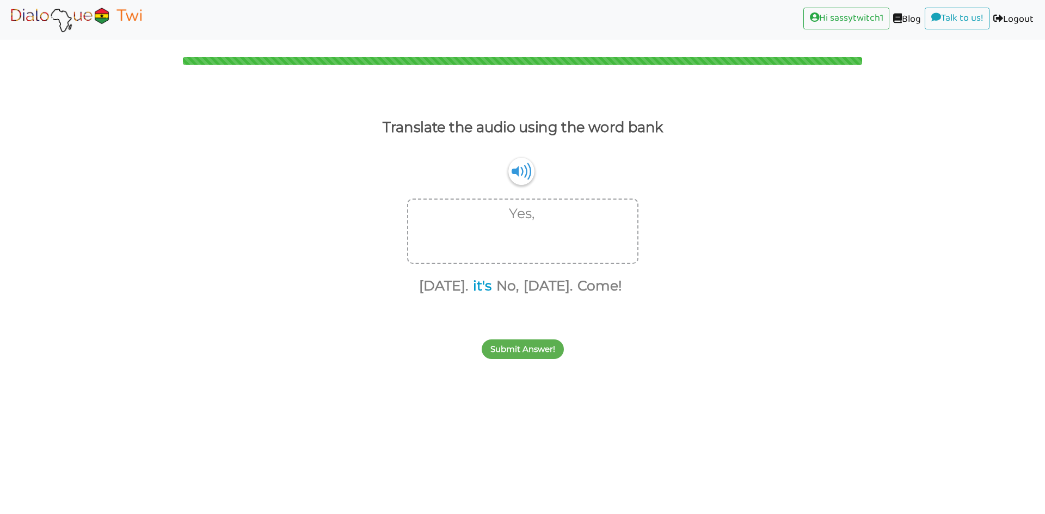
click at [470, 290] on button "it's" at bounding box center [480, 286] width 22 height 21
click at [454, 288] on button "today." at bounding box center [453, 286] width 53 height 21
click at [571, 282] on button "Come!" at bounding box center [559, 286] width 48 height 21
click at [528, 177] on img at bounding box center [521, 171] width 26 height 28
click at [528, 356] on button "Submit Answer!" at bounding box center [523, 350] width 82 height 20
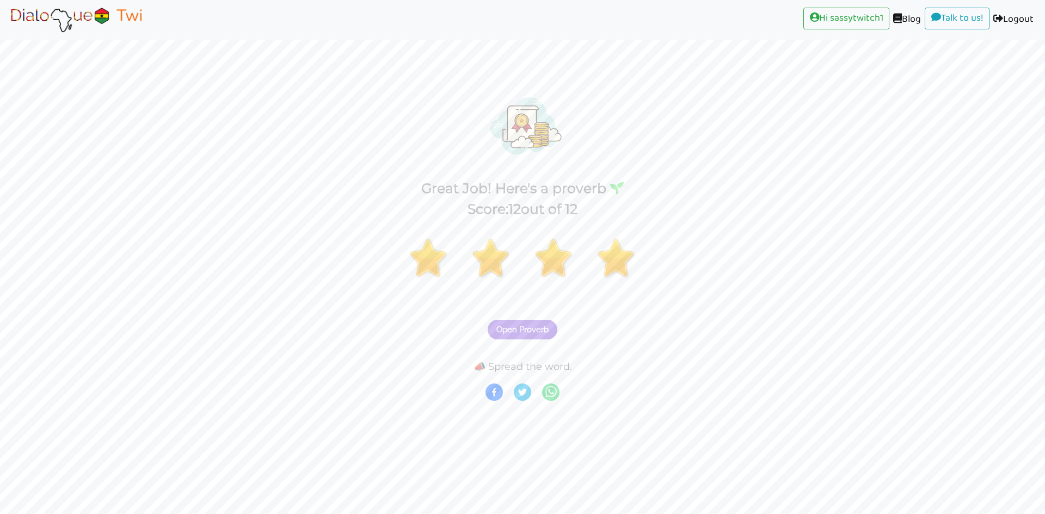
click at [513, 326] on span "Open Proverb" at bounding box center [522, 330] width 52 height 10
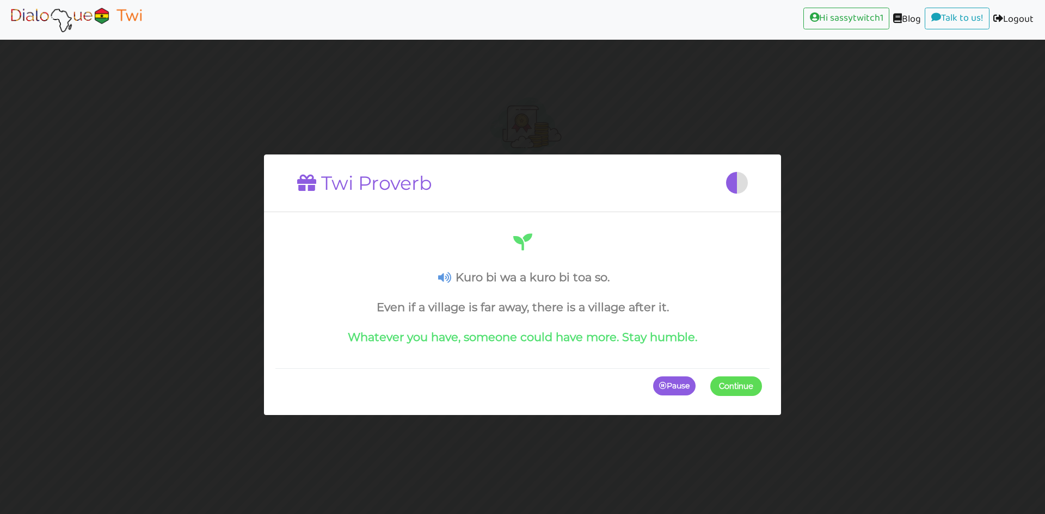
click at [663, 387] on icon "button" at bounding box center [663, 386] width 8 height 8
click at [450, 274] on icon at bounding box center [444, 277] width 13 height 11
click at [444, 275] on icon at bounding box center [444, 277] width 13 height 11
click at [445, 275] on icon at bounding box center [444, 277] width 13 height 11
click at [747, 387] on p "Continue" at bounding box center [733, 386] width 57 height 20
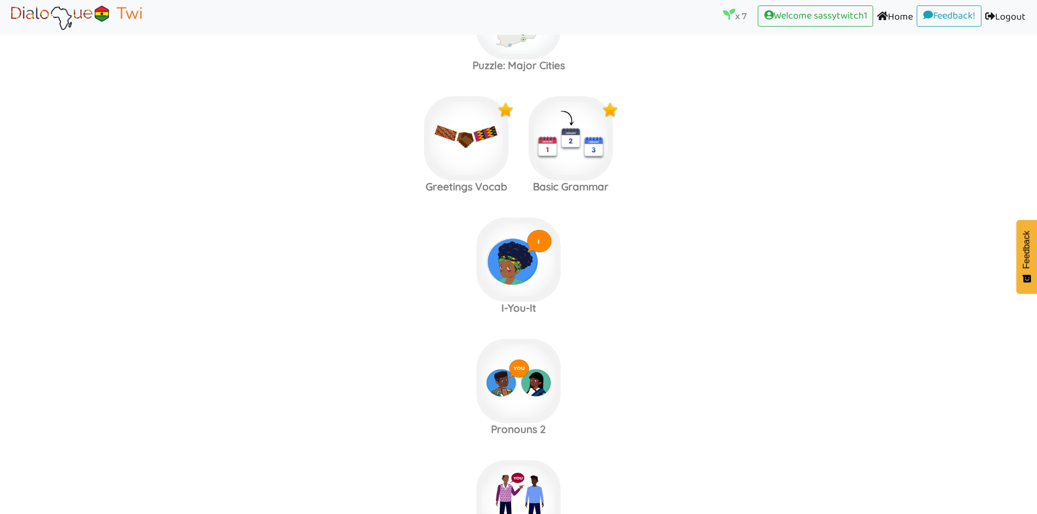
scroll to position [435, 0]
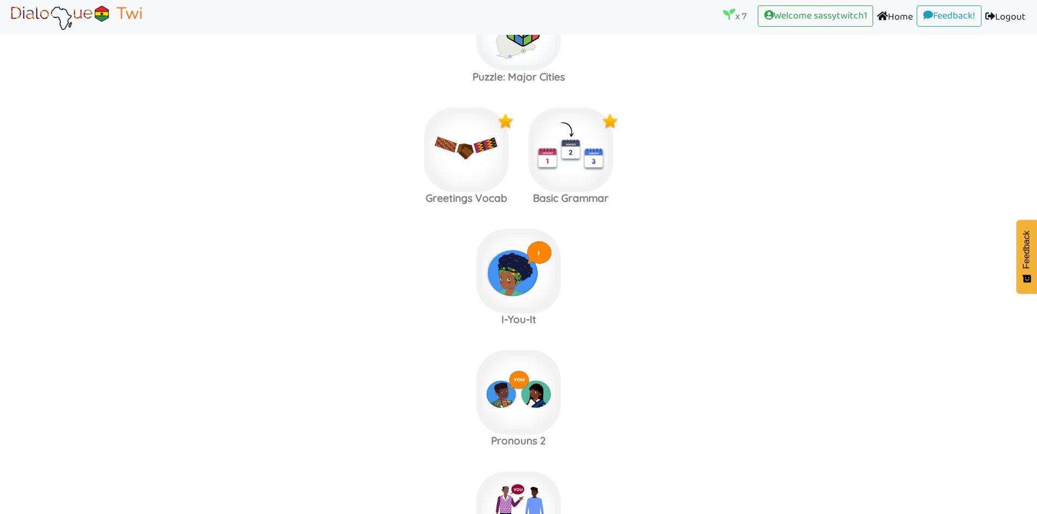
click at [1003, 13] on link "Logout (current)" at bounding box center [1005, 17] width 48 height 24
